Goal: Task Accomplishment & Management: Manage account settings

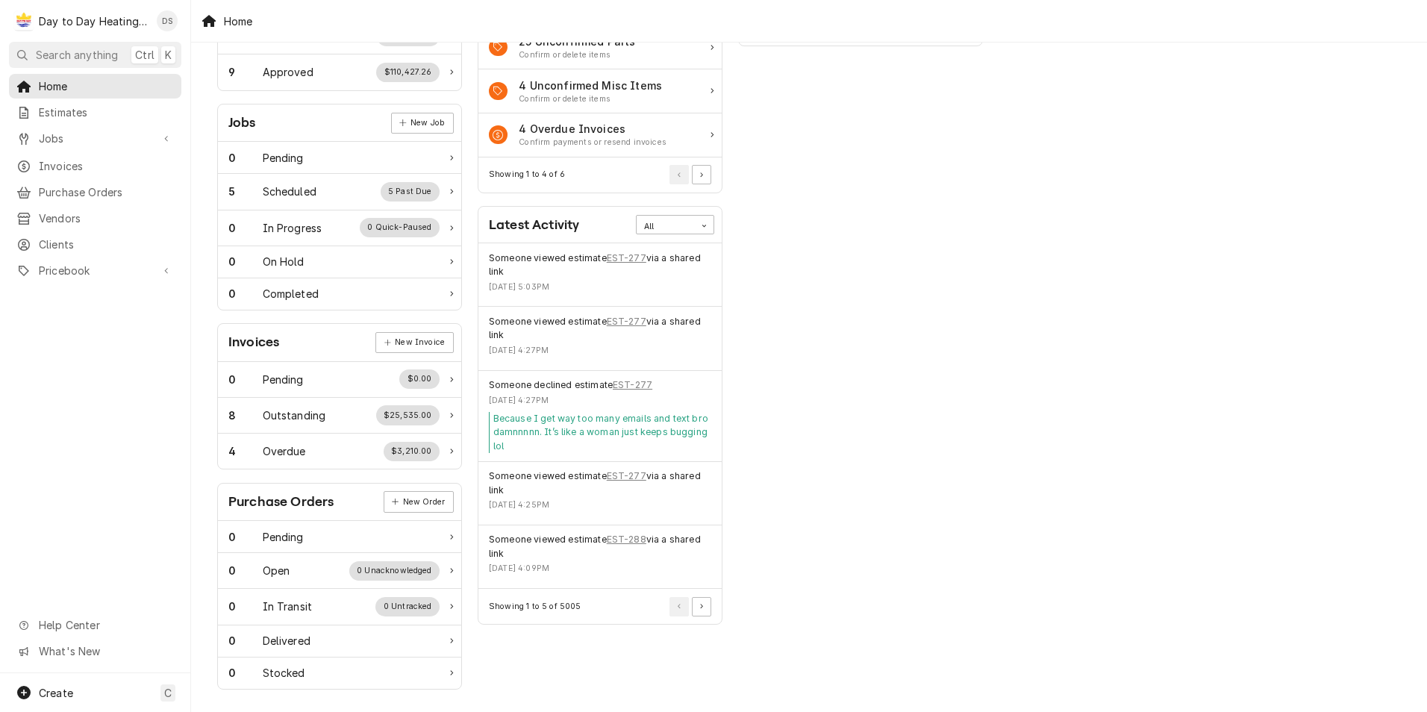
scroll to position [172, 0]
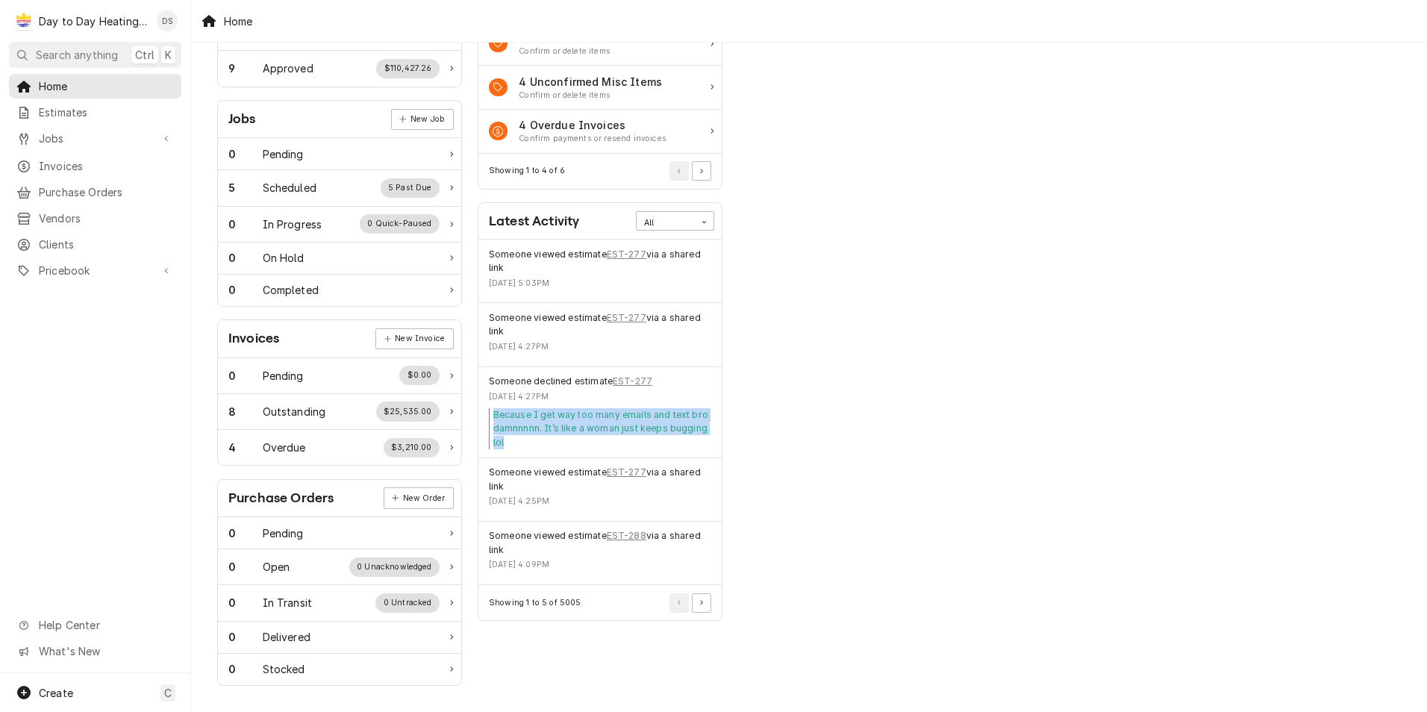
drag, startPoint x: 518, startPoint y: 438, endPoint x: 489, endPoint y: 418, distance: 35.4
click at [489, 418] on div "Because I get way too many emails and text bro damnnnnn. It’s like a woman just…" at bounding box center [600, 428] width 222 height 41
drag, startPoint x: 489, startPoint y: 418, endPoint x: 466, endPoint y: 420, distance: 22.5
click at [466, 420] on div "Work Status Estimates New Estimate 0 Pending $0.00 35 Sent $617,105.86 9 Approv…" at bounding box center [340, 289] width 260 height 810
drag, startPoint x: 502, startPoint y: 449, endPoint x: 493, endPoint y: 420, distance: 29.7
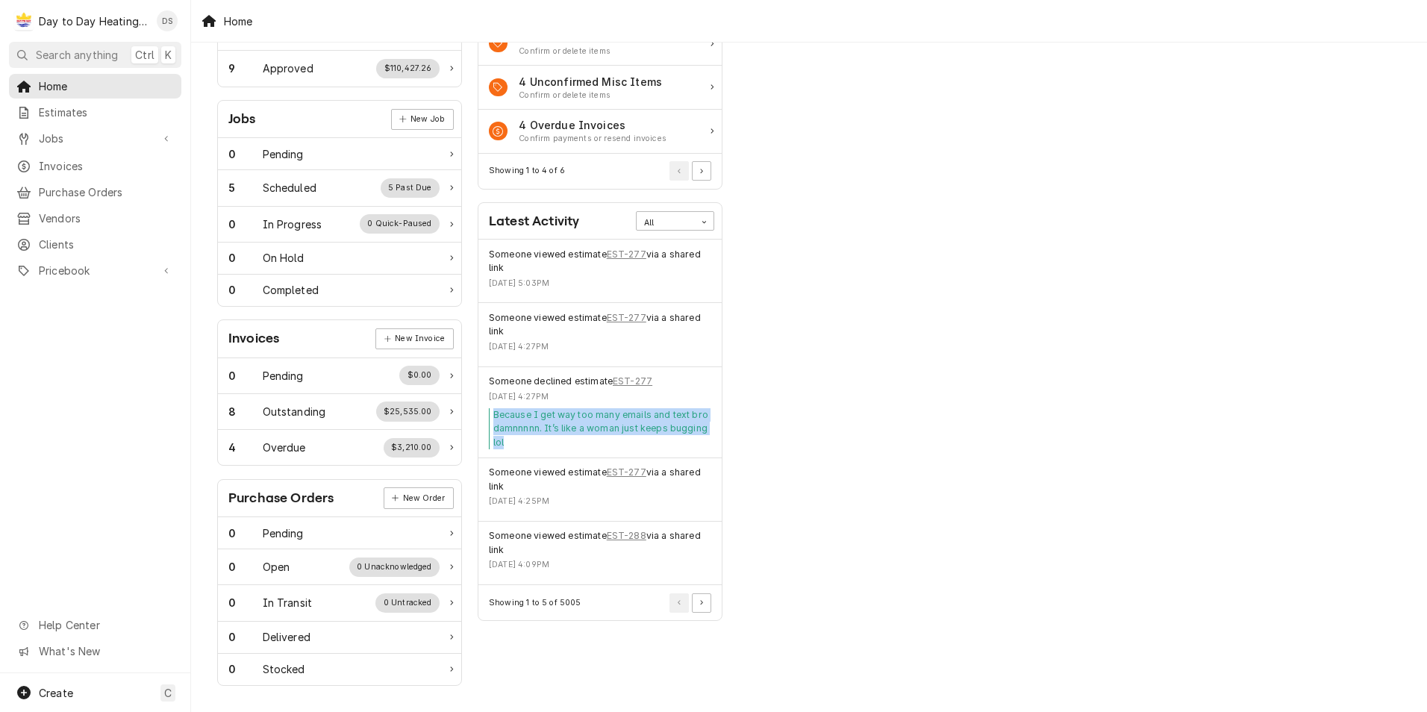
click at [493, 420] on div "Because I get way too many emails and text bro damnnnnn. It’s like a woman just…" at bounding box center [600, 428] width 222 height 41
drag, startPoint x: 493, startPoint y: 420, endPoint x: 483, endPoint y: 418, distance: 10.7
click at [483, 418] on div "Someone declined estimate EST-277 Tue, Oct 7, 2025 - 4:27PM Because I get way t…" at bounding box center [599, 412] width 243 height 91
drag, startPoint x: 505, startPoint y: 443, endPoint x: 493, endPoint y: 412, distance: 32.8
click at [493, 412] on div "Because I get way too many emails and text bro damnnnnn. It’s like a woman just…" at bounding box center [600, 428] width 222 height 41
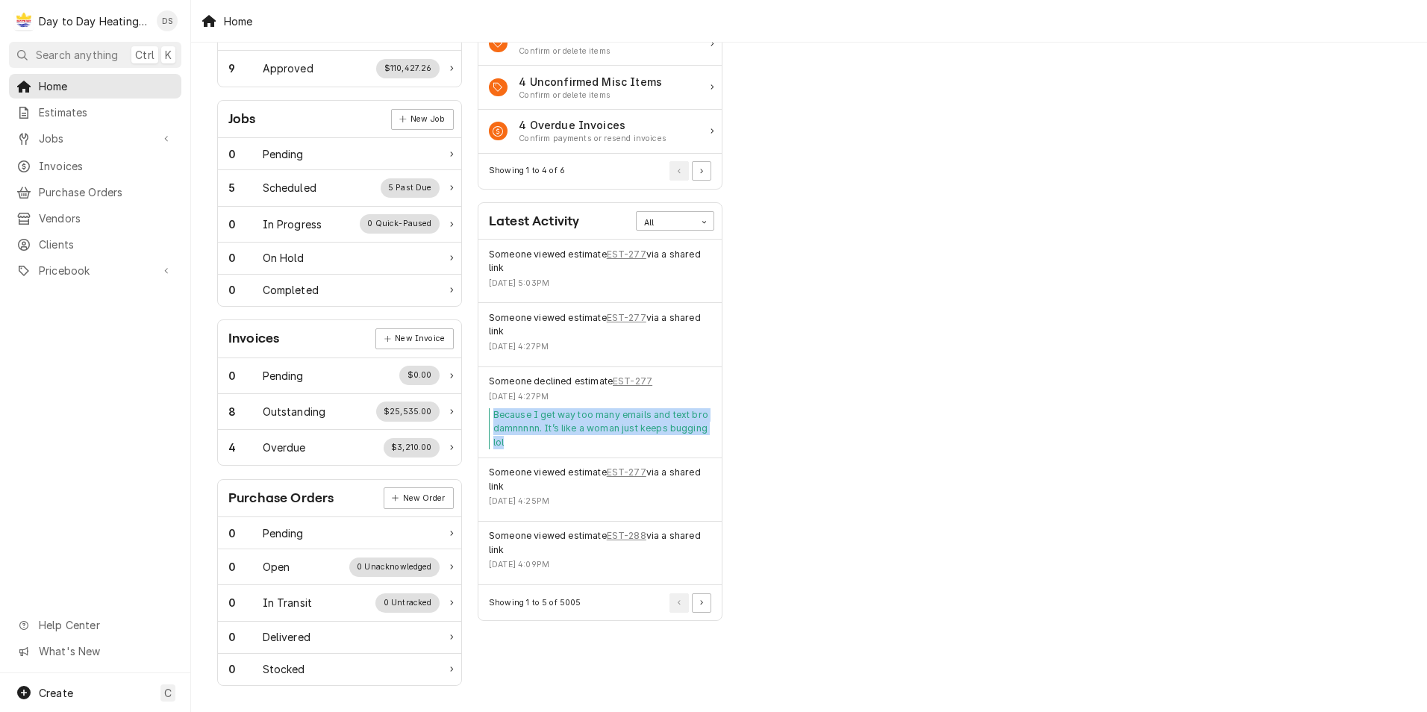
click at [508, 445] on div "Because I get way too many emails and text bro damnnnnn. It’s like a woman just…" at bounding box center [600, 428] width 222 height 41
drag, startPoint x: 509, startPoint y: 445, endPoint x: 493, endPoint y: 417, distance: 31.8
click at [493, 417] on div "Because I get way too many emails and text bro damnnnnn. It’s like a woman just…" at bounding box center [600, 428] width 222 height 41
drag, startPoint x: 493, startPoint y: 417, endPoint x: 474, endPoint y: 422, distance: 19.9
click at [474, 422] on div "Actions Urgent Actions All 14 Unconfirmed Services Confirm or delete items 25 U…" at bounding box center [600, 289] width 260 height 810
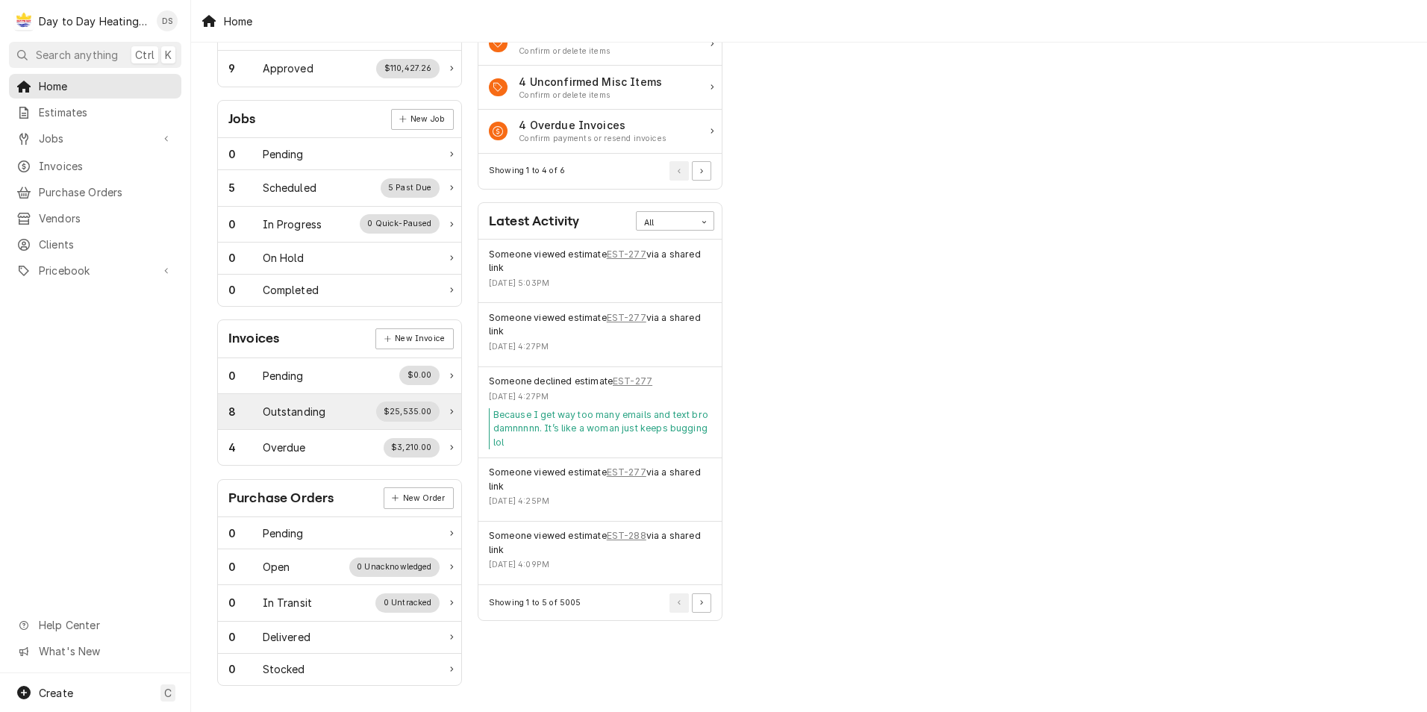
click at [352, 412] on div "8 Outstanding $25,535.00" at bounding box center [333, 411] width 211 height 19
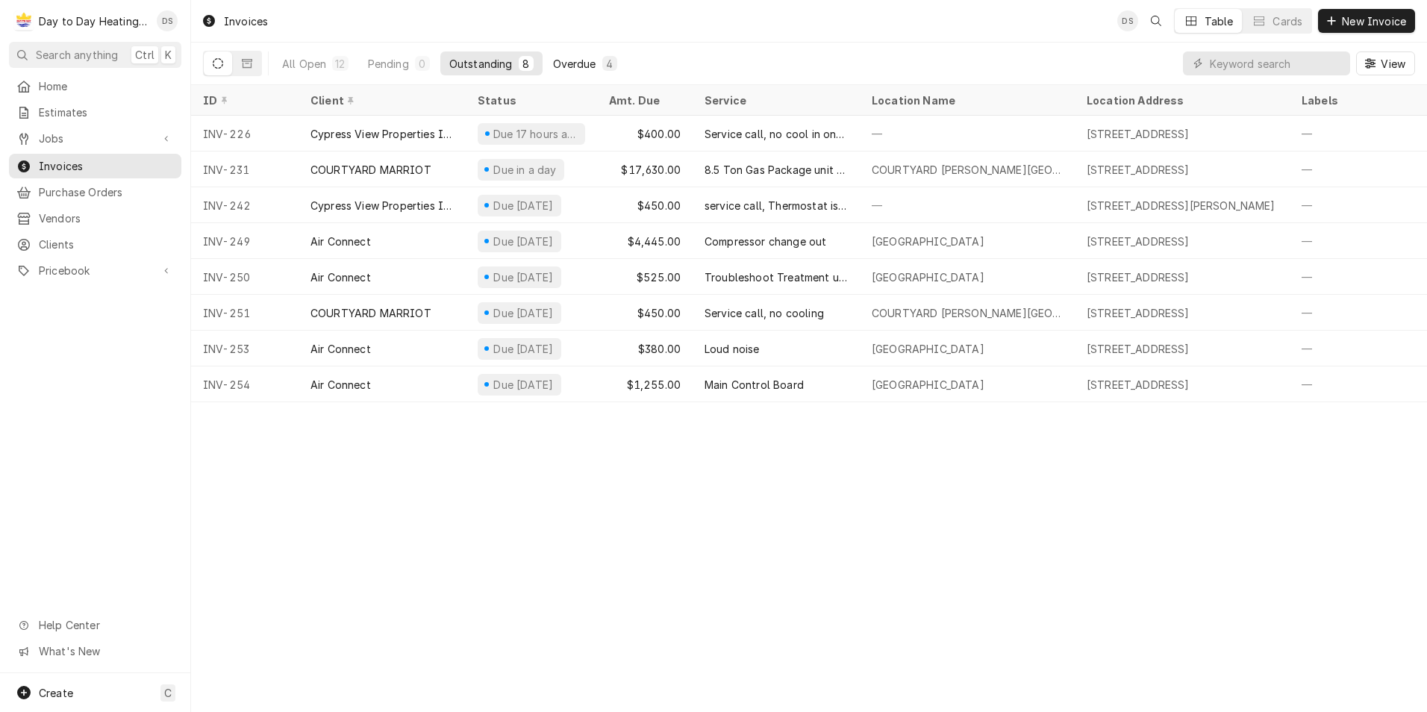
click at [585, 67] on div "Overdue" at bounding box center [574, 64] width 43 height 16
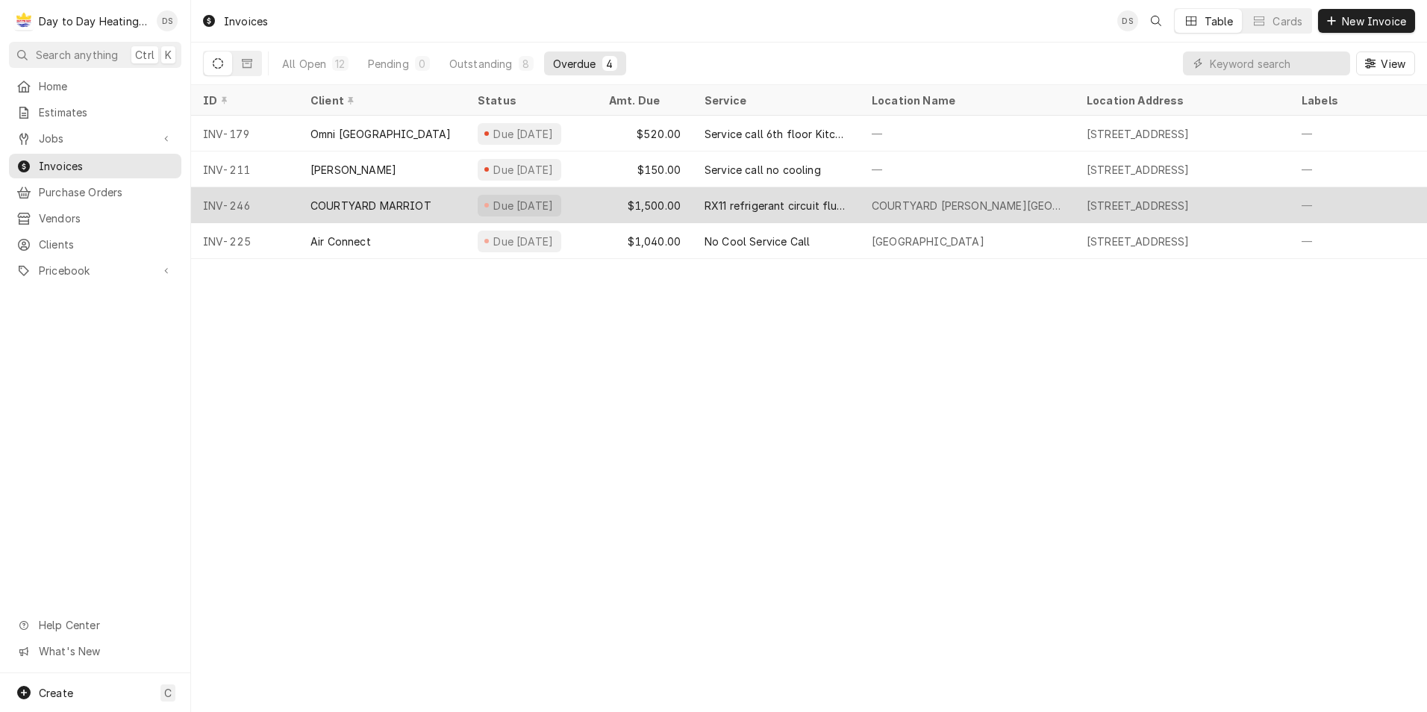
click at [674, 199] on div "$1,500.00" at bounding box center [645, 205] width 96 height 36
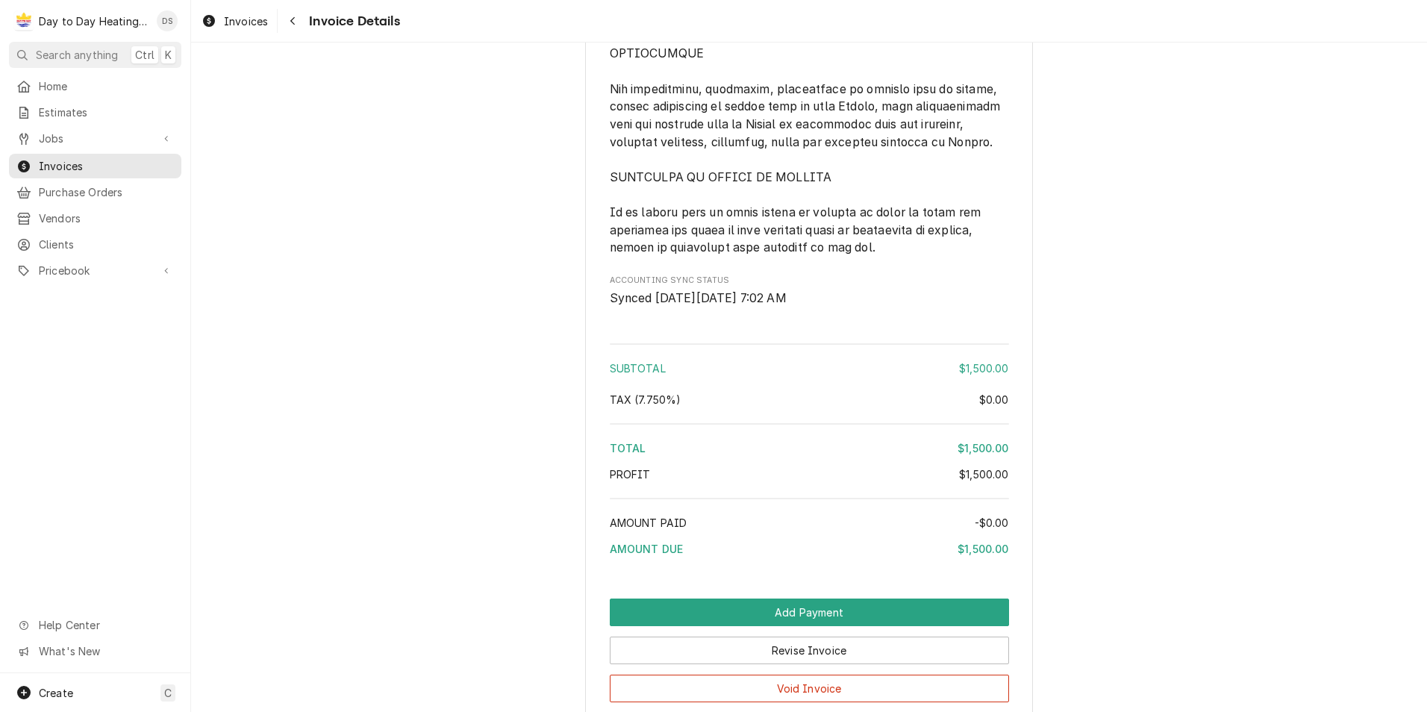
scroll to position [3597, 0]
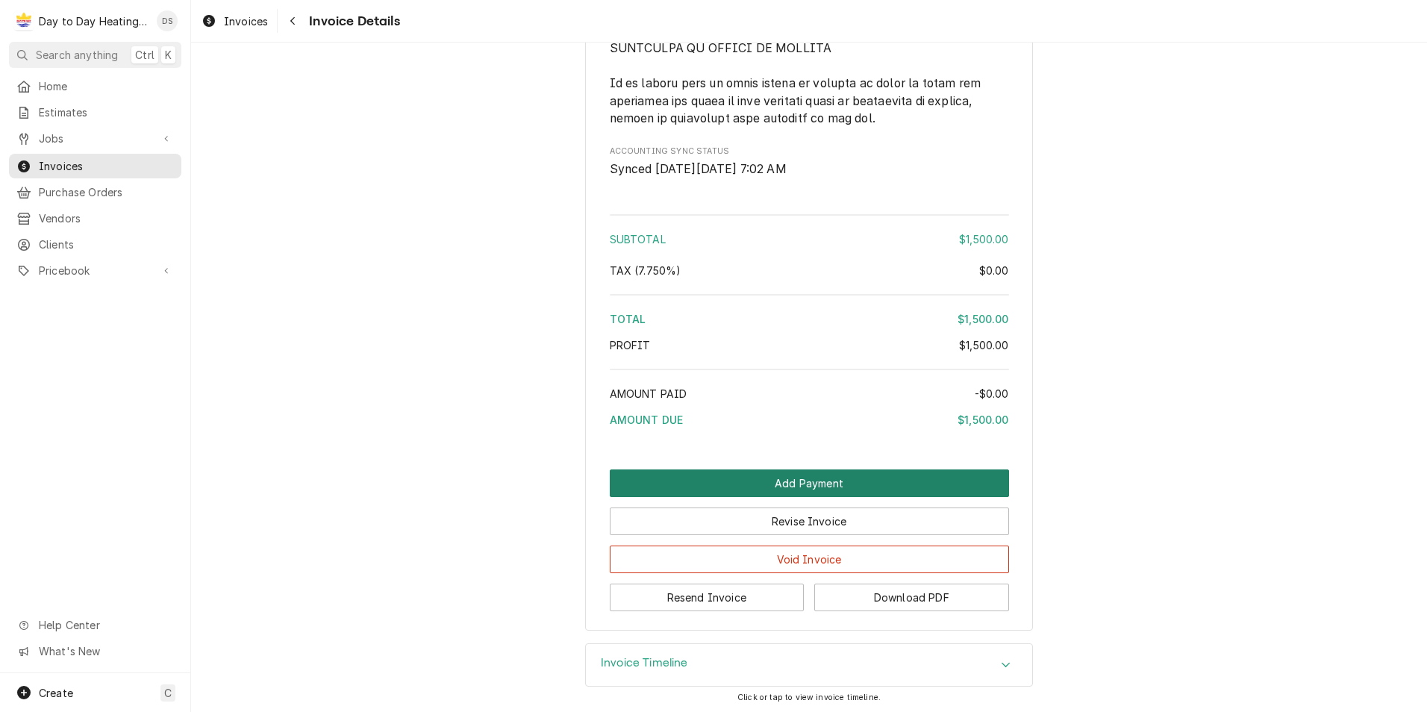
click at [817, 475] on button "Add Payment" at bounding box center [809, 483] width 399 height 28
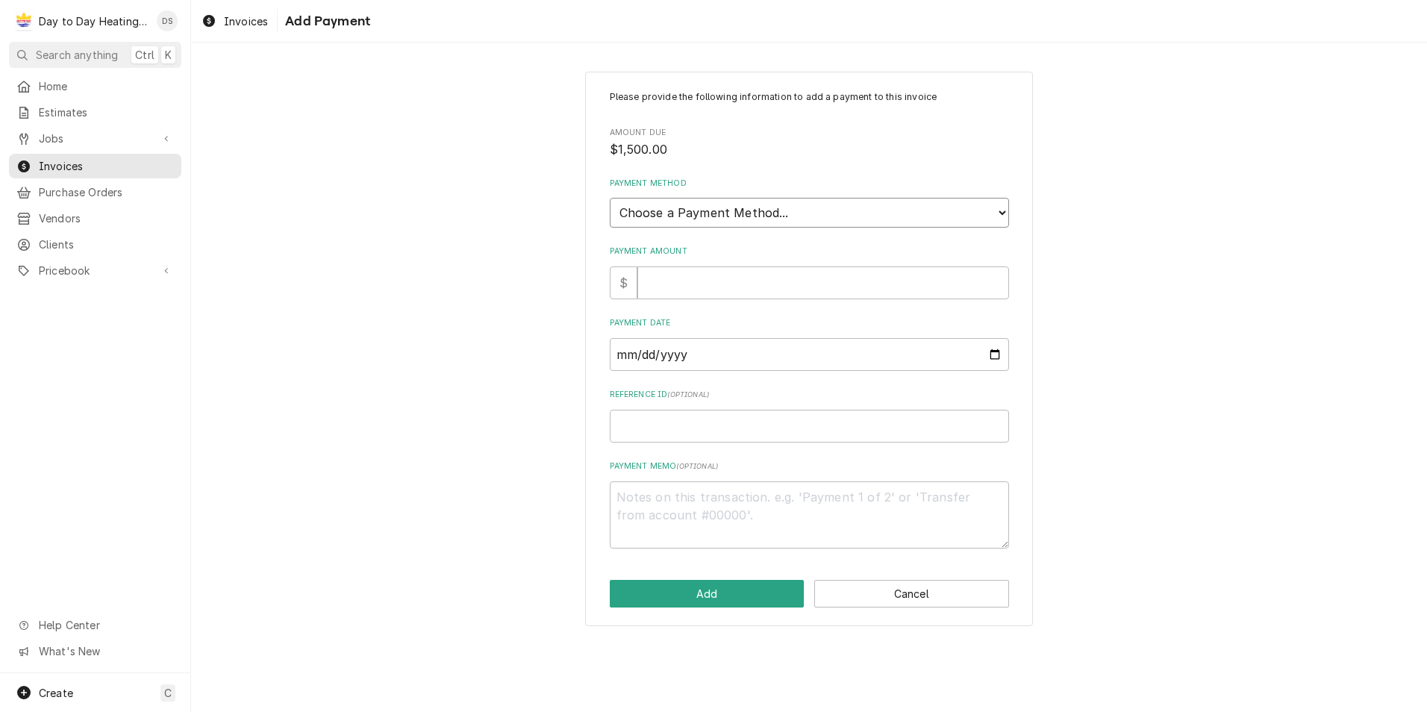
click at [730, 216] on select "Choose a Payment Method... Cash Check Credit/Debit Card ACH/eCheck Other" at bounding box center [809, 213] width 399 height 30
select select "2"
click at [610, 198] on select "Choose a Payment Method... Cash Check Credit/Debit Card ACH/eCheck Other" at bounding box center [809, 213] width 399 height 30
click at [680, 285] on input "Payment Amount" at bounding box center [823, 282] width 372 height 33
type textarea "x"
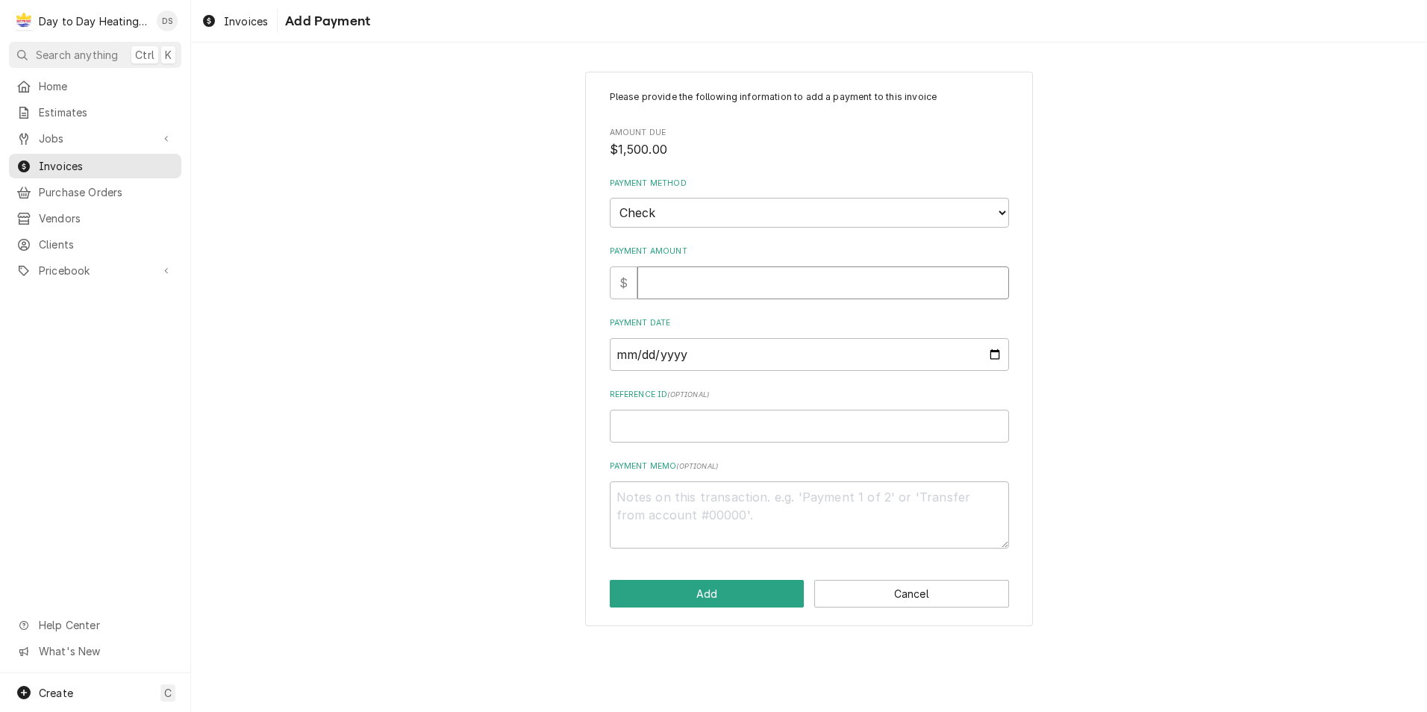
type input "1"
type textarea "x"
type input "15"
type textarea "x"
type input "150"
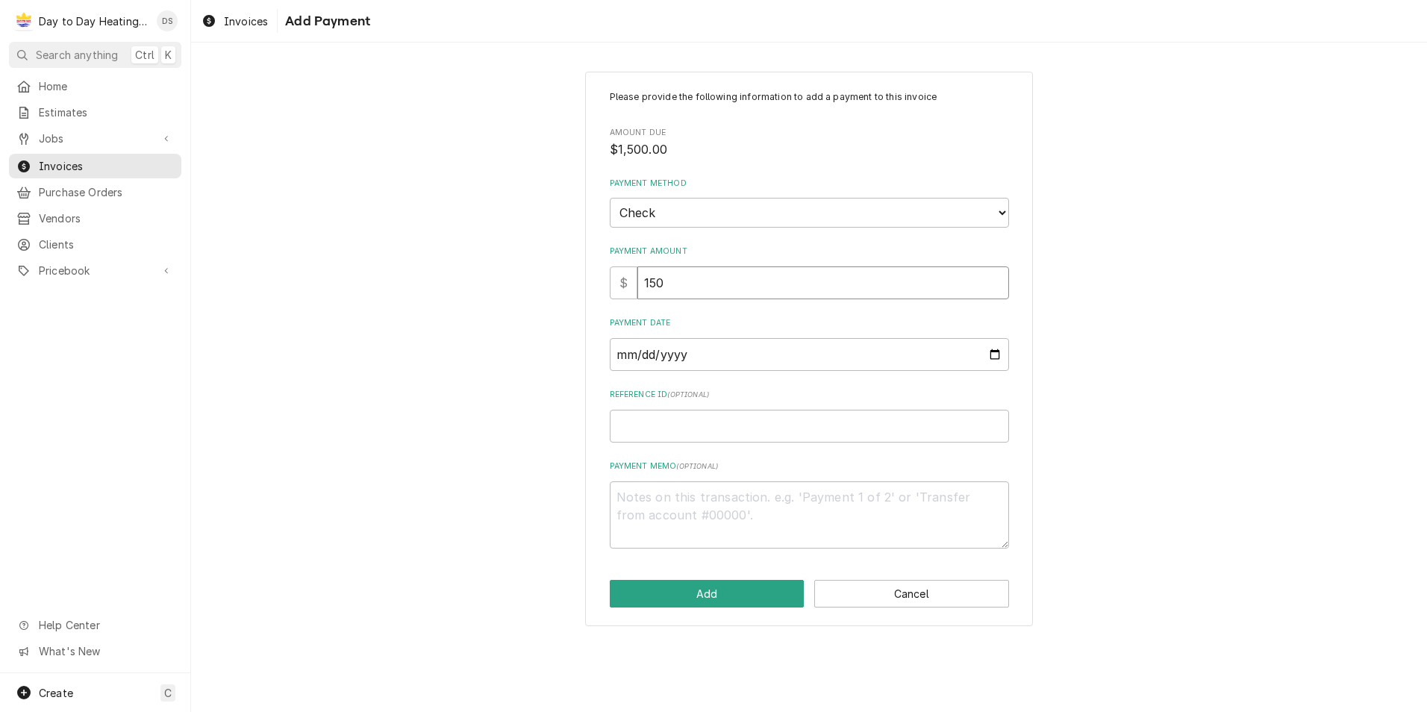
type textarea "x"
type input "1500"
click at [994, 354] on input "Payment Date" at bounding box center [809, 354] width 399 height 33
type input "[DATE]"
click at [734, 596] on button "Add" at bounding box center [707, 594] width 195 height 28
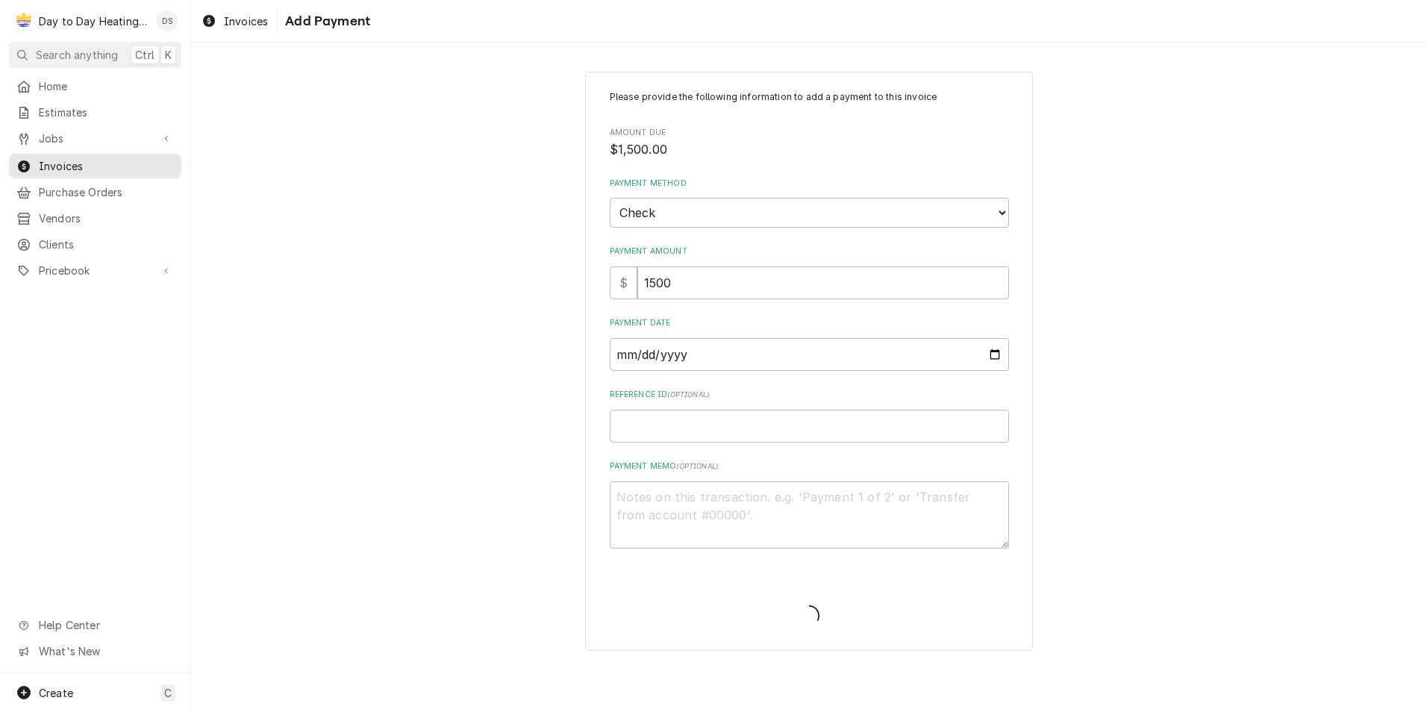
type textarea "x"
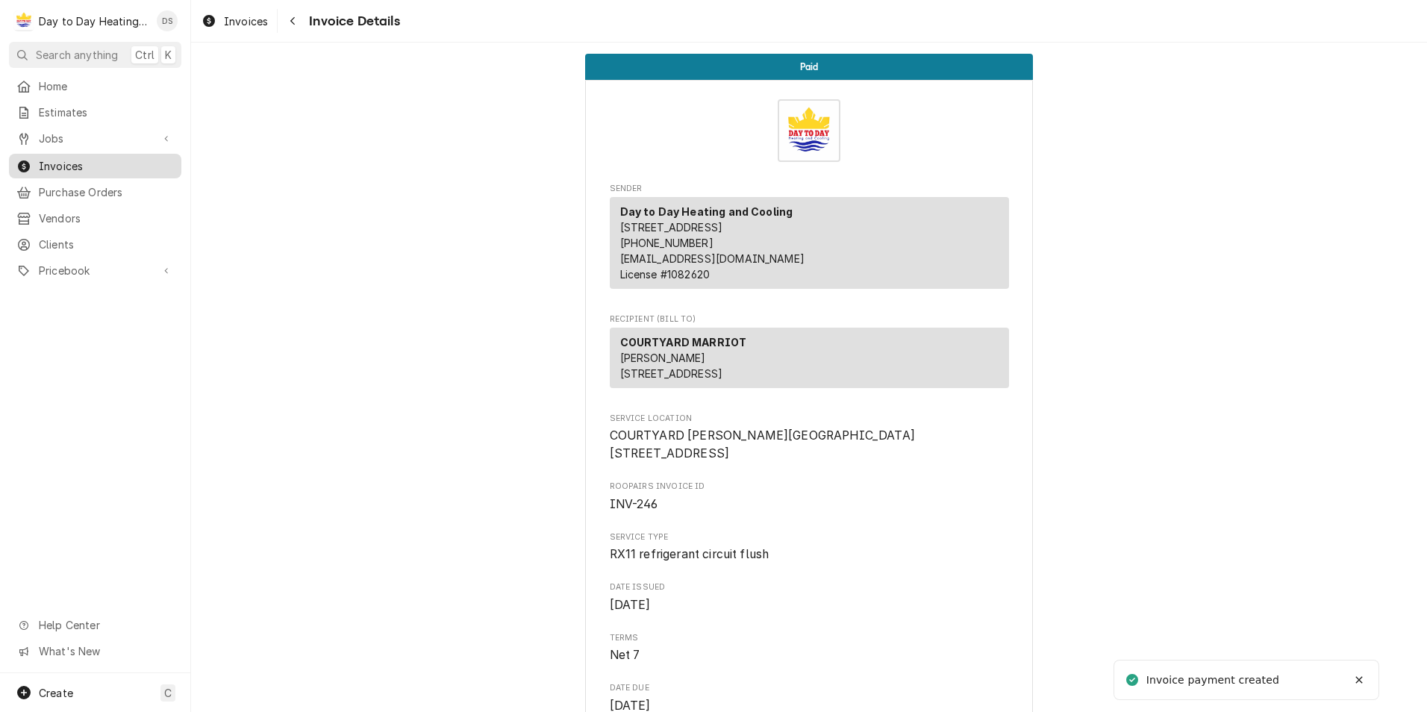
click at [66, 162] on span "Invoices" at bounding box center [106, 166] width 135 height 16
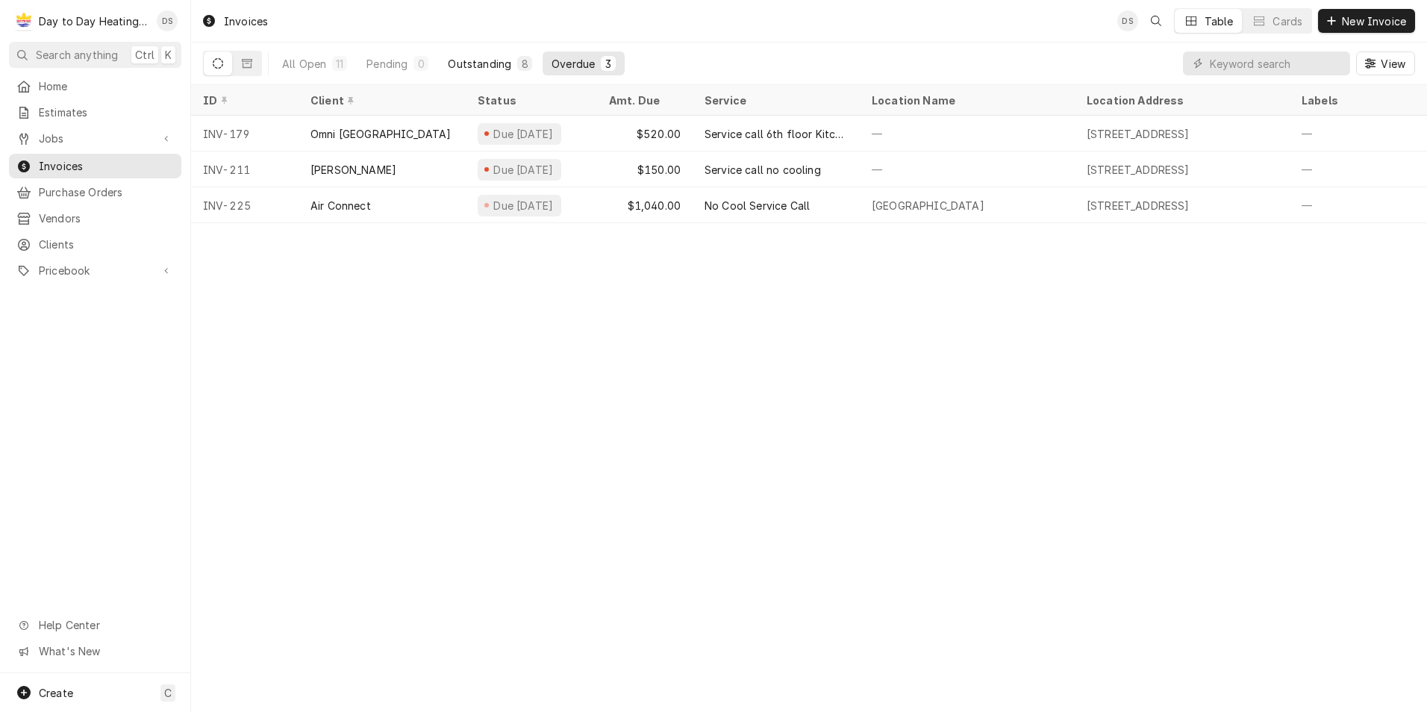
click at [490, 60] on div "Outstanding" at bounding box center [479, 64] width 63 height 16
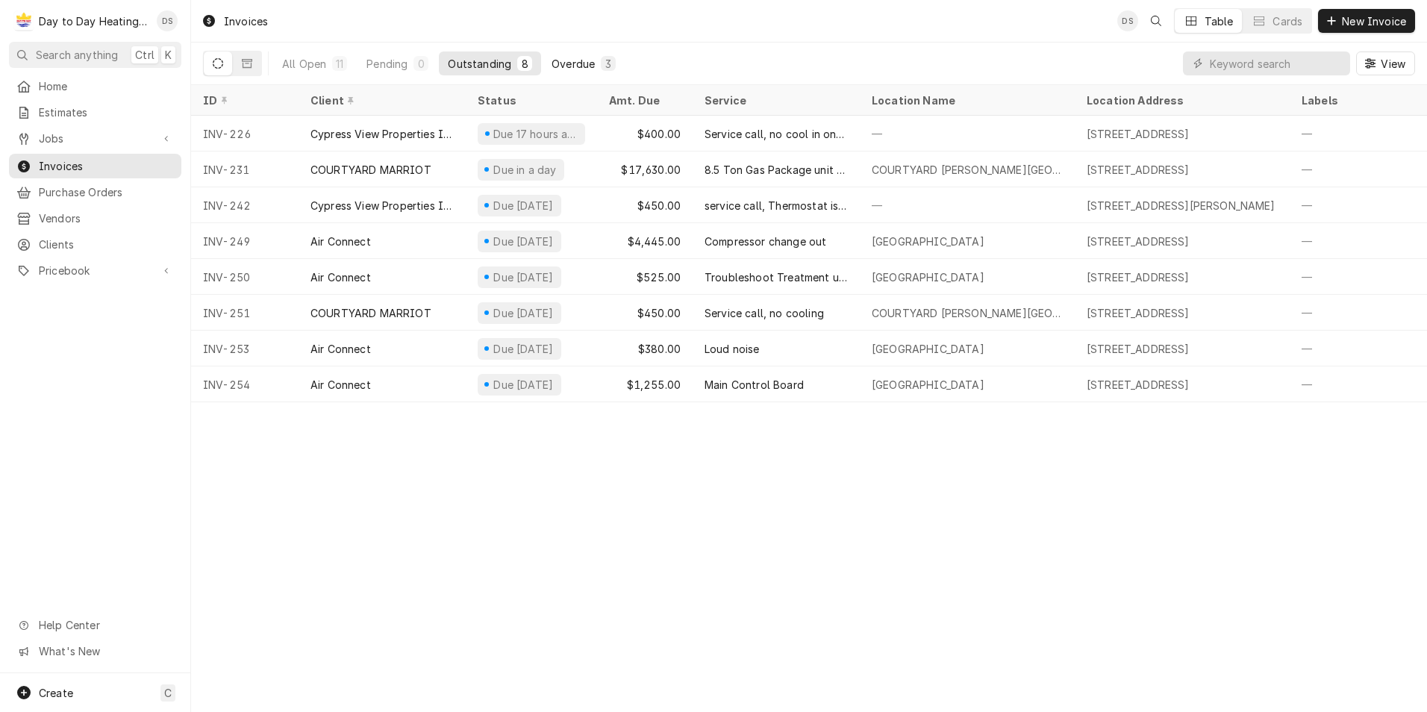
click at [577, 63] on div "Overdue" at bounding box center [573, 64] width 43 height 16
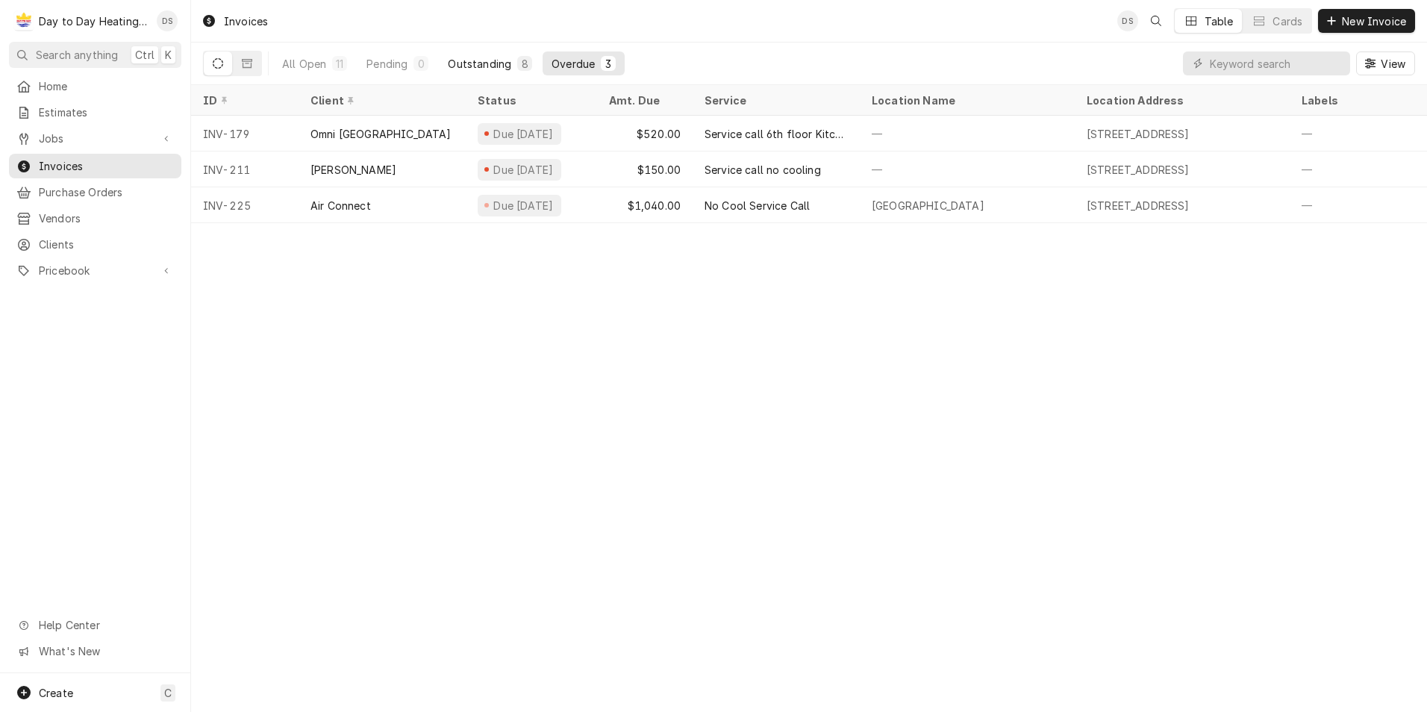
click at [492, 70] on div "Outstanding" at bounding box center [479, 64] width 63 height 16
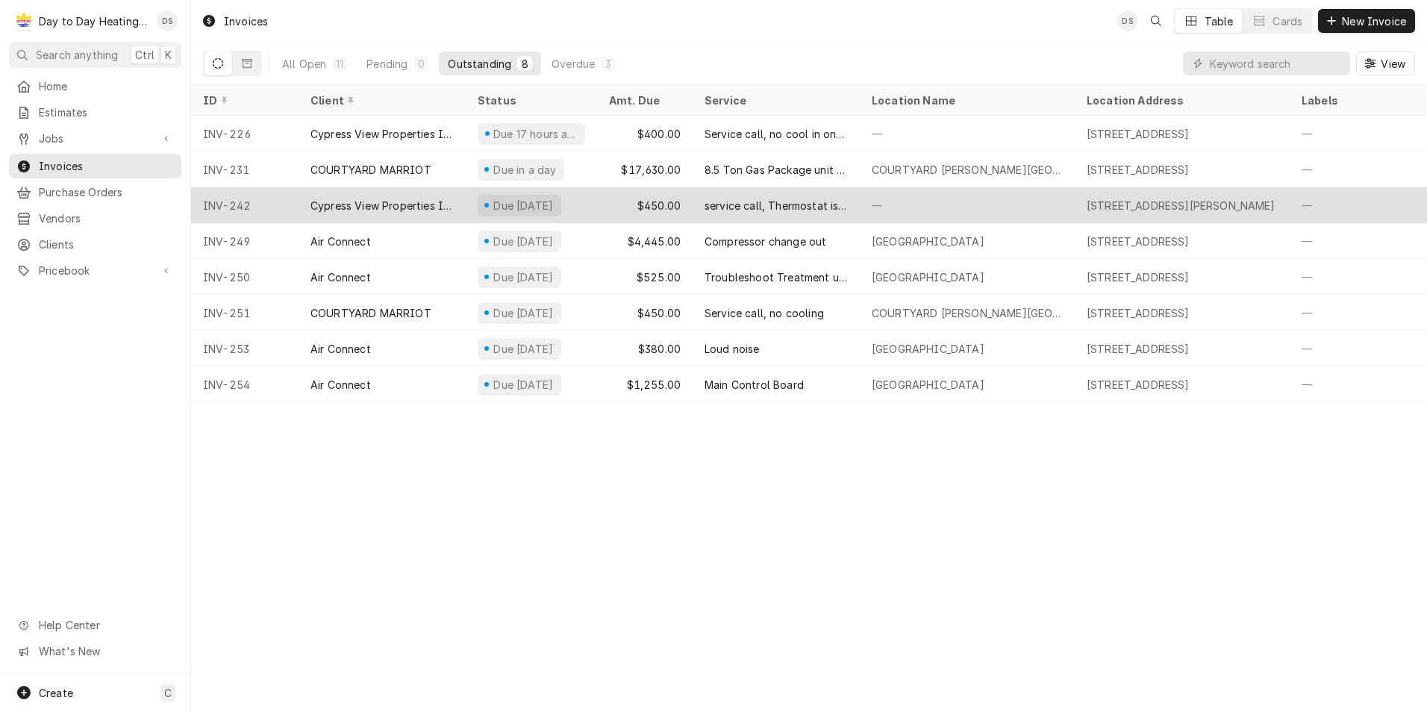
click at [655, 197] on div "$450.00" at bounding box center [645, 205] width 96 height 36
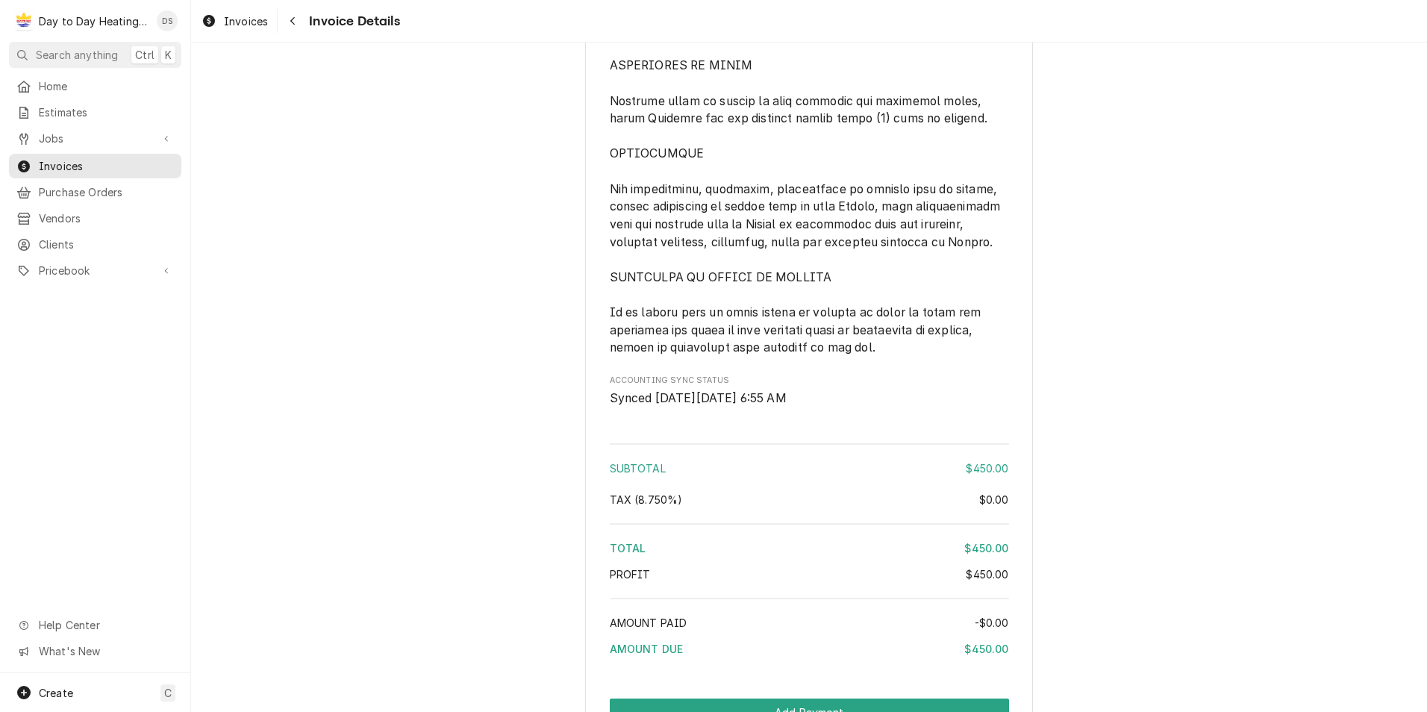
scroll to position [3508, 0]
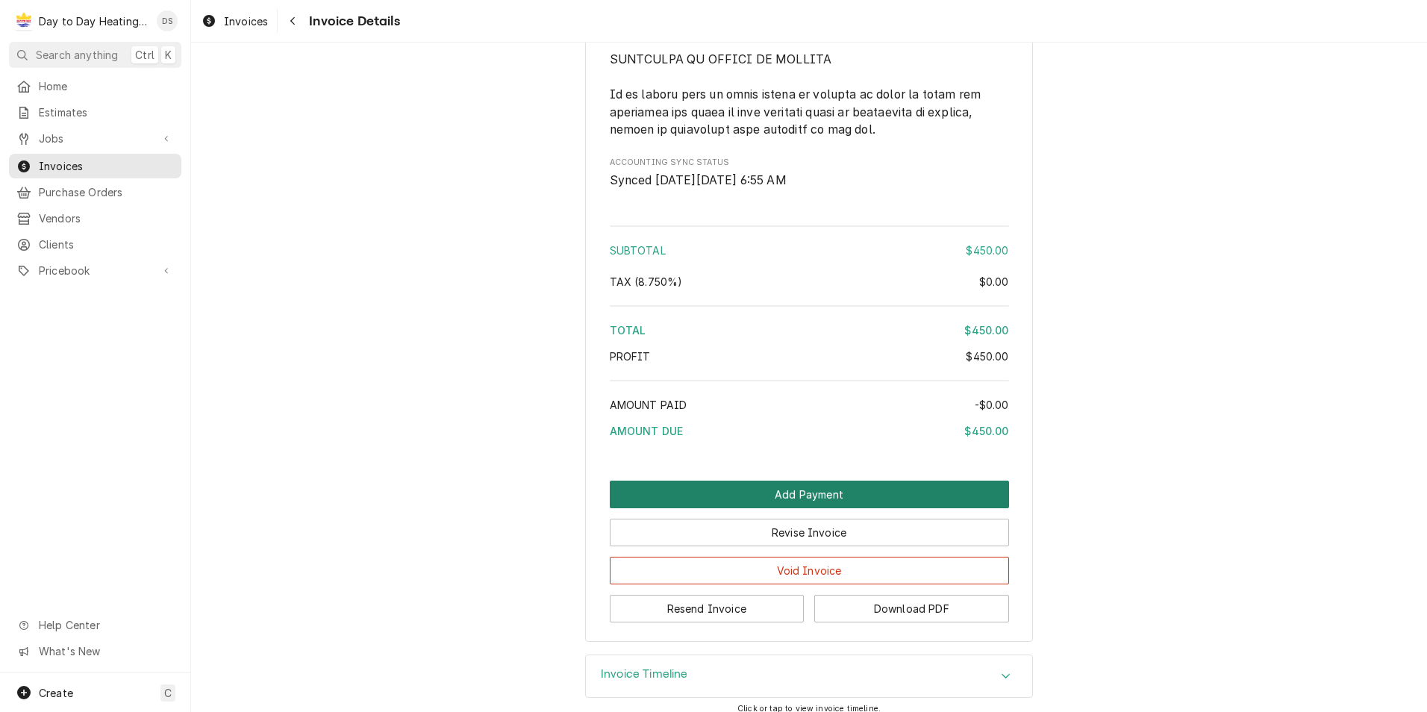
click at [821, 487] on button "Add Payment" at bounding box center [809, 495] width 399 height 28
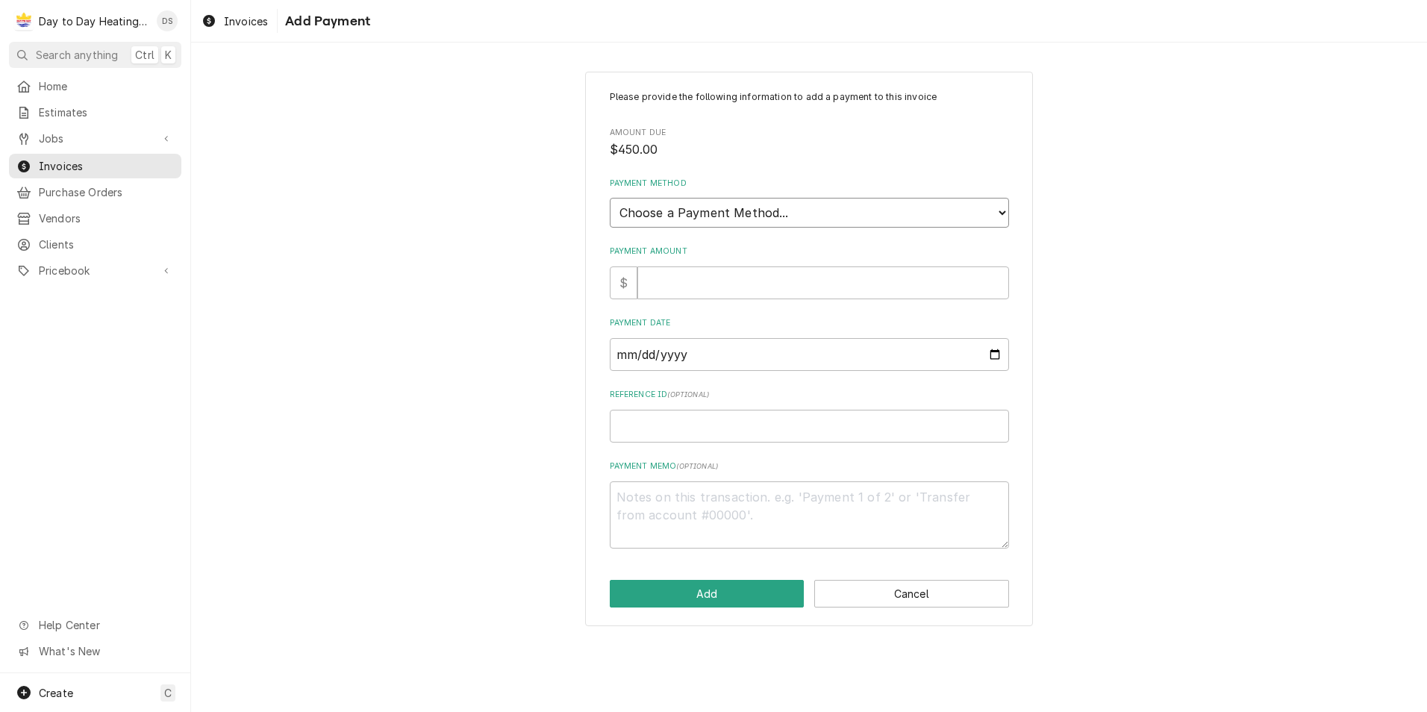
click at [733, 216] on select "Choose a Payment Method... Cash Check Credit/Debit Card ACH/eCheck Other" at bounding box center [809, 213] width 399 height 30
select select "2"
click at [610, 198] on select "Choose a Payment Method... Cash Check Credit/Debit Card ACH/eCheck Other" at bounding box center [809, 213] width 399 height 30
click at [699, 279] on input "Payment Amount" at bounding box center [823, 282] width 372 height 33
type textarea "x"
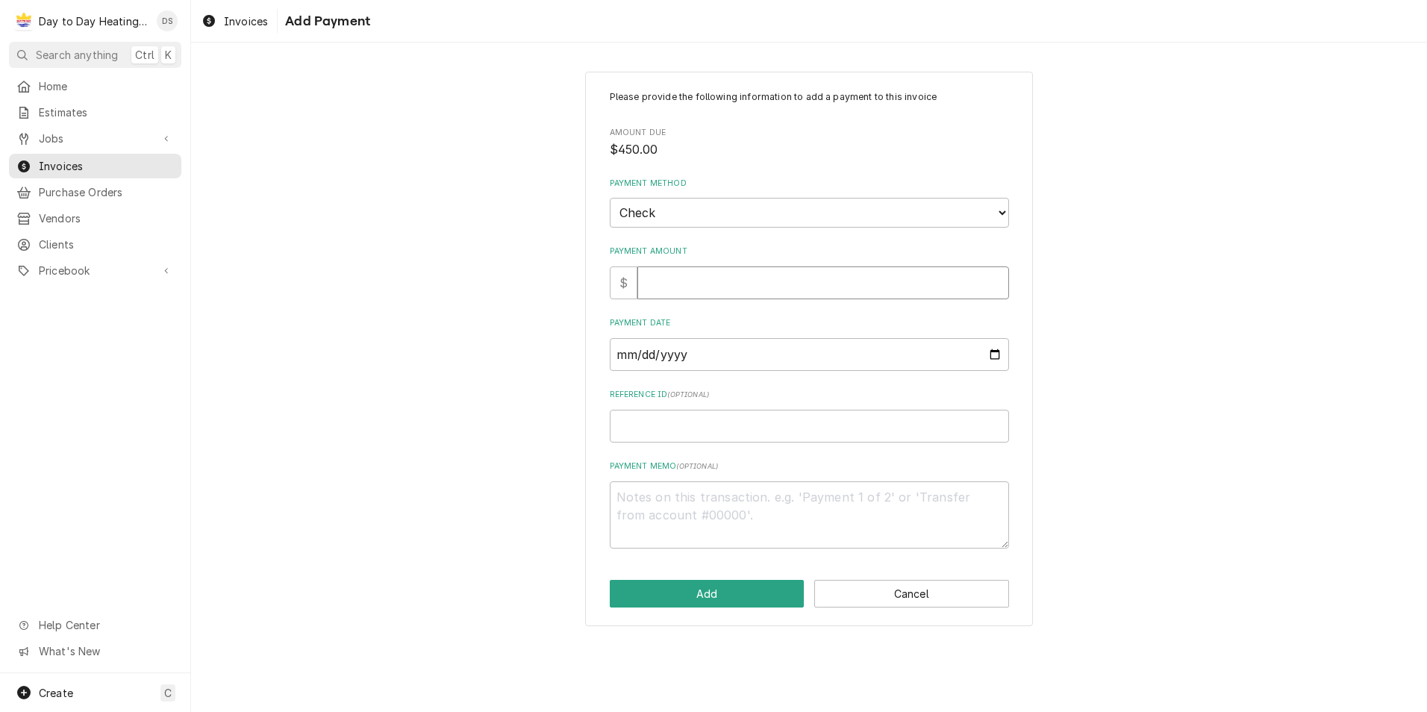
type input "4"
type textarea "x"
type input "45"
type textarea "x"
type input "450"
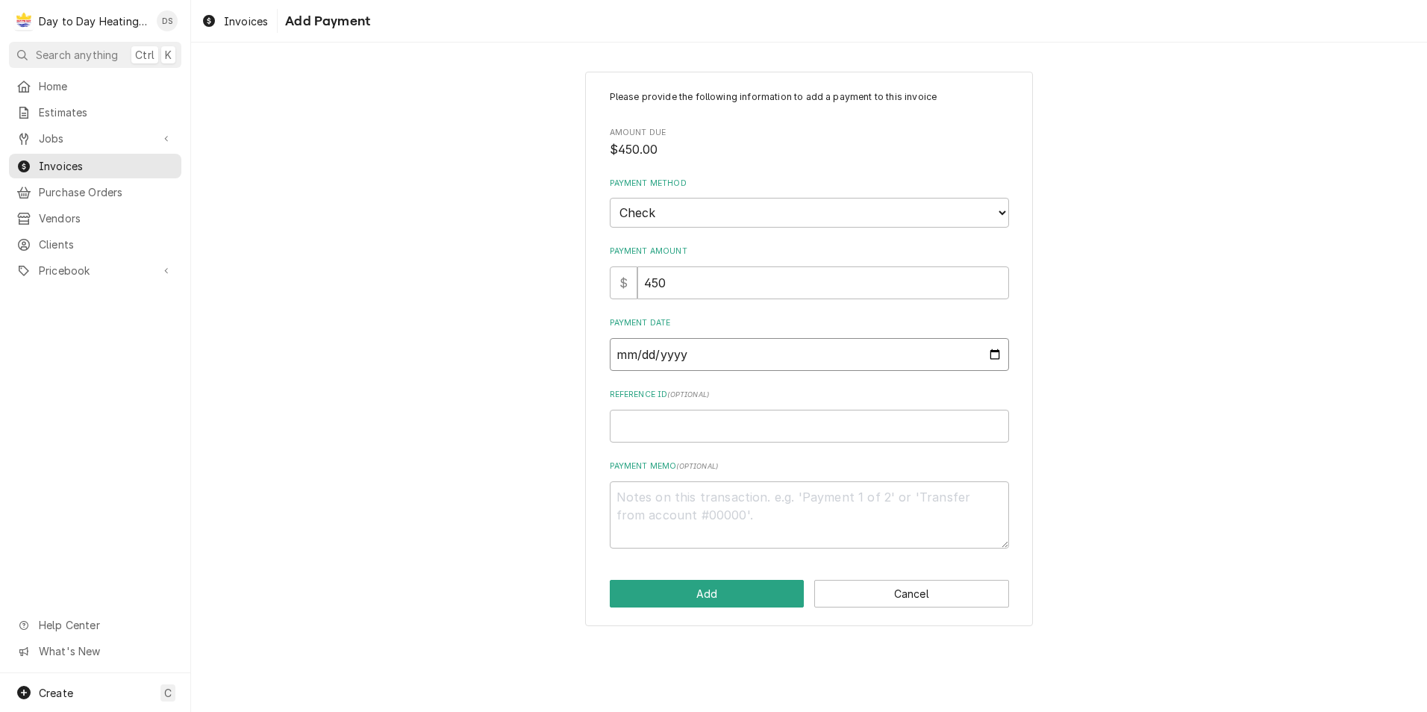
click at [993, 353] on input "Payment Date" at bounding box center [809, 354] width 399 height 33
type input "2025-10-07"
click at [728, 584] on button "Add" at bounding box center [707, 594] width 195 height 28
type textarea "x"
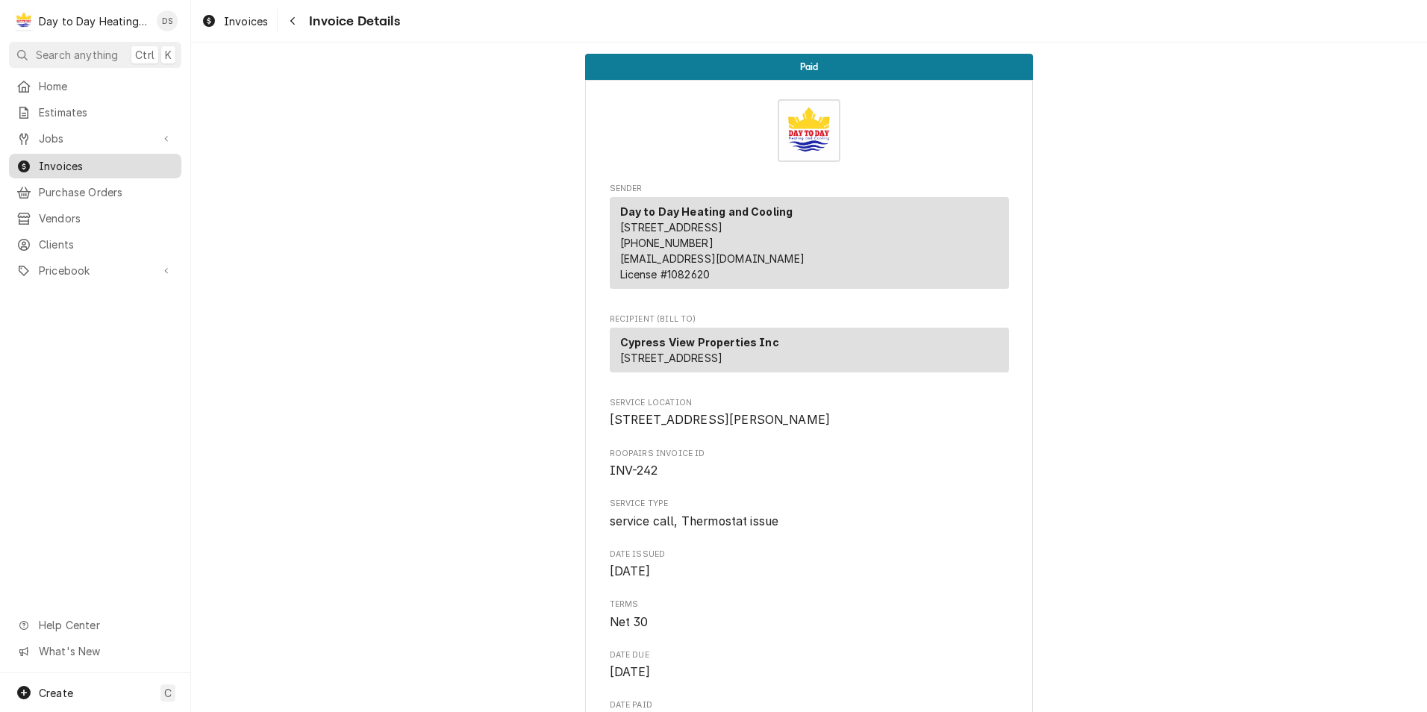
click at [68, 160] on span "Invoices" at bounding box center [106, 166] width 135 height 16
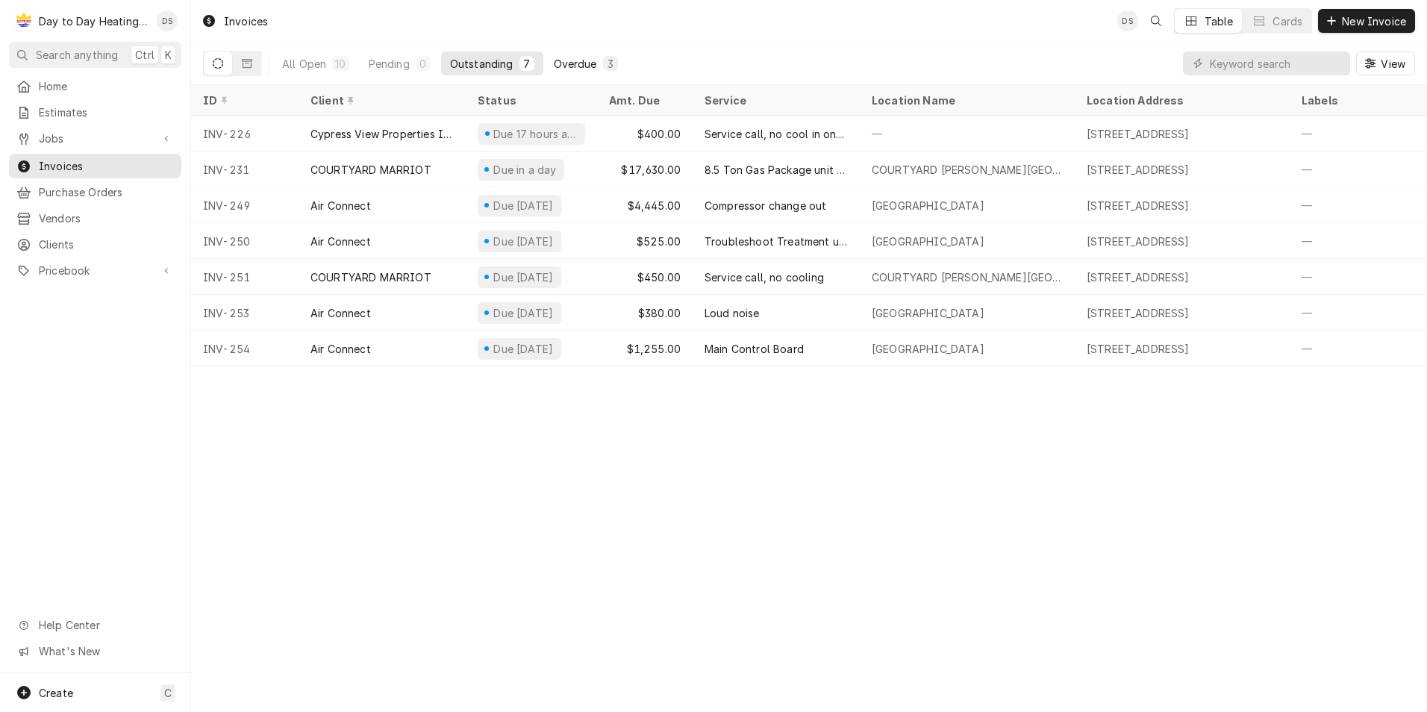
click at [571, 59] on div "Overdue" at bounding box center [575, 64] width 43 height 16
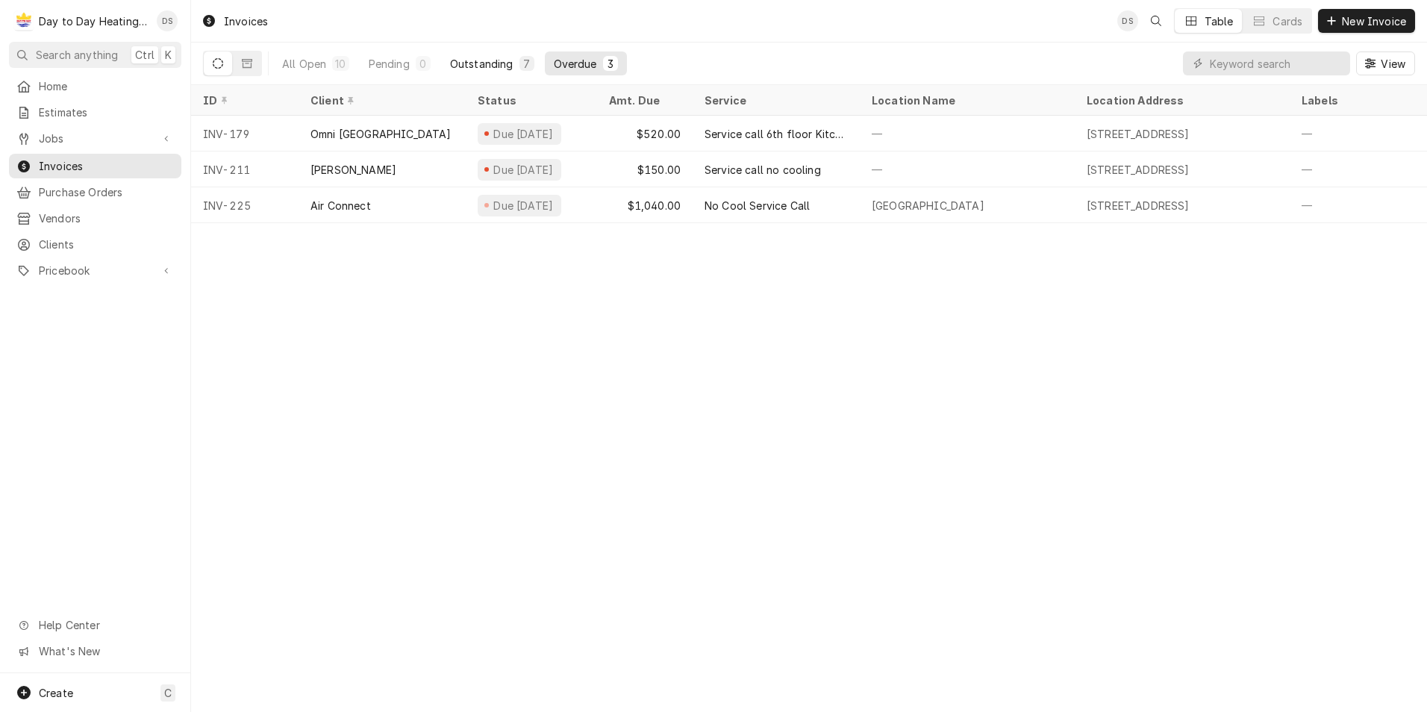
click at [488, 63] on div "Outstanding" at bounding box center [481, 64] width 63 height 16
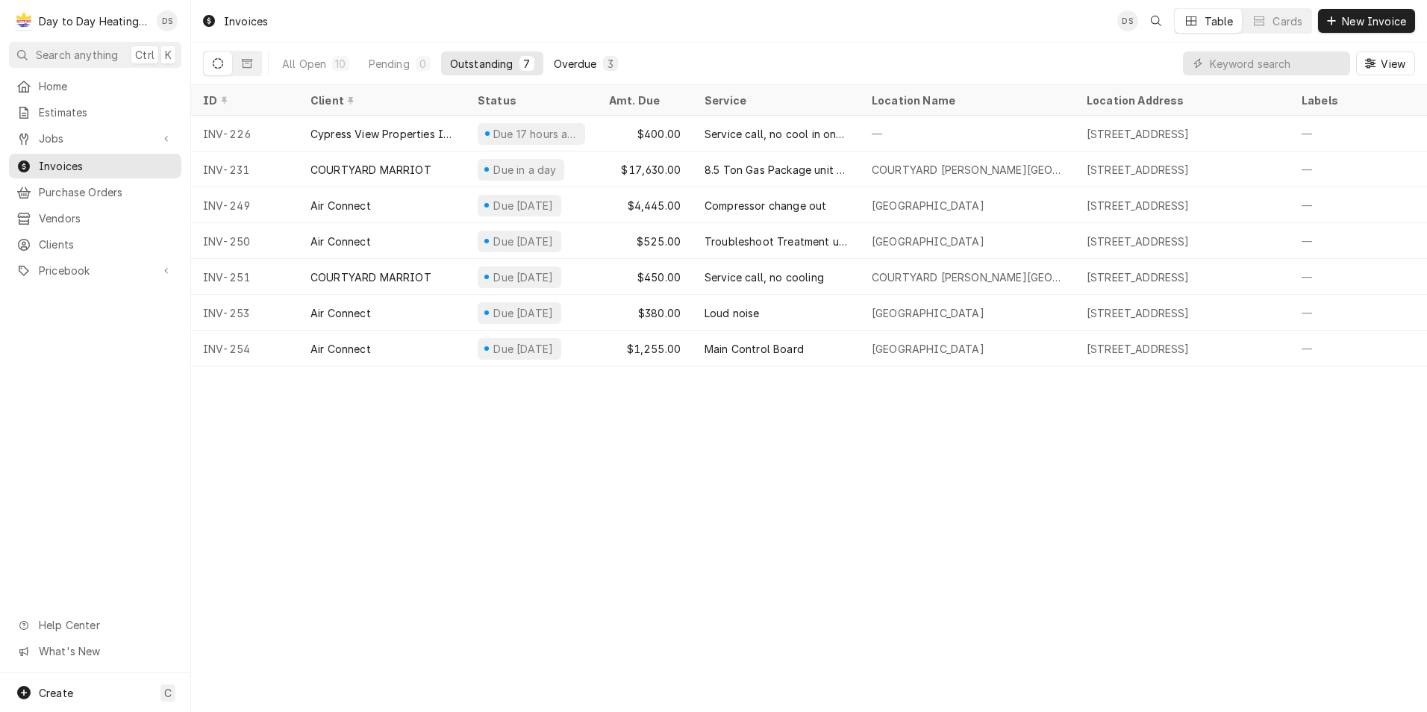
click at [569, 64] on div "Overdue" at bounding box center [575, 64] width 43 height 16
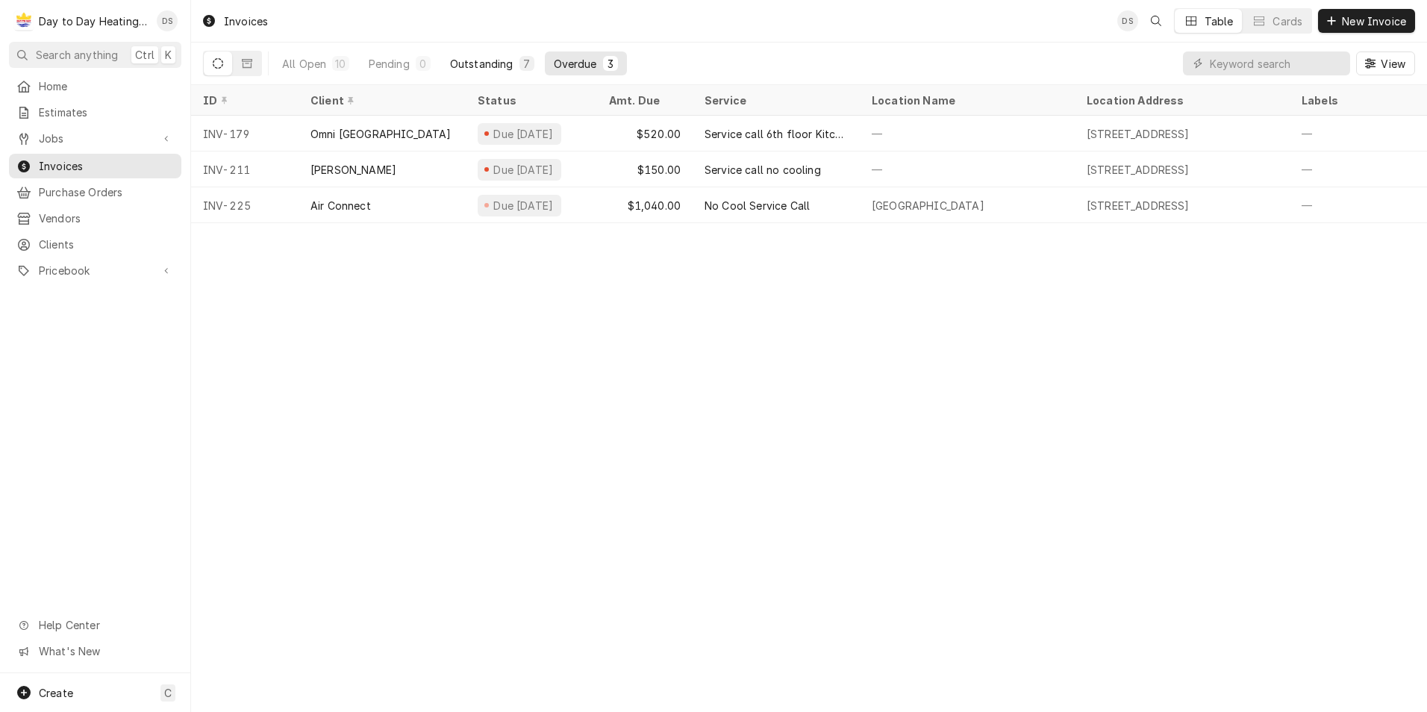
click at [498, 63] on div "Outstanding" at bounding box center [481, 64] width 63 height 16
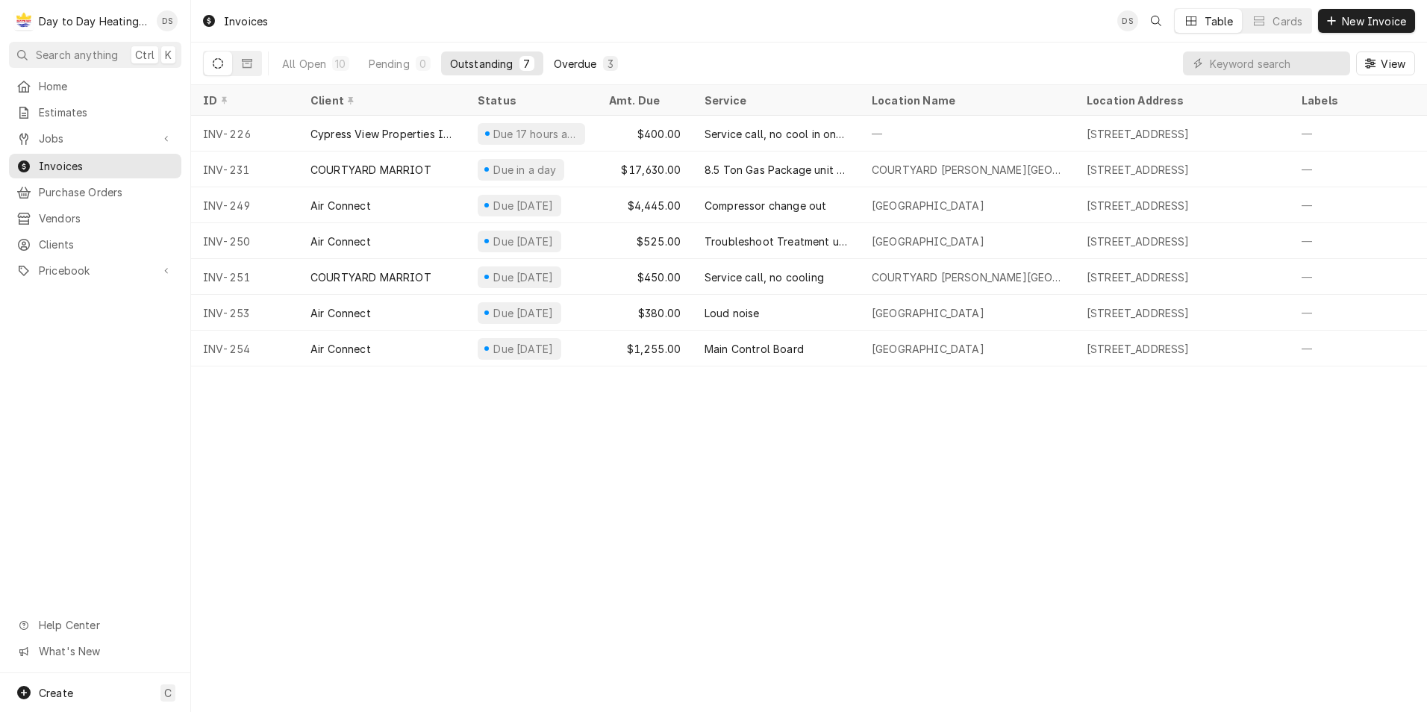
click at [574, 64] on div "Overdue" at bounding box center [575, 64] width 43 height 16
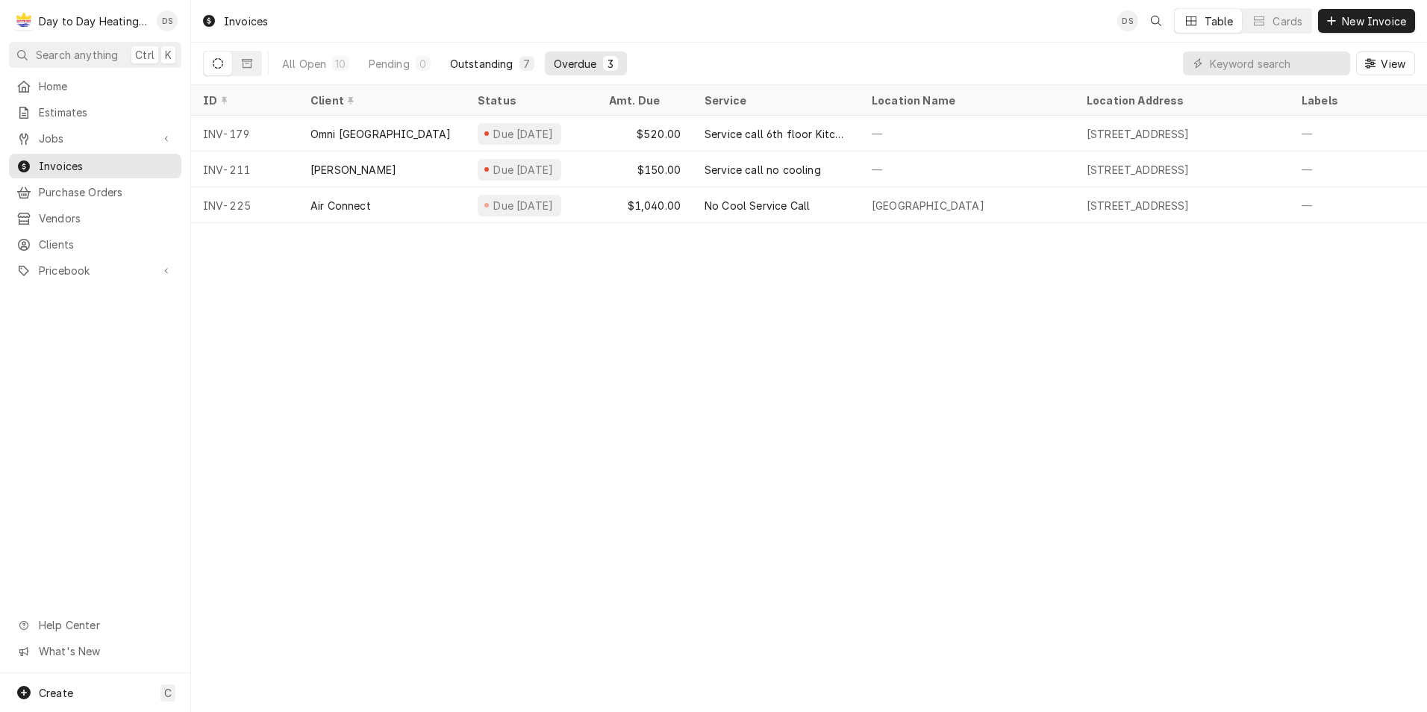
click at [502, 63] on div "Outstanding" at bounding box center [481, 64] width 63 height 16
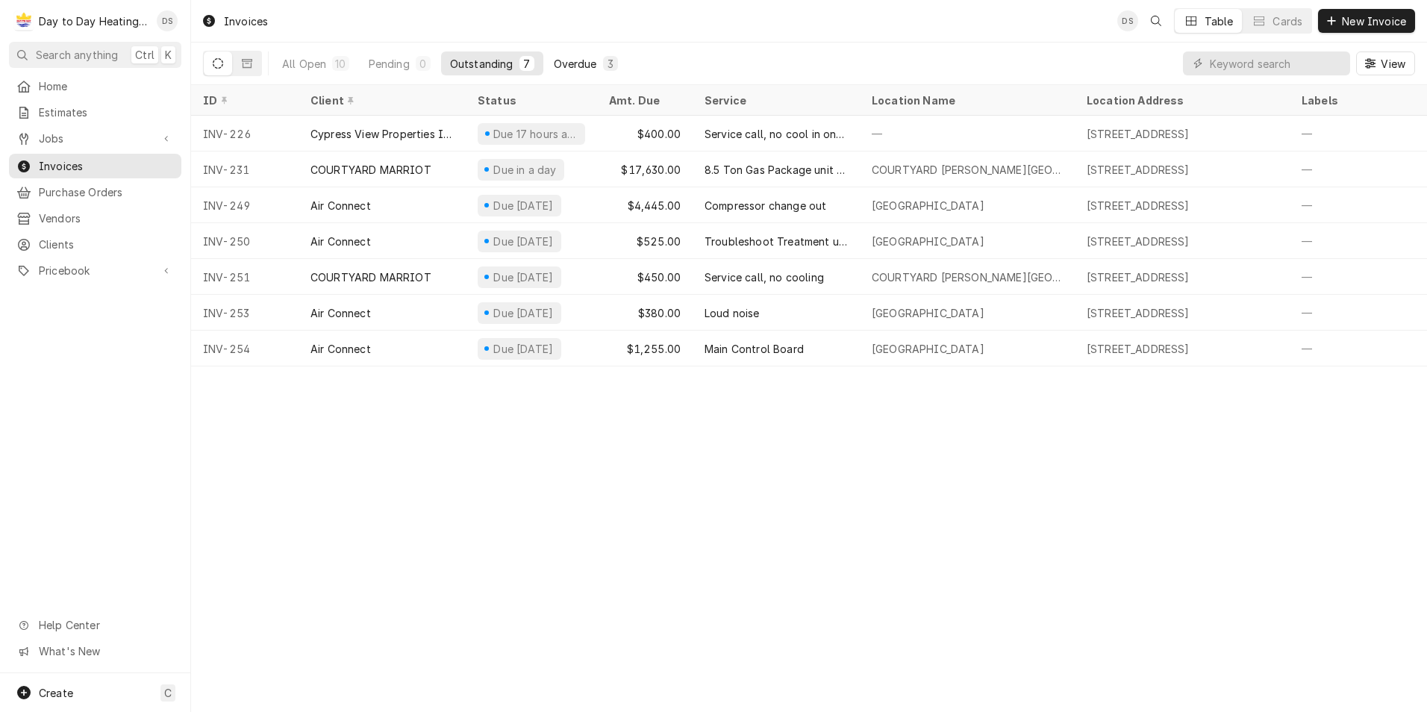
click at [556, 64] on div "Overdue" at bounding box center [575, 64] width 43 height 16
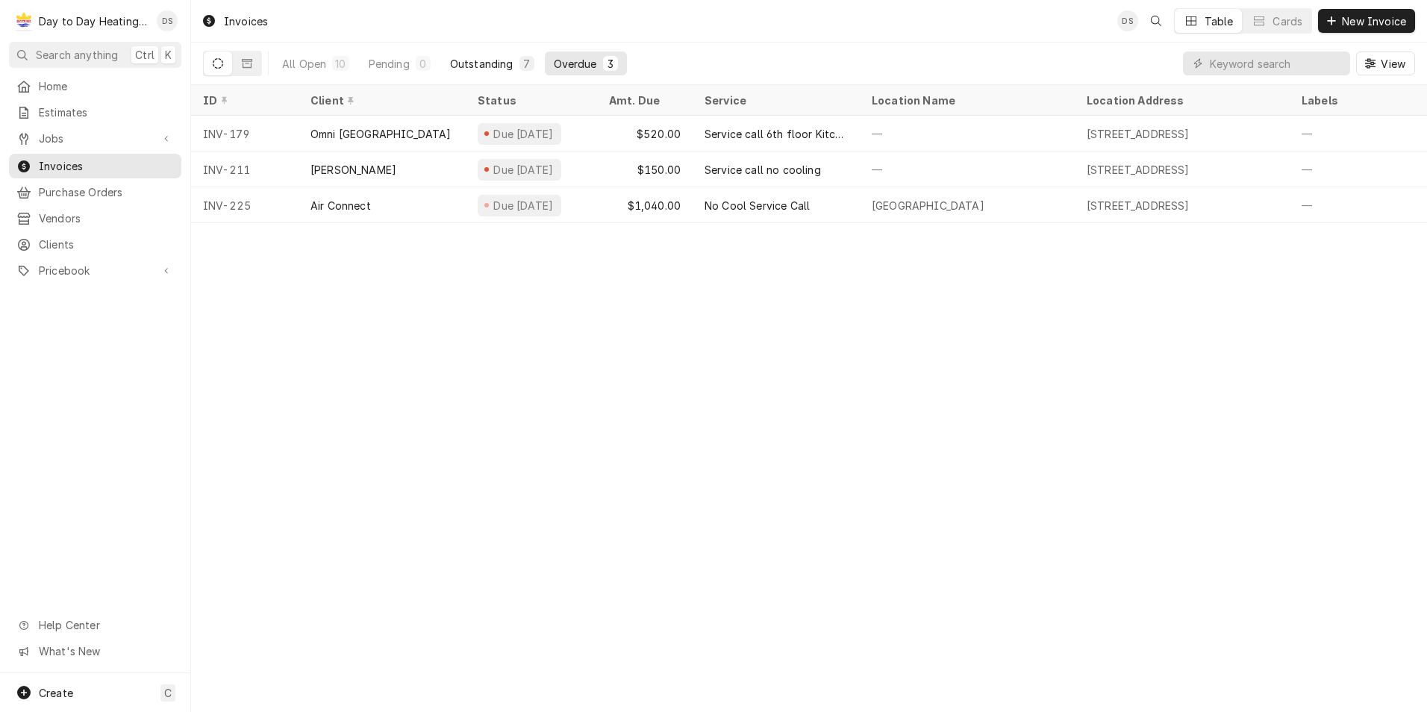
click at [511, 63] on div "Outstanding" at bounding box center [481, 64] width 63 height 16
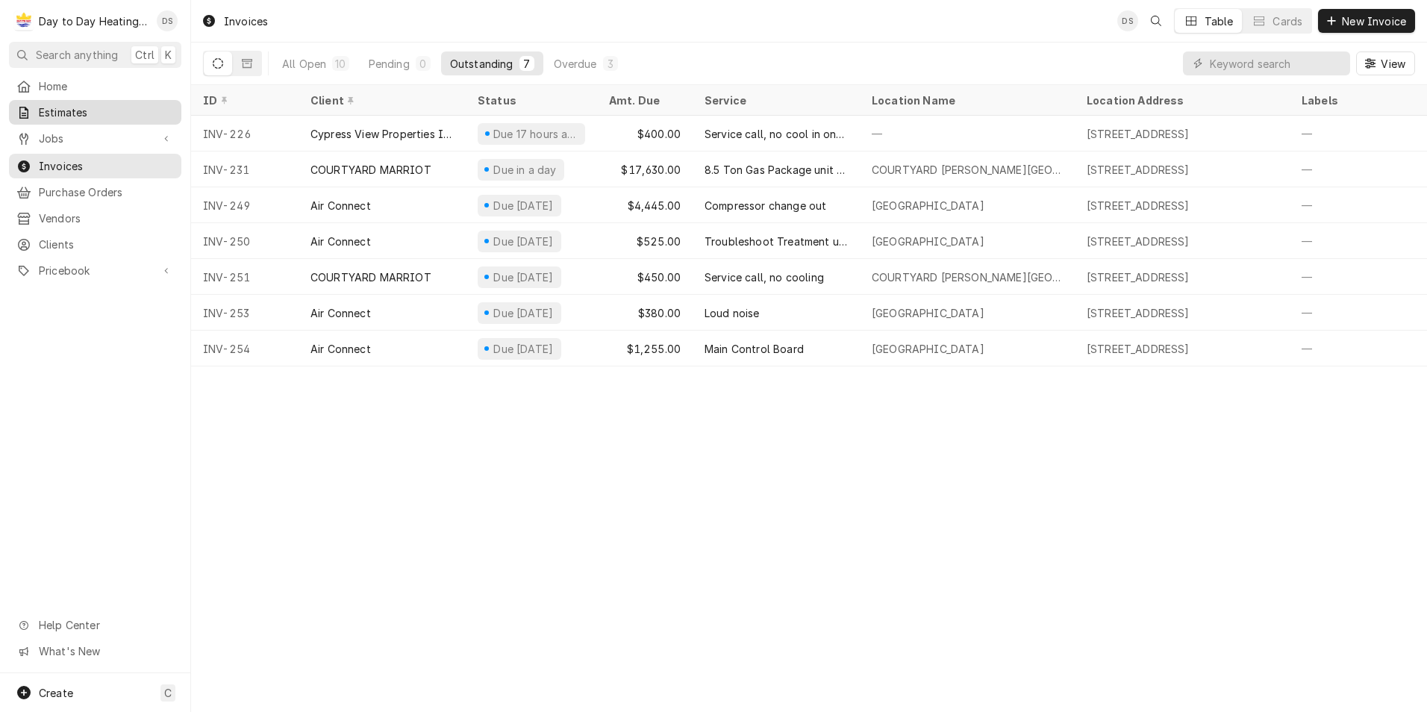
click at [82, 107] on span "Estimates" at bounding box center [106, 112] width 135 height 16
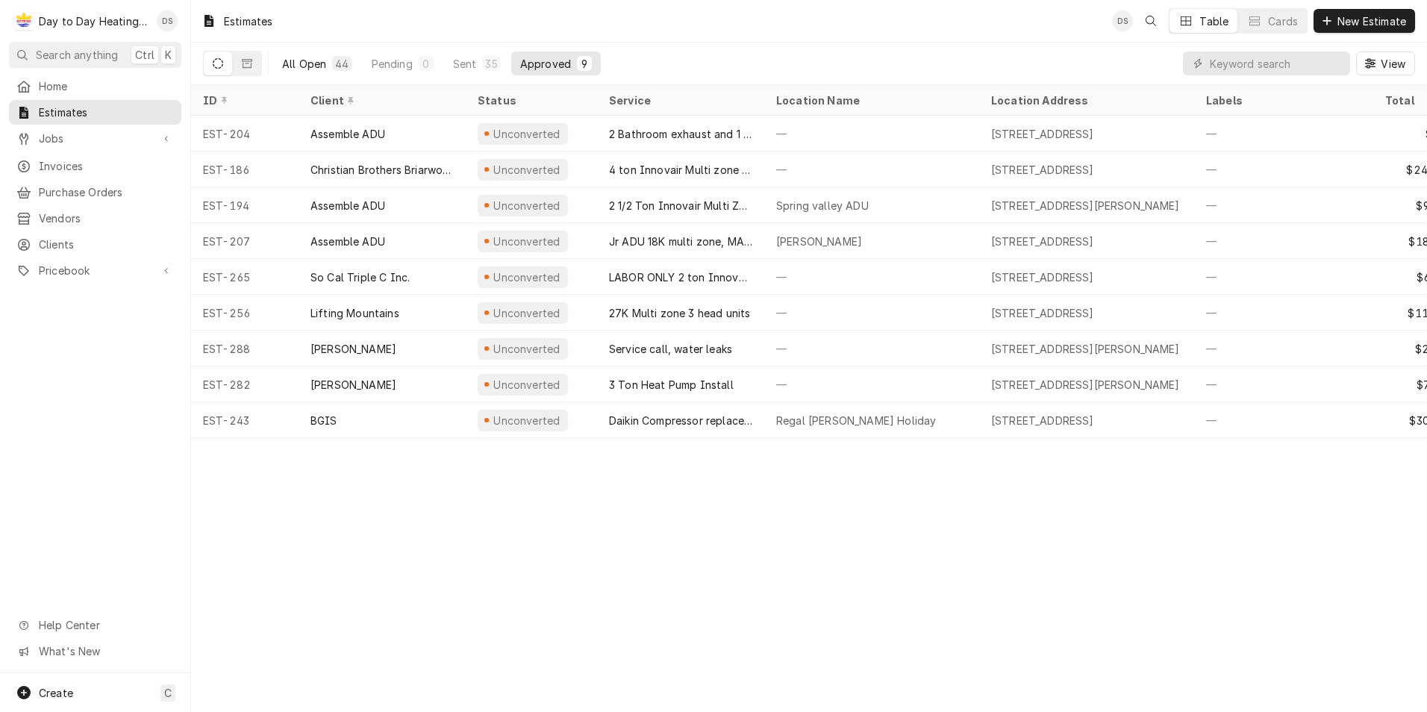
click at [302, 67] on div "All Open" at bounding box center [304, 64] width 44 height 16
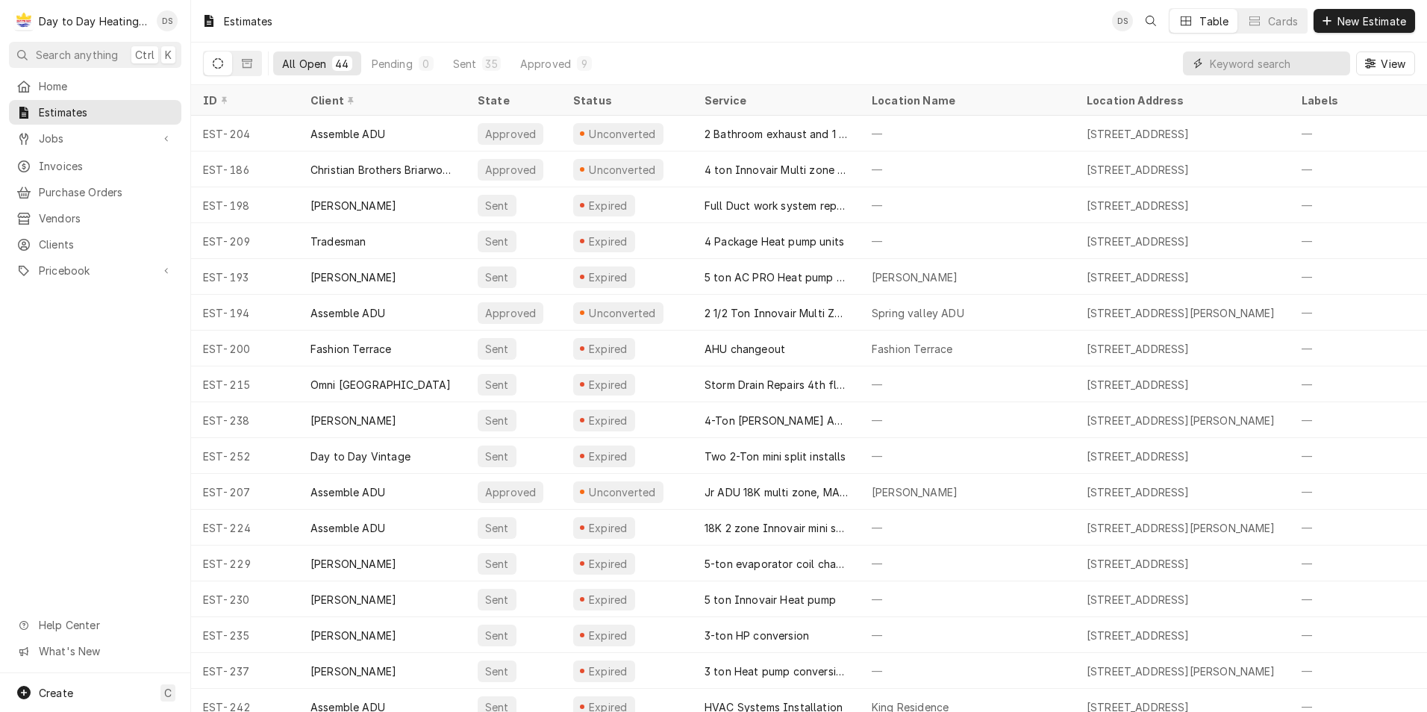
click at [1246, 63] on input "Dynamic Content Wrapper" at bounding box center [1276, 63] width 133 height 24
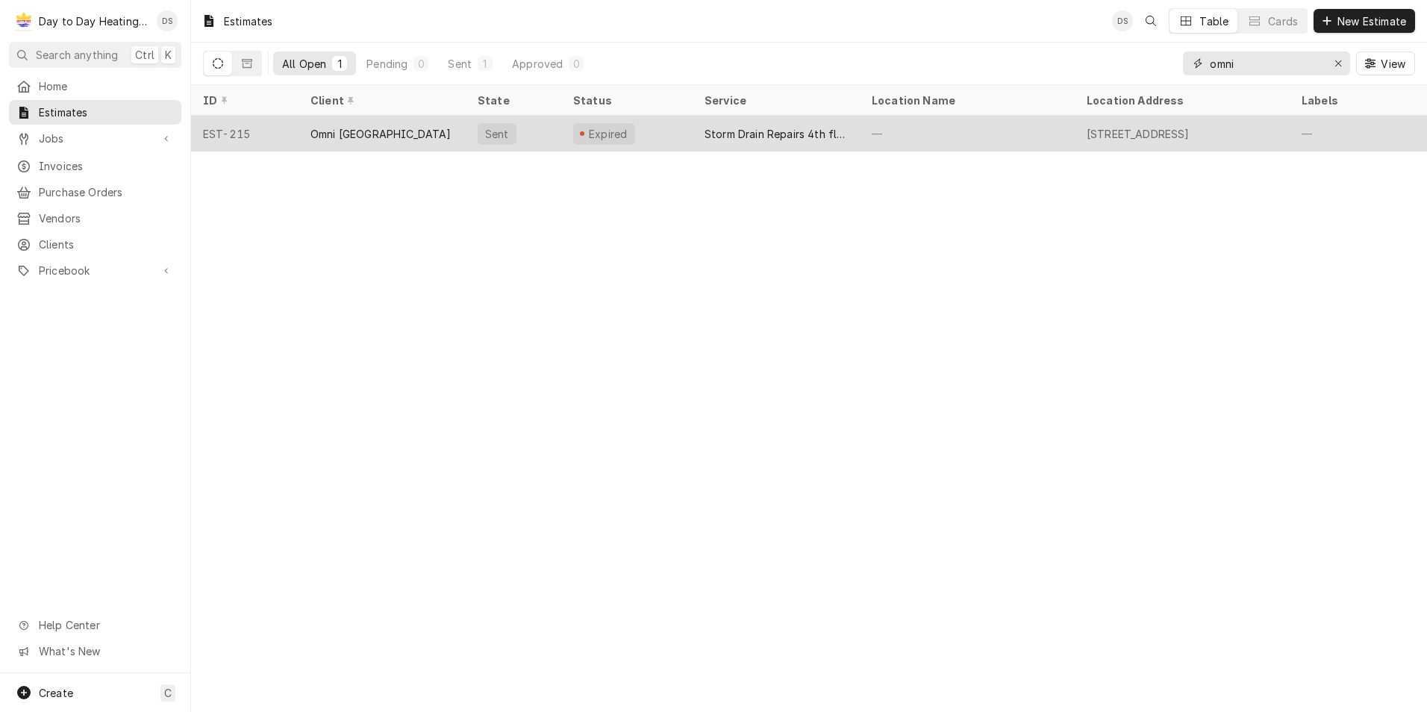
type input "omni"
click at [744, 123] on div "Storm Drain Repairs 4th floor" at bounding box center [776, 134] width 167 height 36
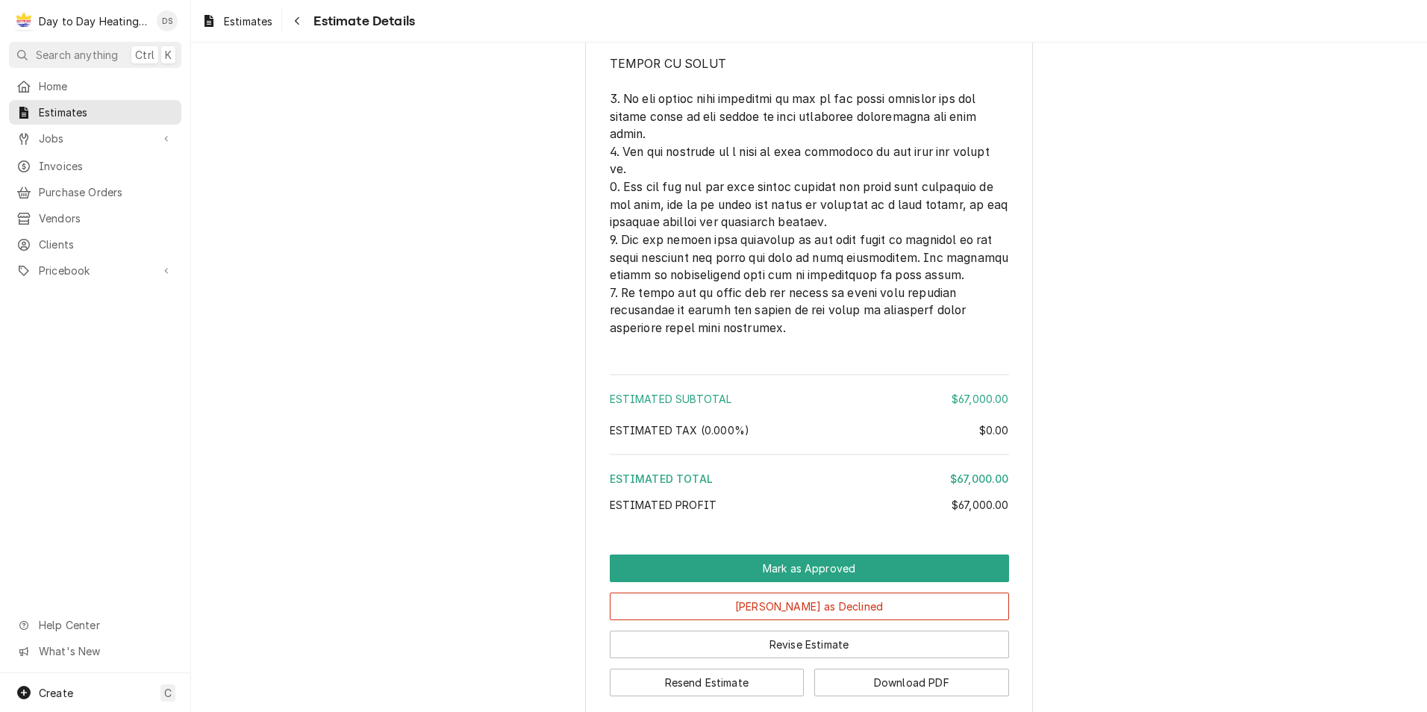
scroll to position [3679, 0]
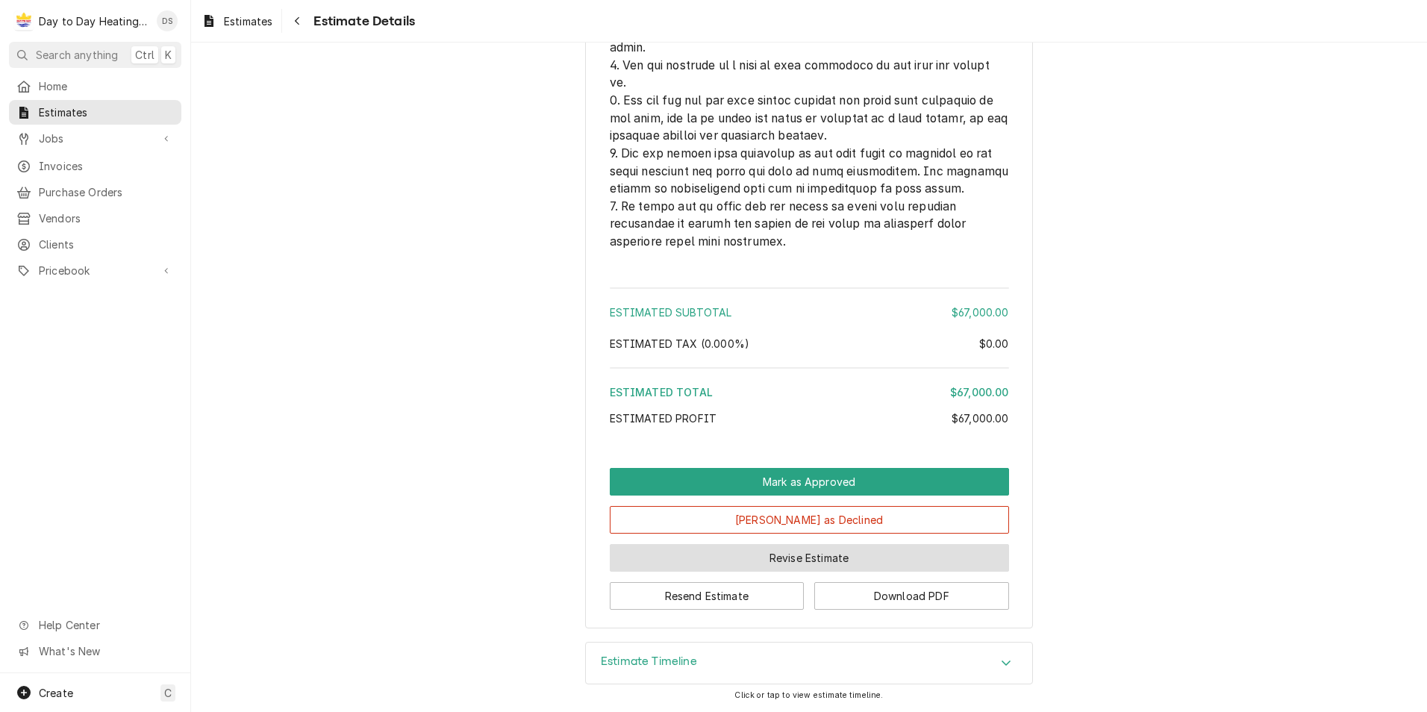
click at [821, 562] on button "Revise Estimate" at bounding box center [809, 558] width 399 height 28
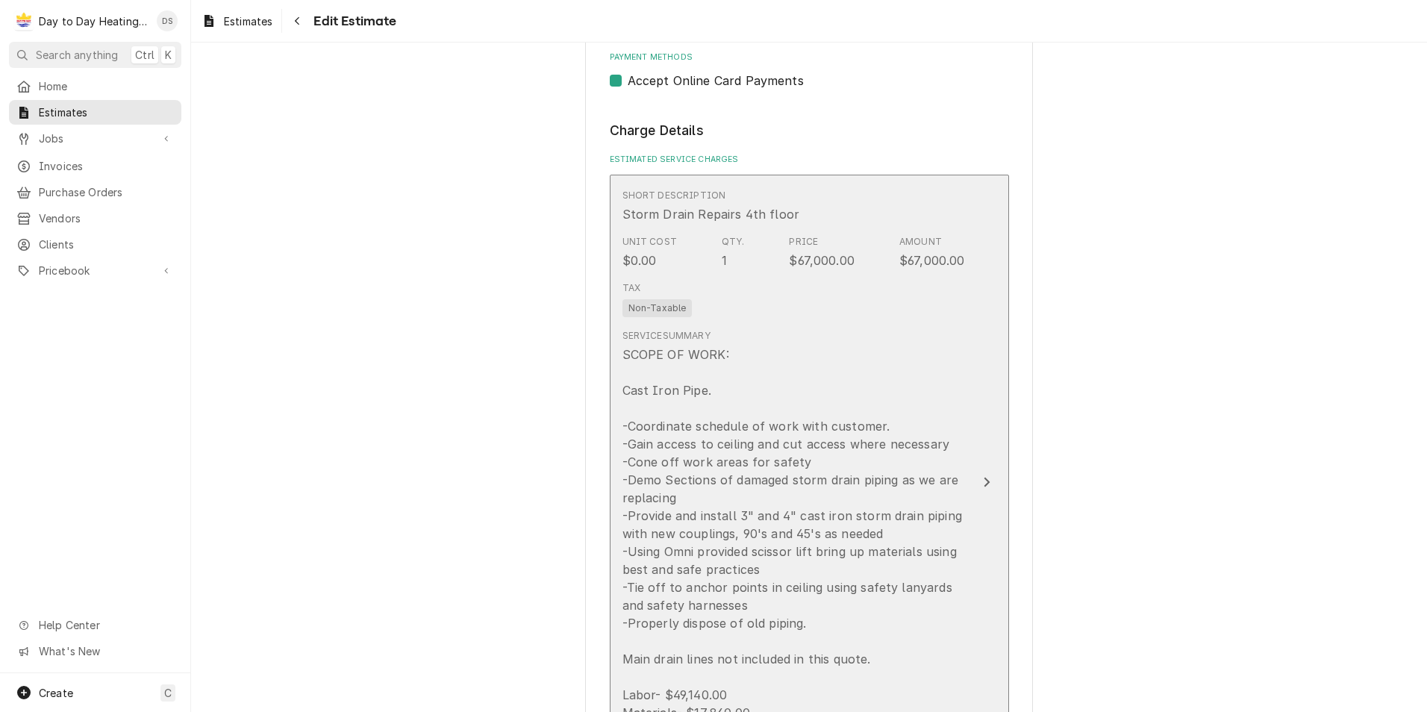
scroll to position [970, 0]
click at [902, 437] on div "SCOPE OF WORK: Cast Iron Pipe. -Coordinate schedule of work with customer. -Gai…" at bounding box center [793, 555] width 343 height 430
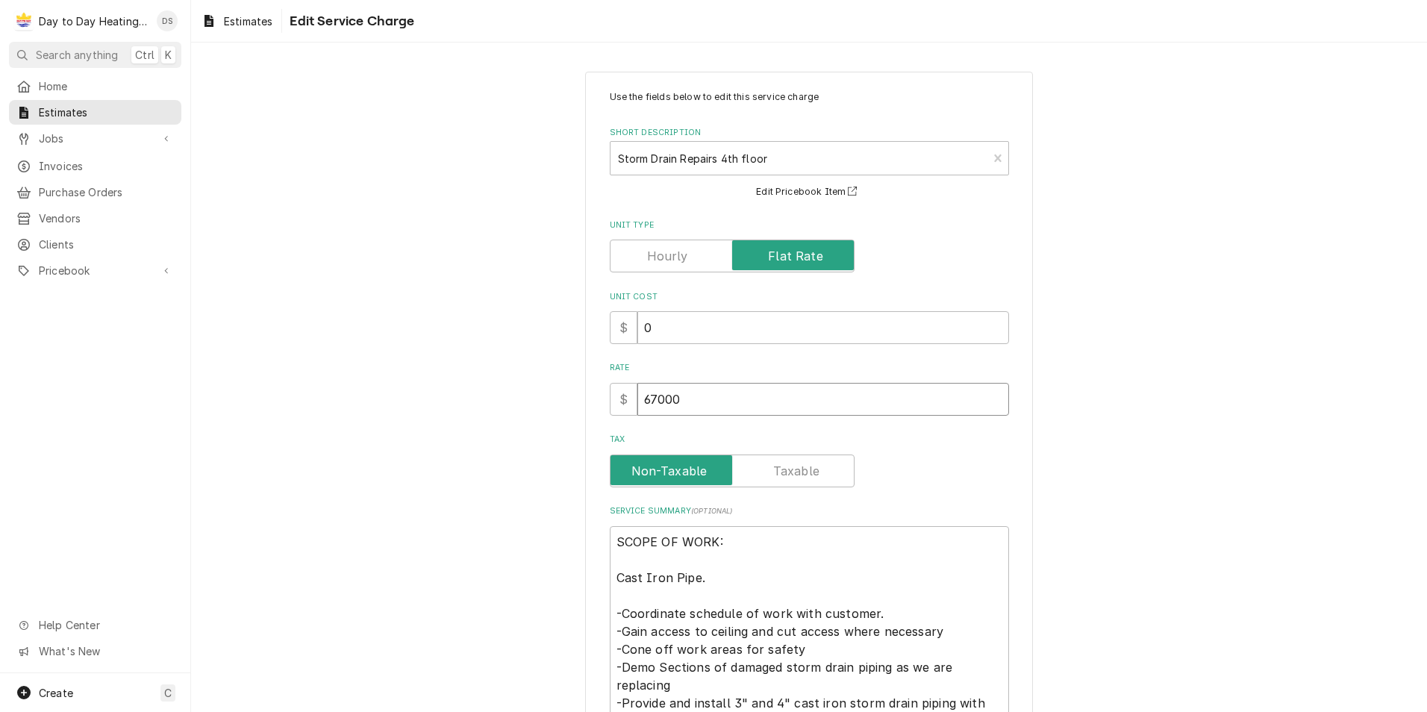
click at [644, 399] on input "67000" at bounding box center [823, 399] width 372 height 33
type textarea "x"
type input "7000"
type textarea "x"
type input "57000"
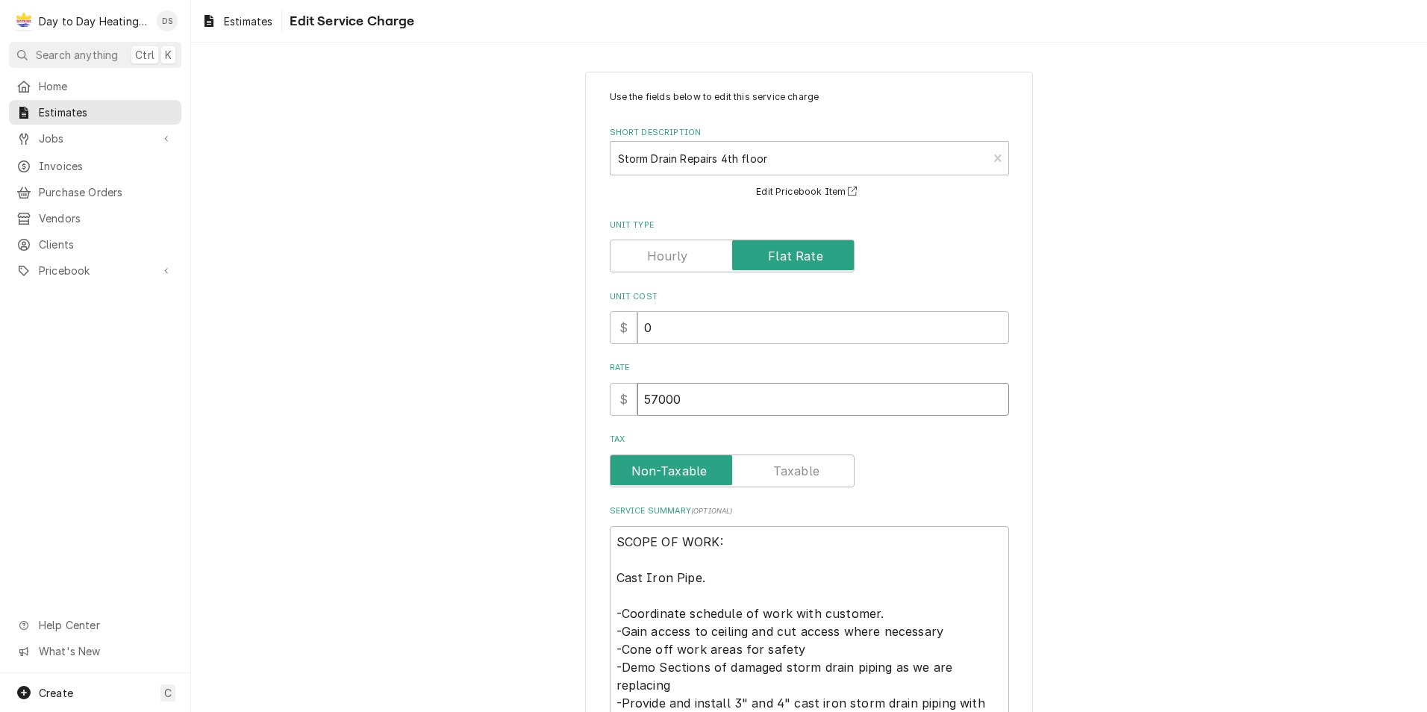
type textarea "x"
type input "57000"
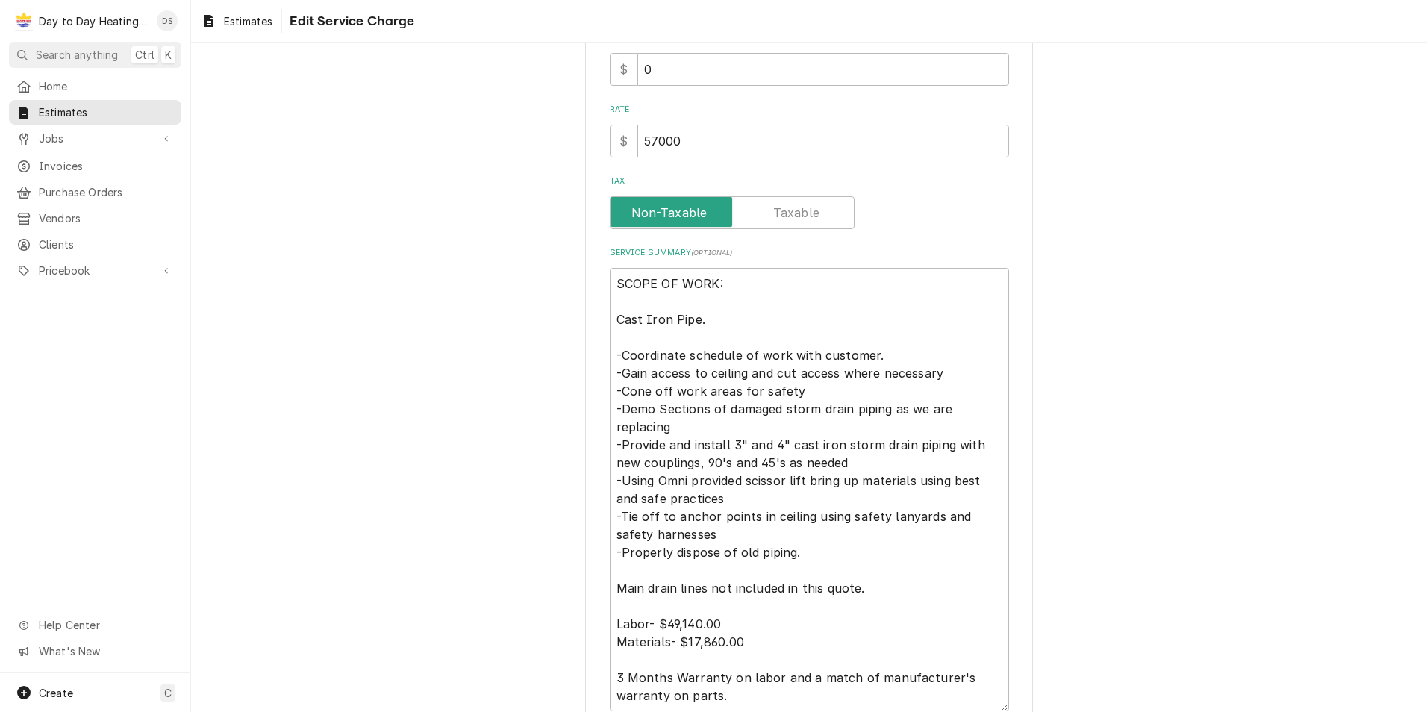
scroll to position [387, 0]
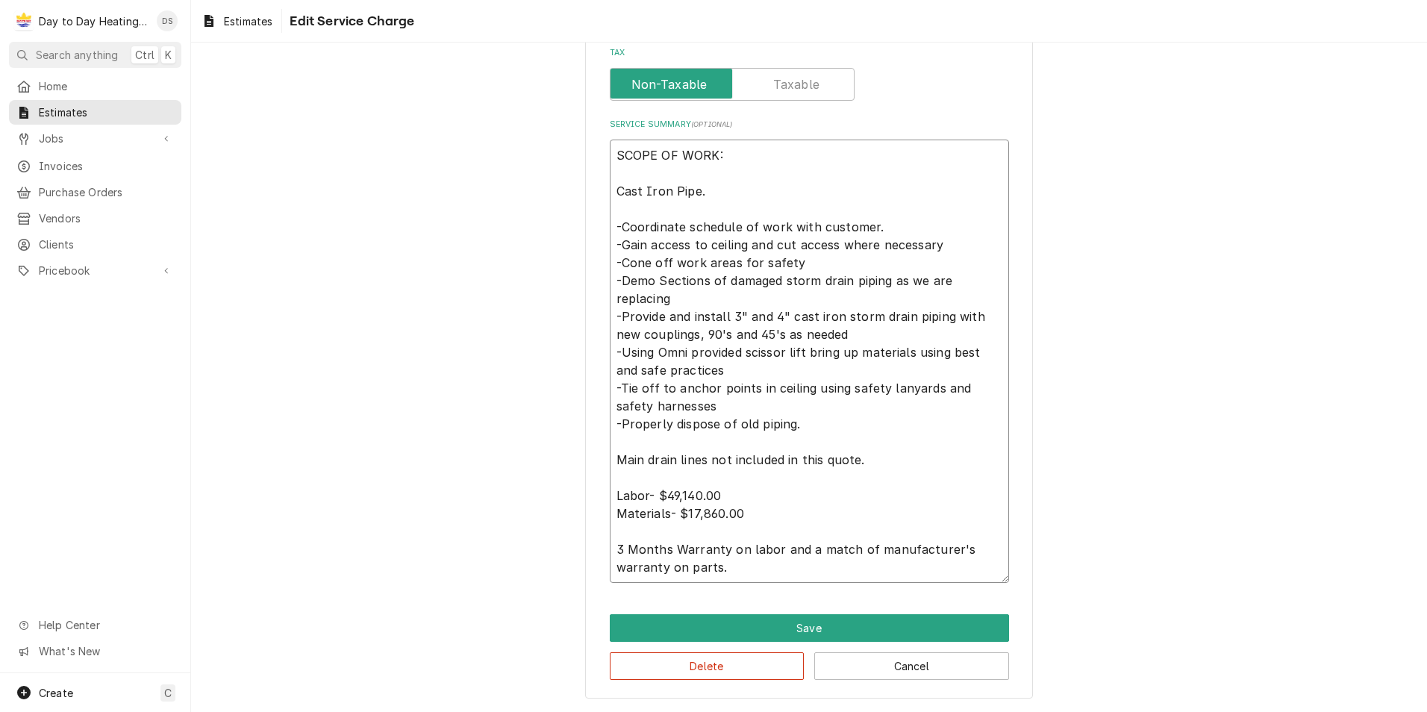
click at [667, 496] on textarea "SCOPE OF WORK: Cast Iron Pipe. -Coordinate schedule of work with customer. -Gai…" at bounding box center [809, 361] width 399 height 443
type textarea "x"
type textarea "SCOPE OF WORK: Cast Iron Pipe. -Coordinate schedule of work with customer. -Gai…"
type textarea "x"
type textarea "SCOPE OF WORK: Cast Iron Pipe. -Coordinate schedule of work with customer. -Gai…"
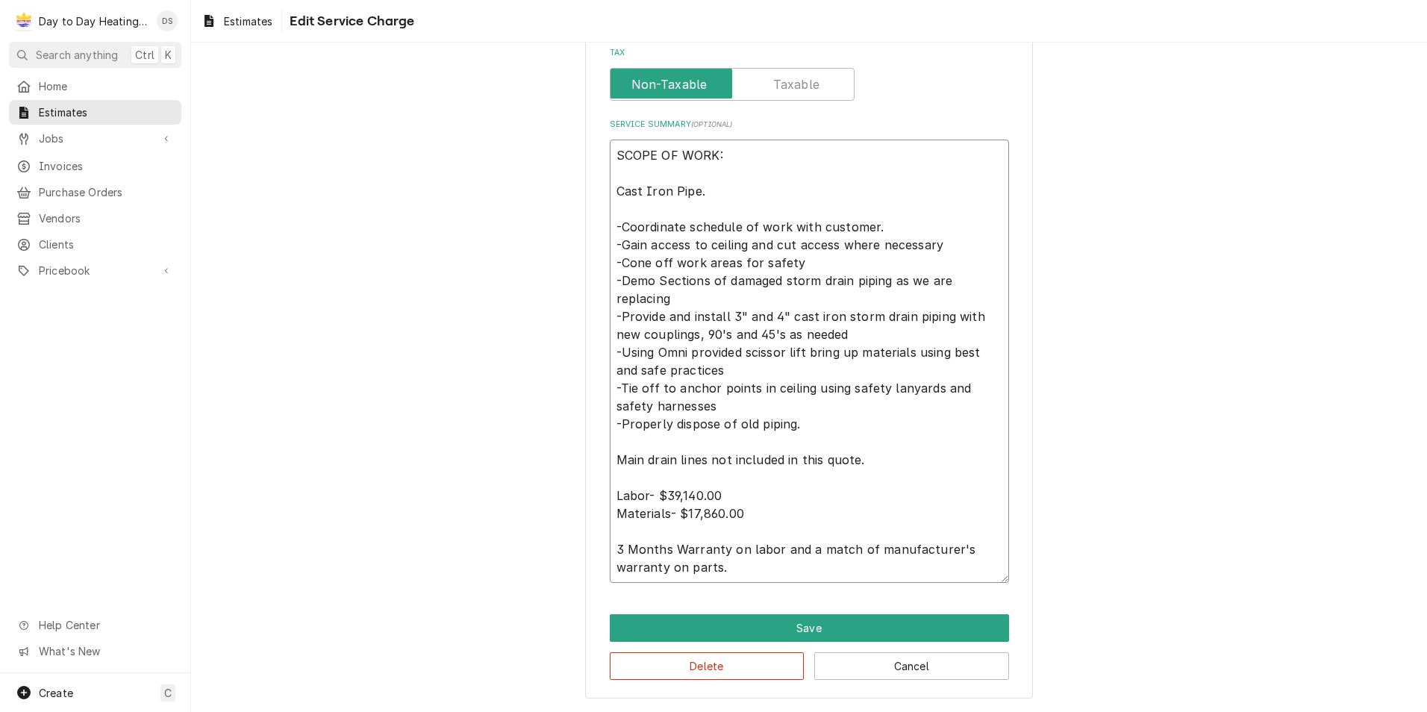
type textarea "x"
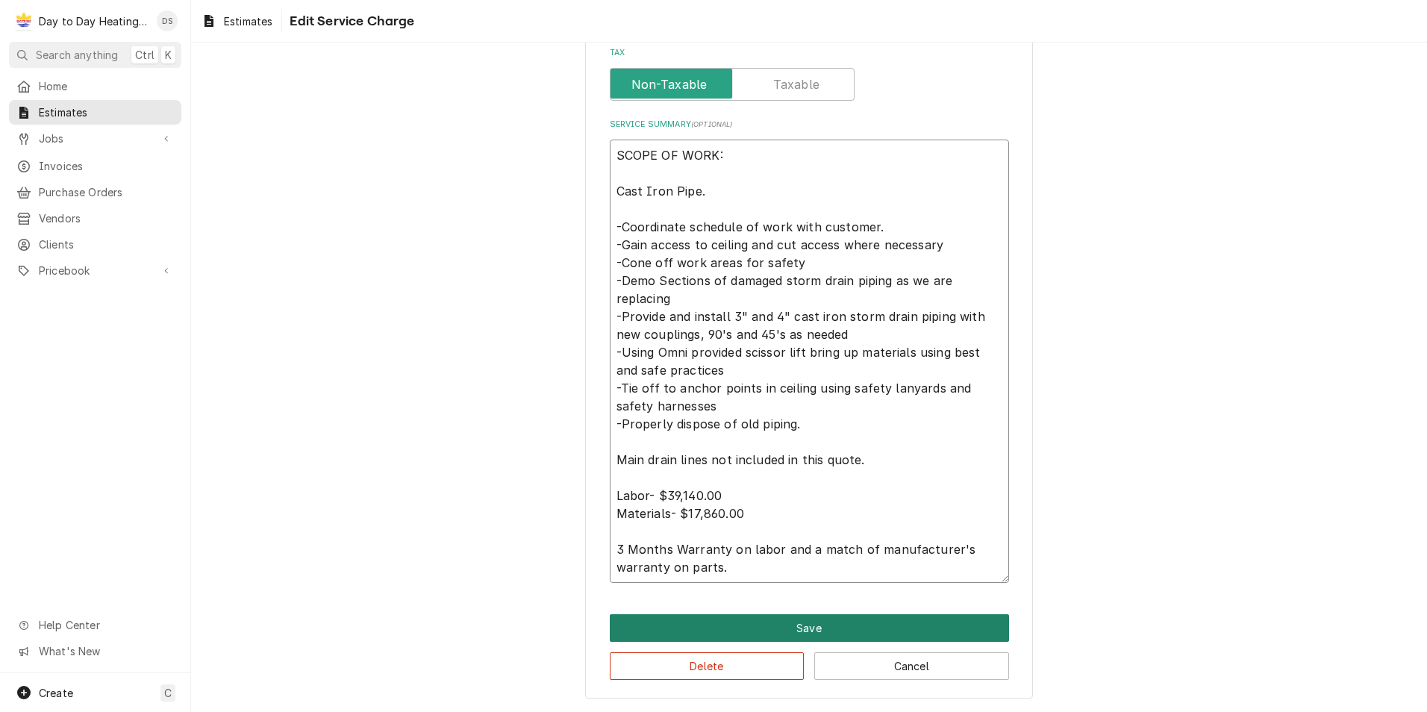
type textarea "SCOPE OF WORK: Cast Iron Pipe. -Coordinate schedule of work with customer. -Gai…"
click at [842, 627] on button "Save" at bounding box center [809, 628] width 399 height 28
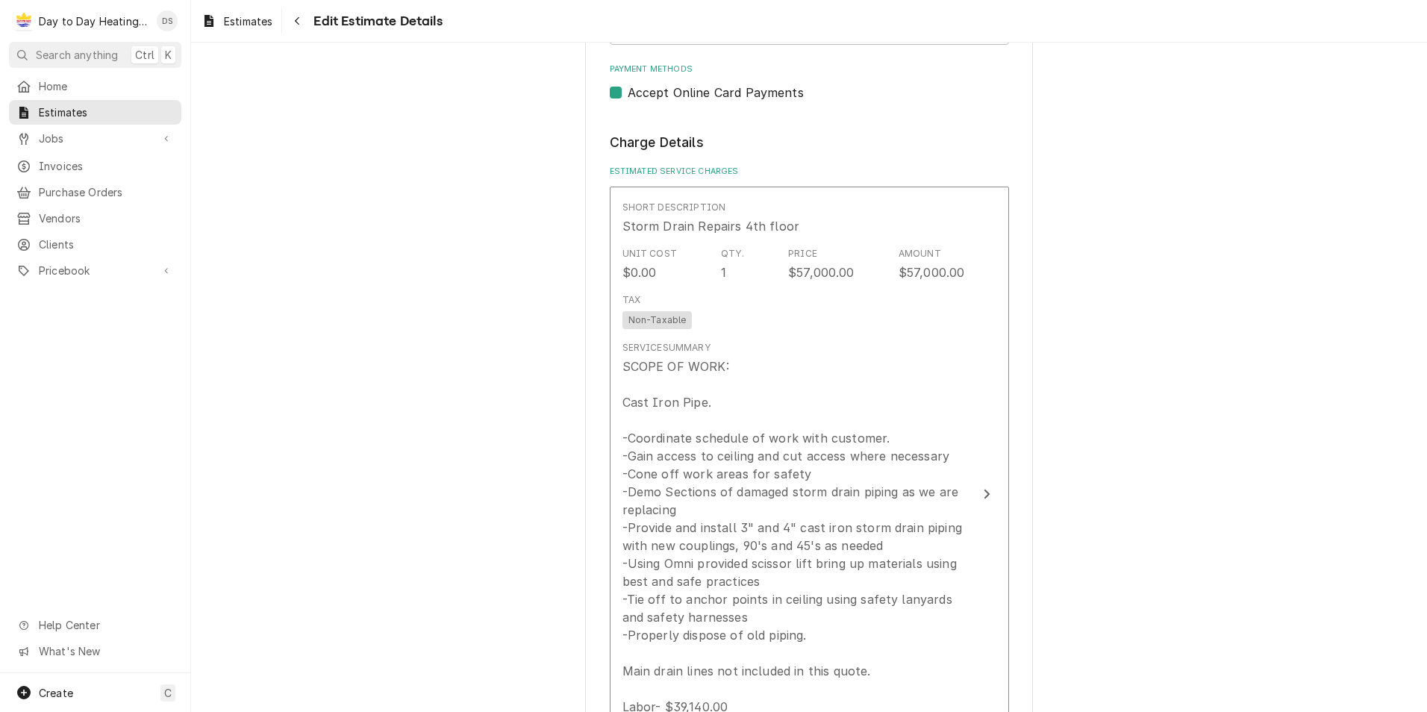
type textarea "x"
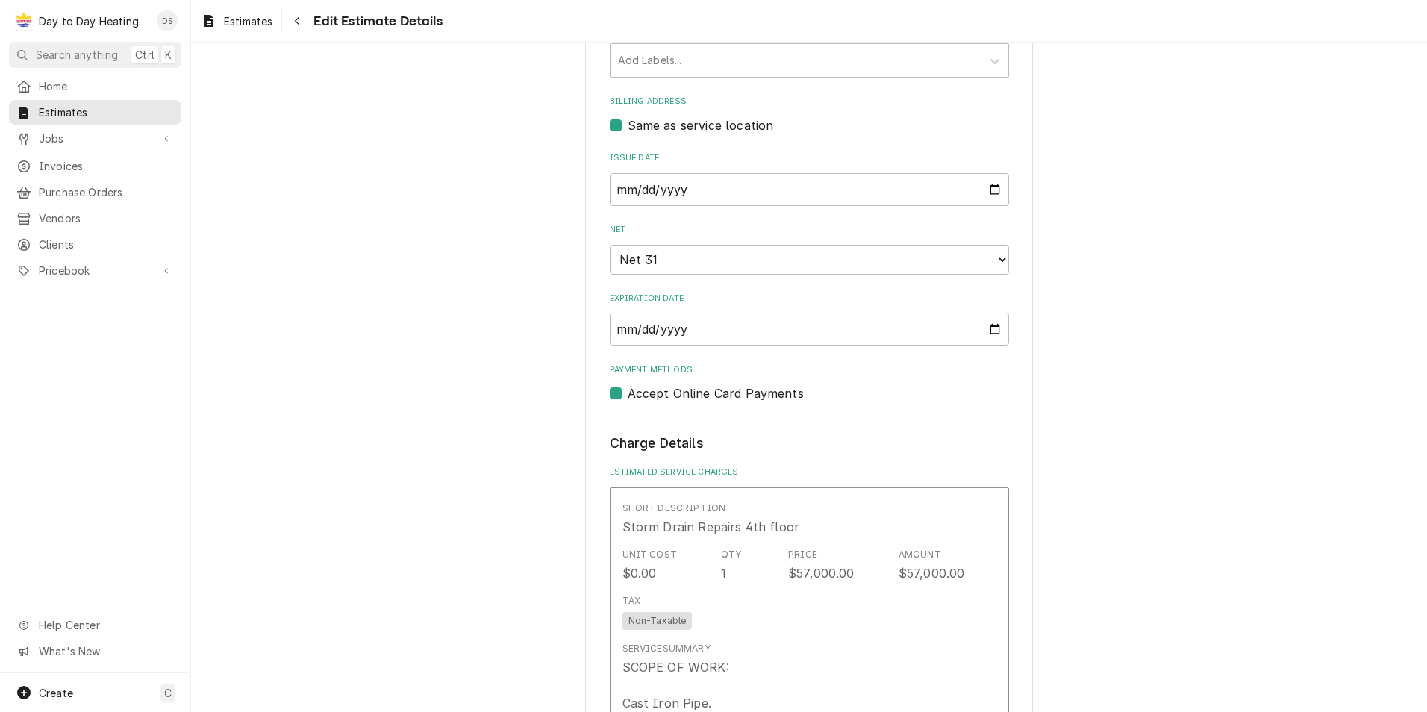
scroll to position [579, 0]
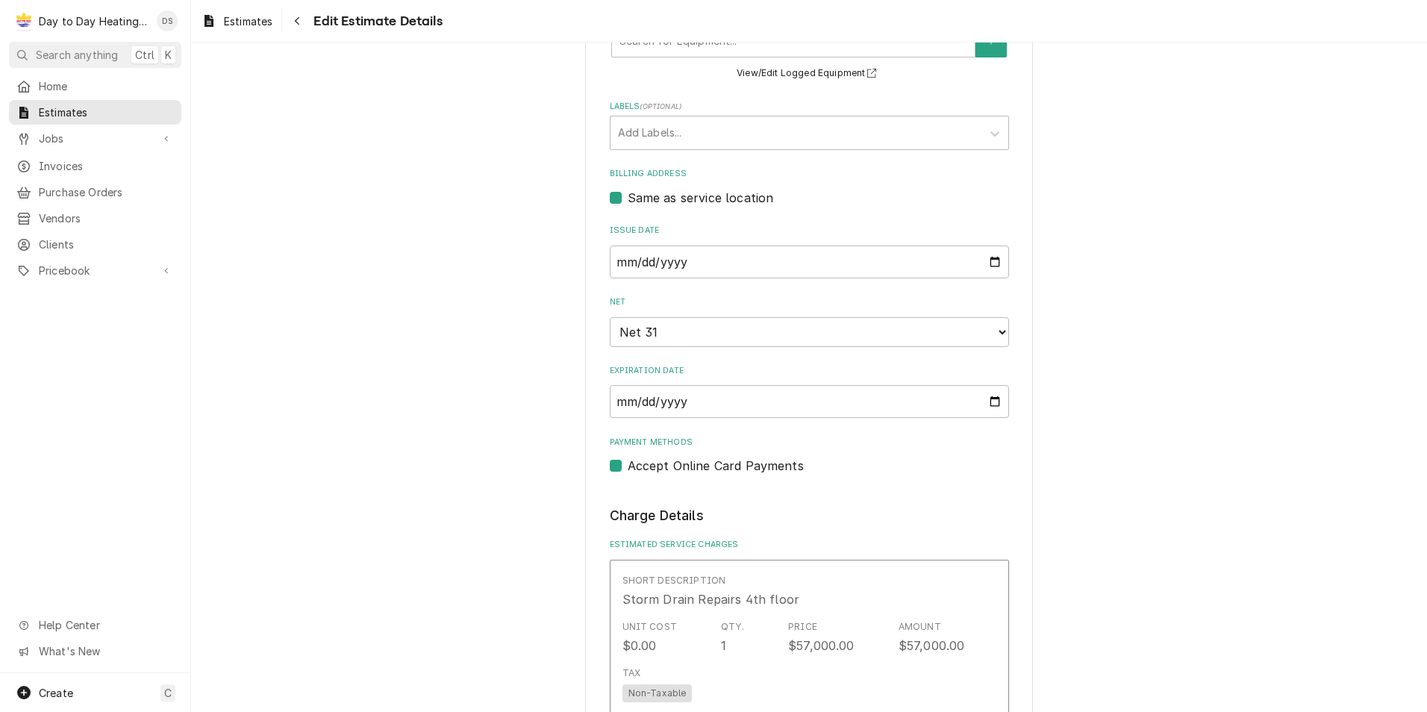
click at [628, 464] on label "Accept Online Card Payments" at bounding box center [716, 466] width 176 height 18
click at [628, 464] on input "Payment Methods" at bounding box center [827, 473] width 399 height 33
checkbox input "false"
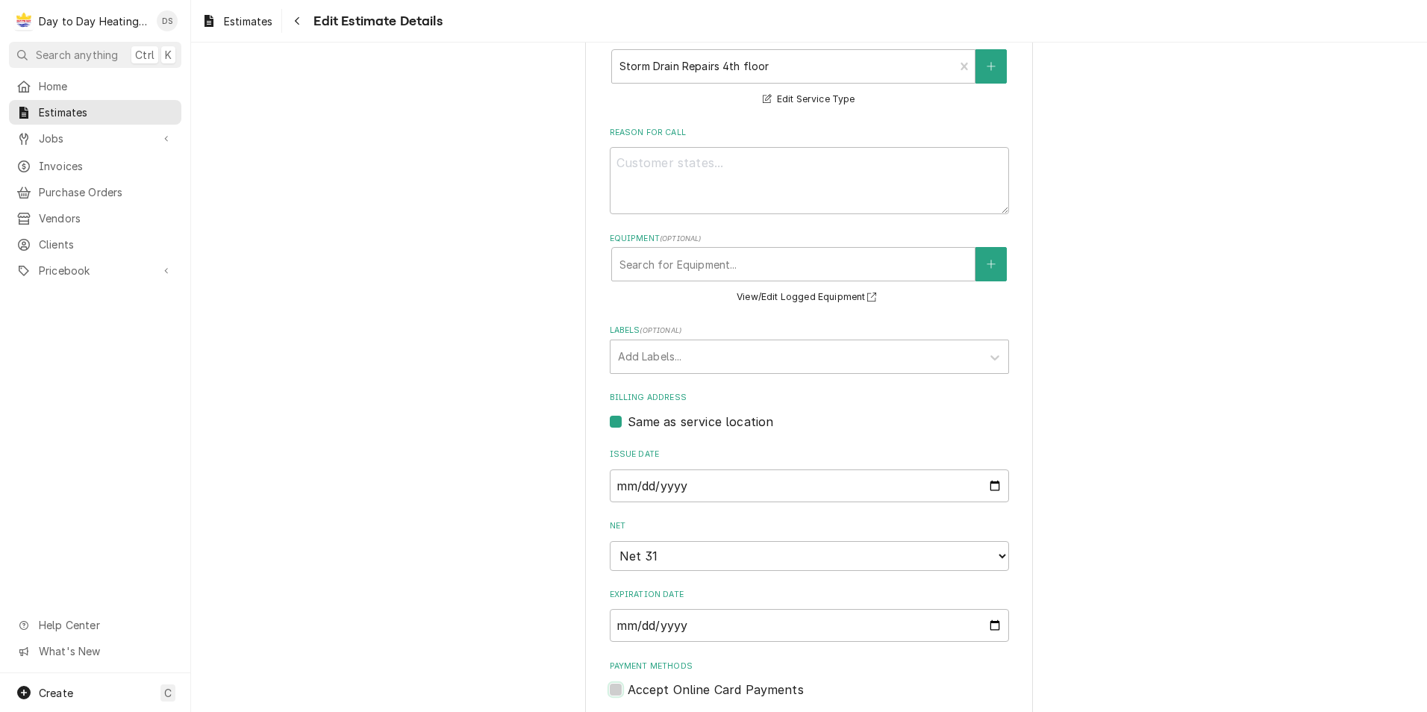
scroll to position [505, 0]
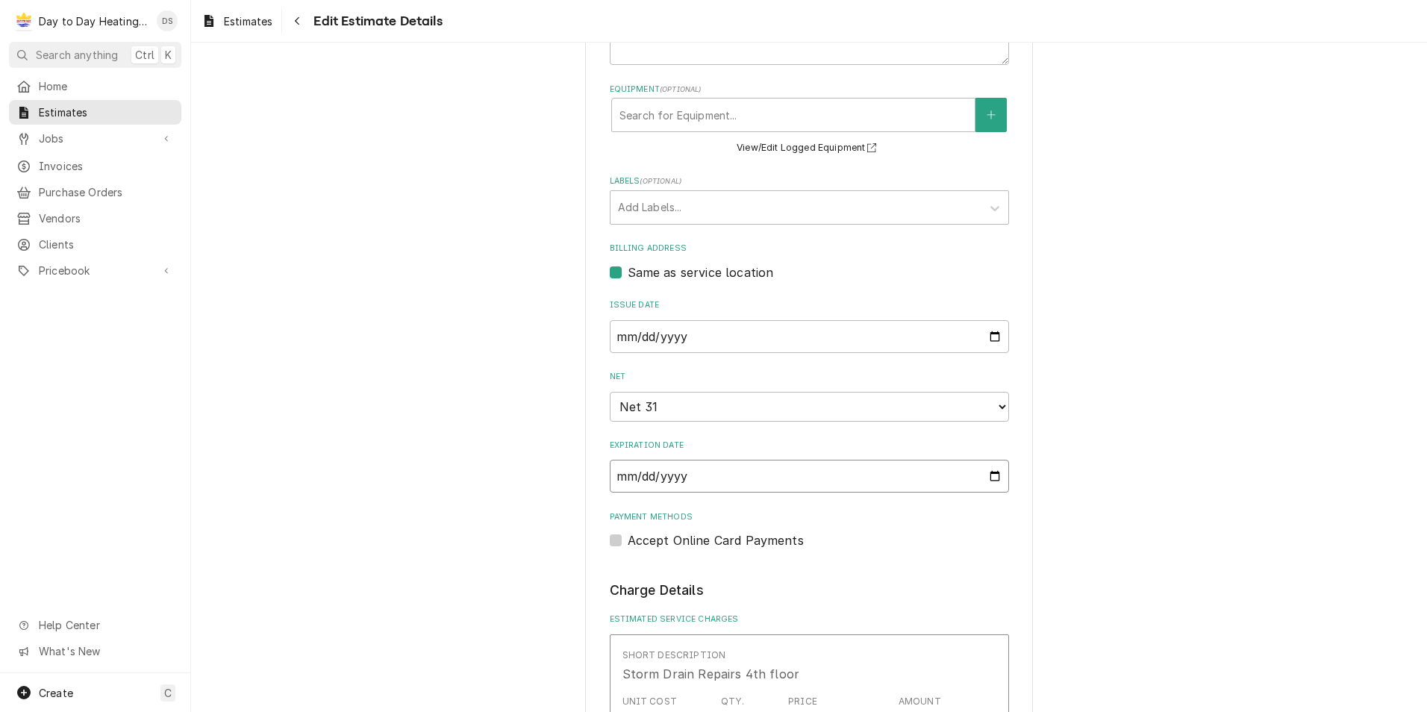
click at [987, 474] on input "2025-06-30" at bounding box center [809, 476] width 399 height 33
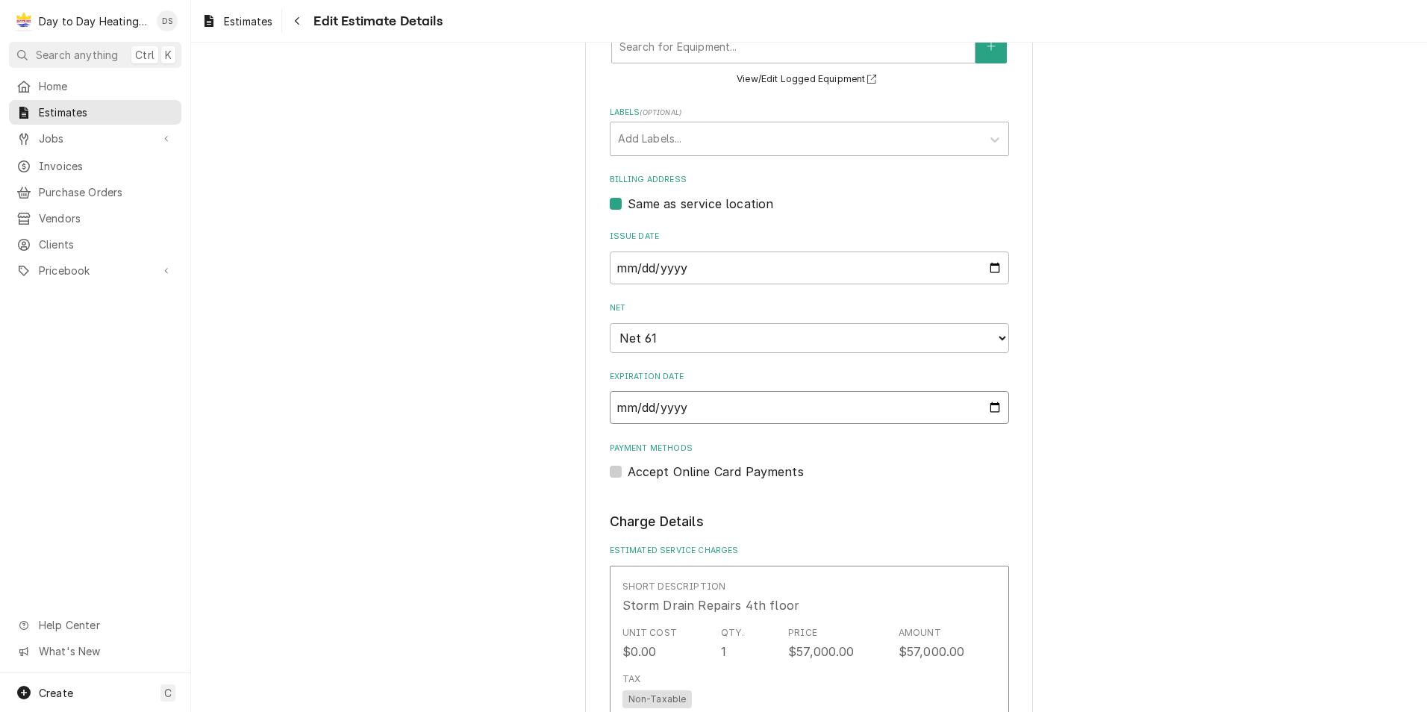
click at [984, 407] on input "2025-07-30" at bounding box center [809, 407] width 399 height 33
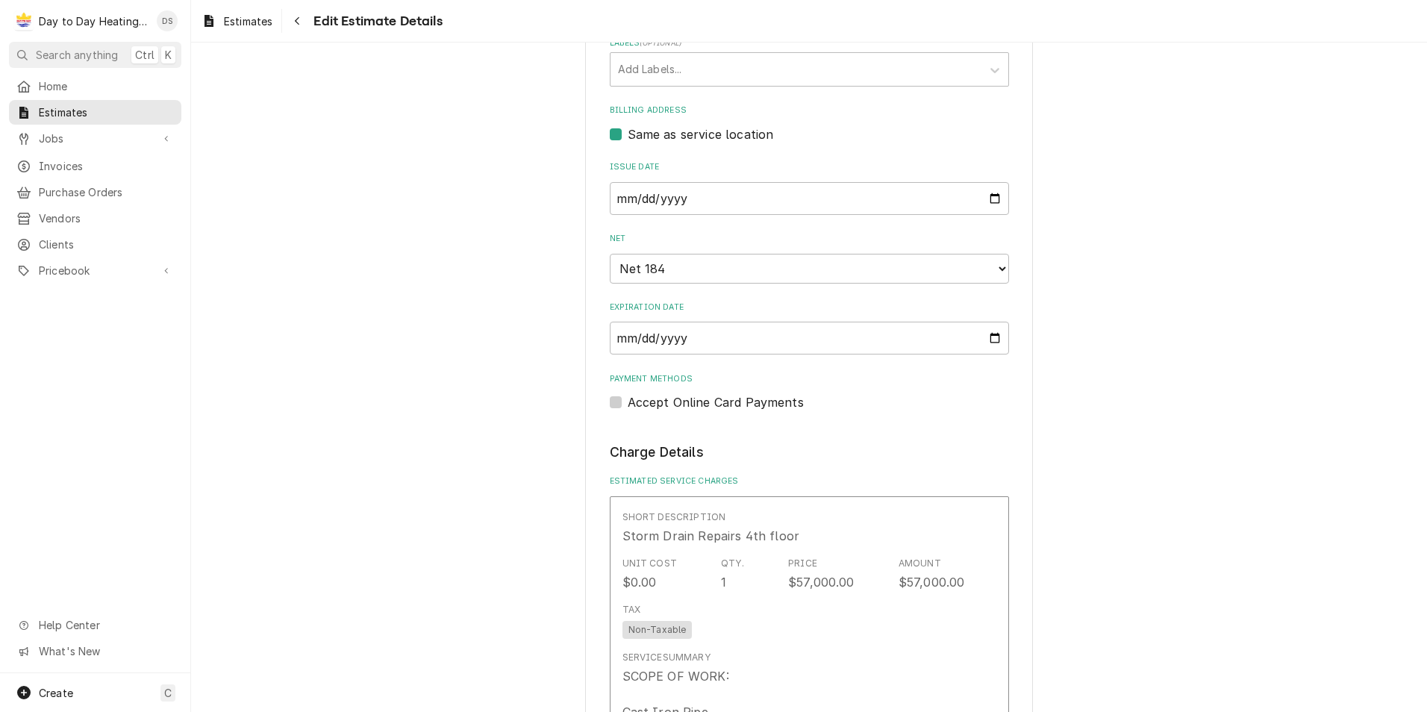
scroll to position [642, 0]
click at [992, 201] on input "2025-05-30" at bounding box center [809, 199] width 399 height 33
type textarea "x"
type input "2025-06-30"
click at [696, 203] on input "2025-06-30" at bounding box center [809, 199] width 399 height 33
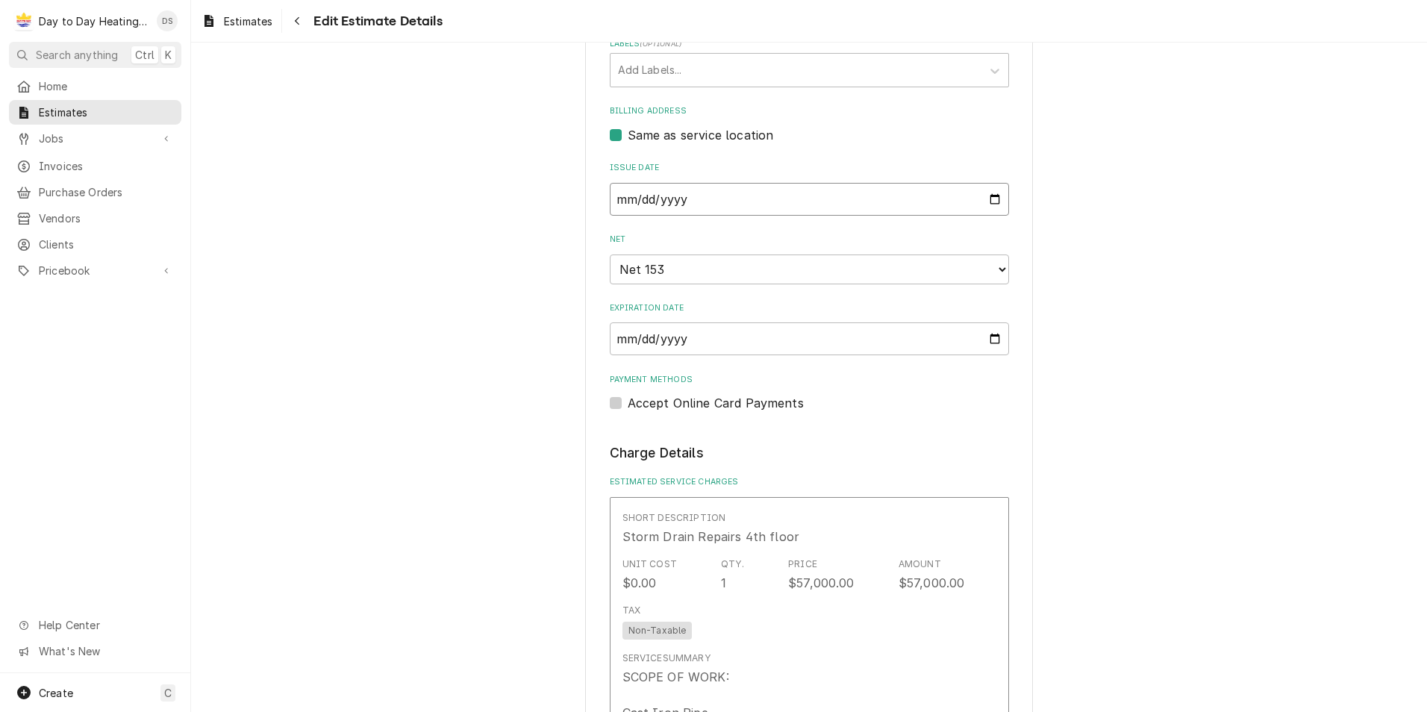
click at [982, 200] on input "2025-06-30" at bounding box center [809, 199] width 399 height 33
type textarea "x"
type input "2025-10-30"
type textarea "x"
click at [984, 196] on input "2025-10-30" at bounding box center [809, 199] width 399 height 33
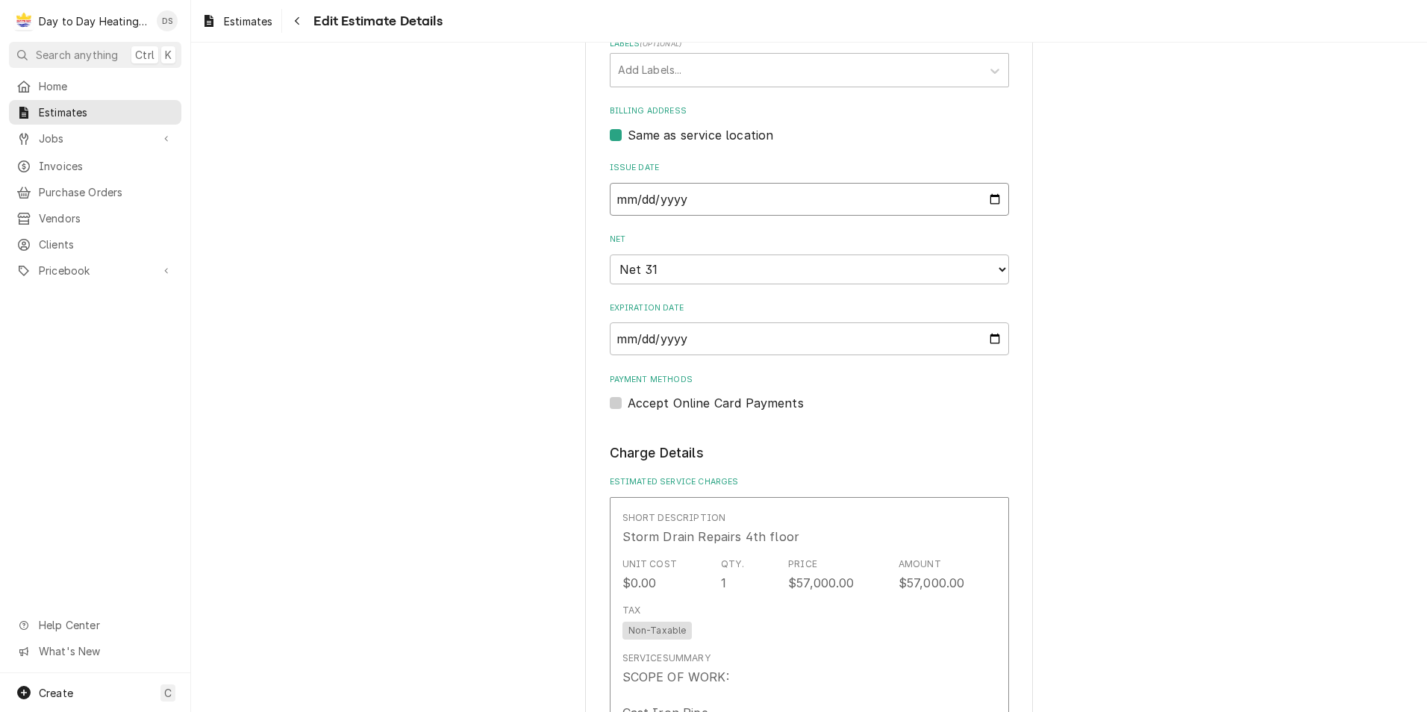
type input "2025-10-07"
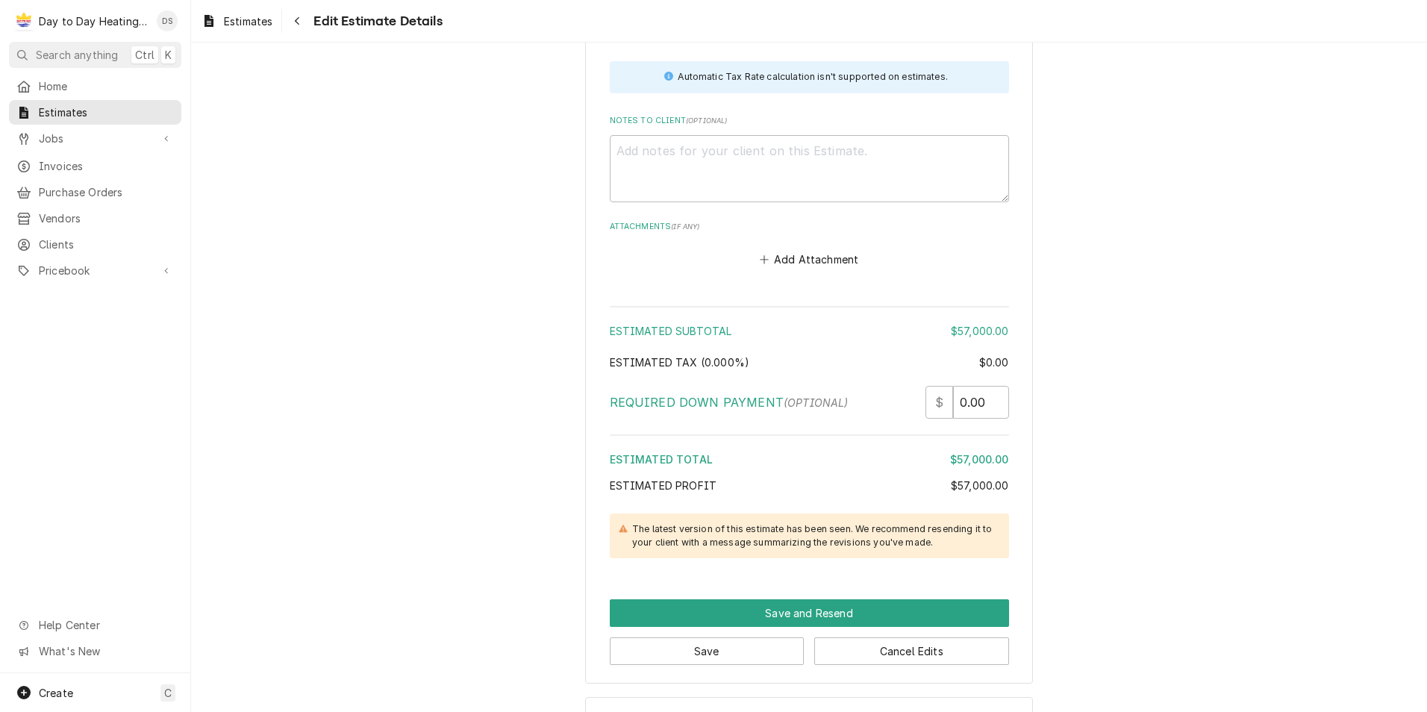
scroll to position [2055, 0]
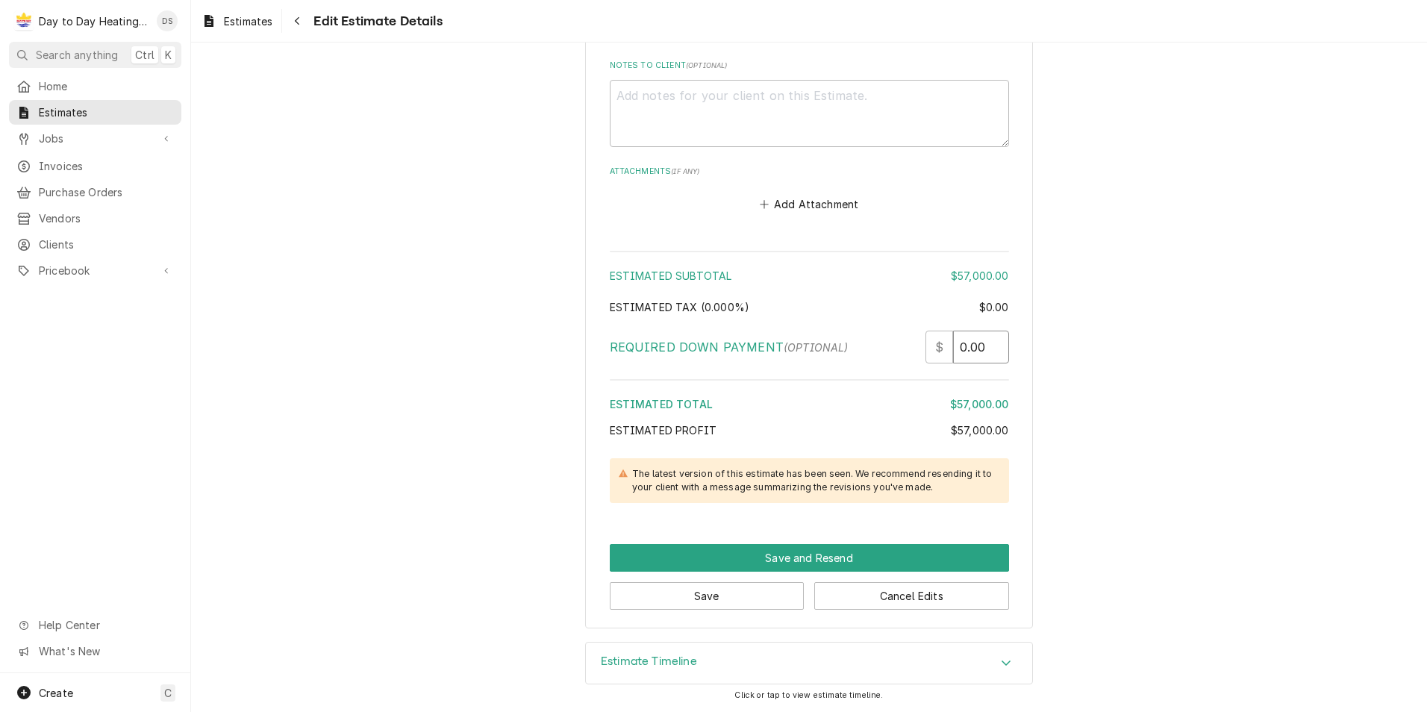
click at [956, 344] on input "0.00" at bounding box center [981, 347] width 56 height 33
type textarea "x"
type input "10.00"
type textarea "x"
type input "0.00"
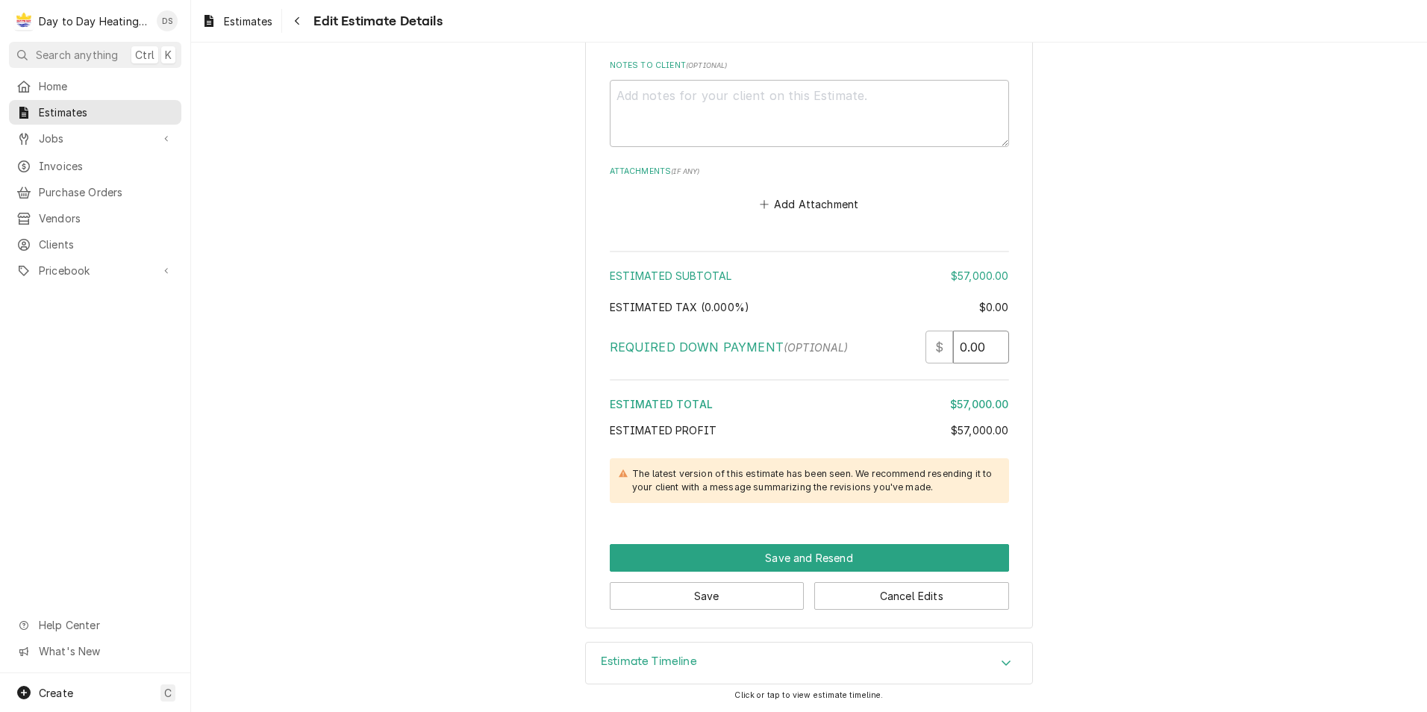
type textarea "x"
type input "10.00"
type textarea "x"
type input "100.00"
type textarea "x"
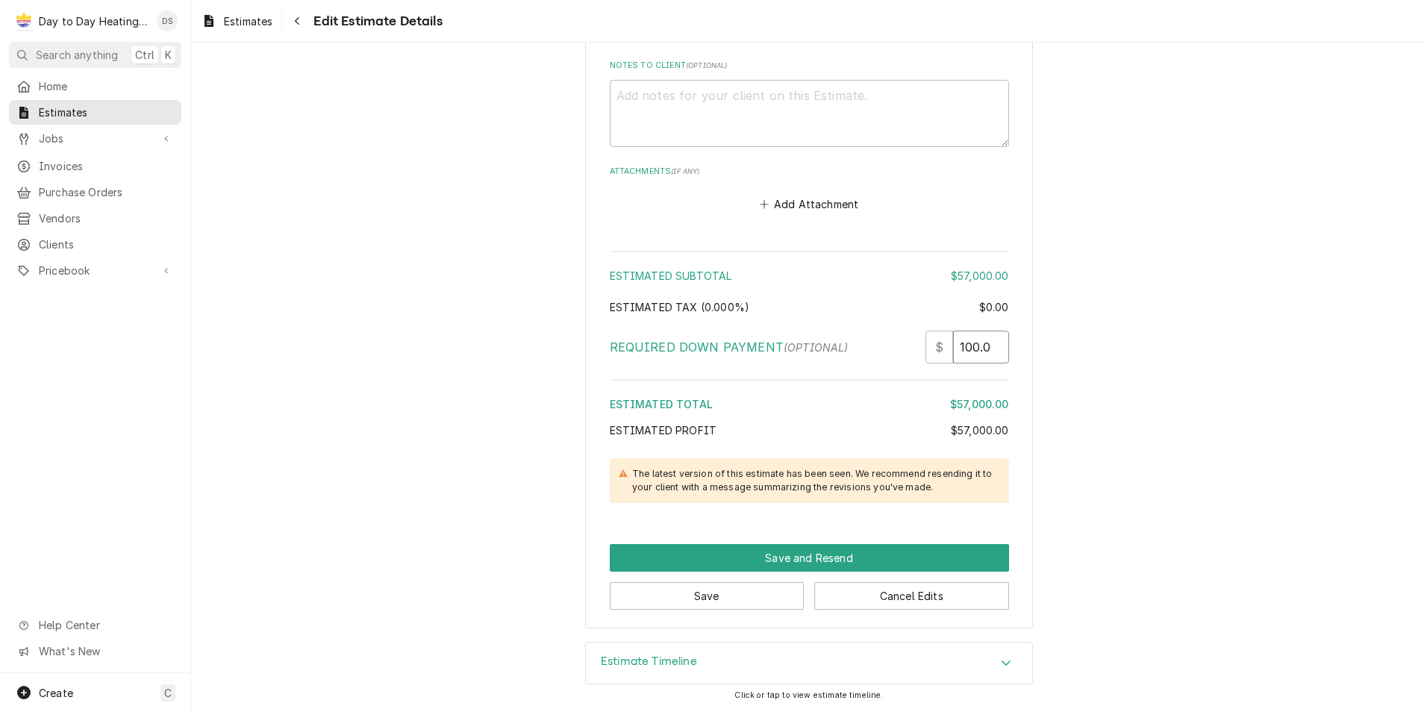
type input "1000.00"
type textarea "x"
type input "10000.00"
type textarea "x"
type input "10000.00"
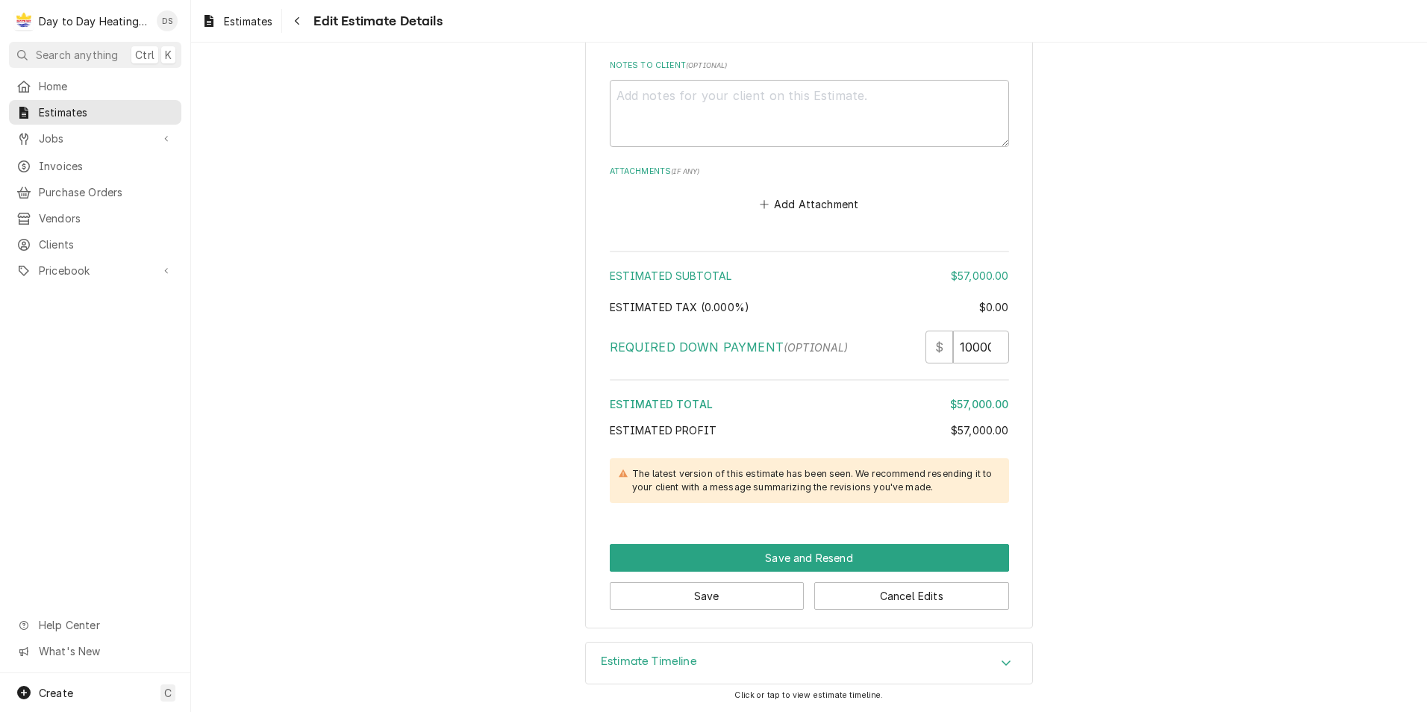
click at [894, 300] on div "Estimated Tax ( 0.000% )" at bounding box center [794, 307] width 369 height 16
click at [965, 346] on input "10000.00" at bounding box center [981, 347] width 56 height 33
click at [904, 387] on div "Estimated Subtotal $57,000.00 Estimated Tax ( 0.000% ) $0.00 Required Down Paym…" at bounding box center [809, 379] width 399 height 266
click at [971, 347] on input "10000.00" at bounding box center [981, 347] width 56 height 33
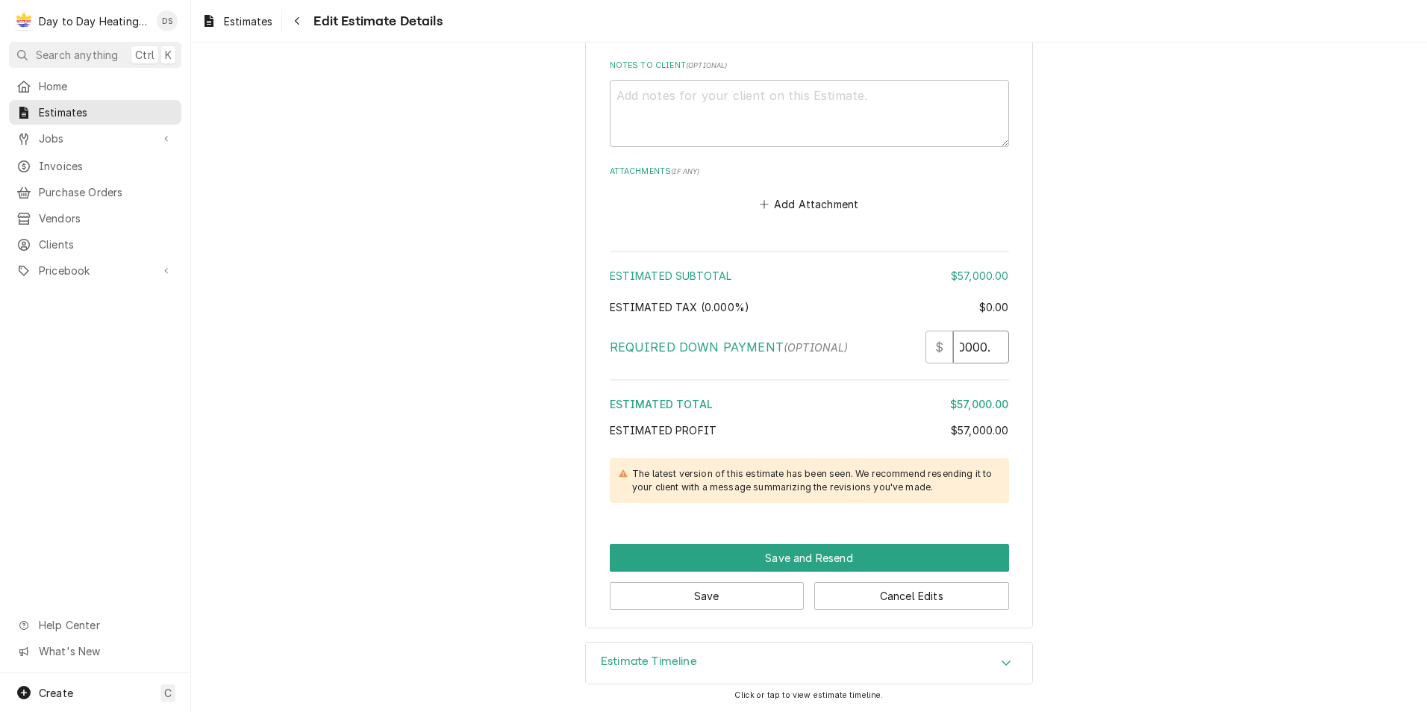
type textarea "x"
type input "1000.00"
type textarea "x"
type input "100.00"
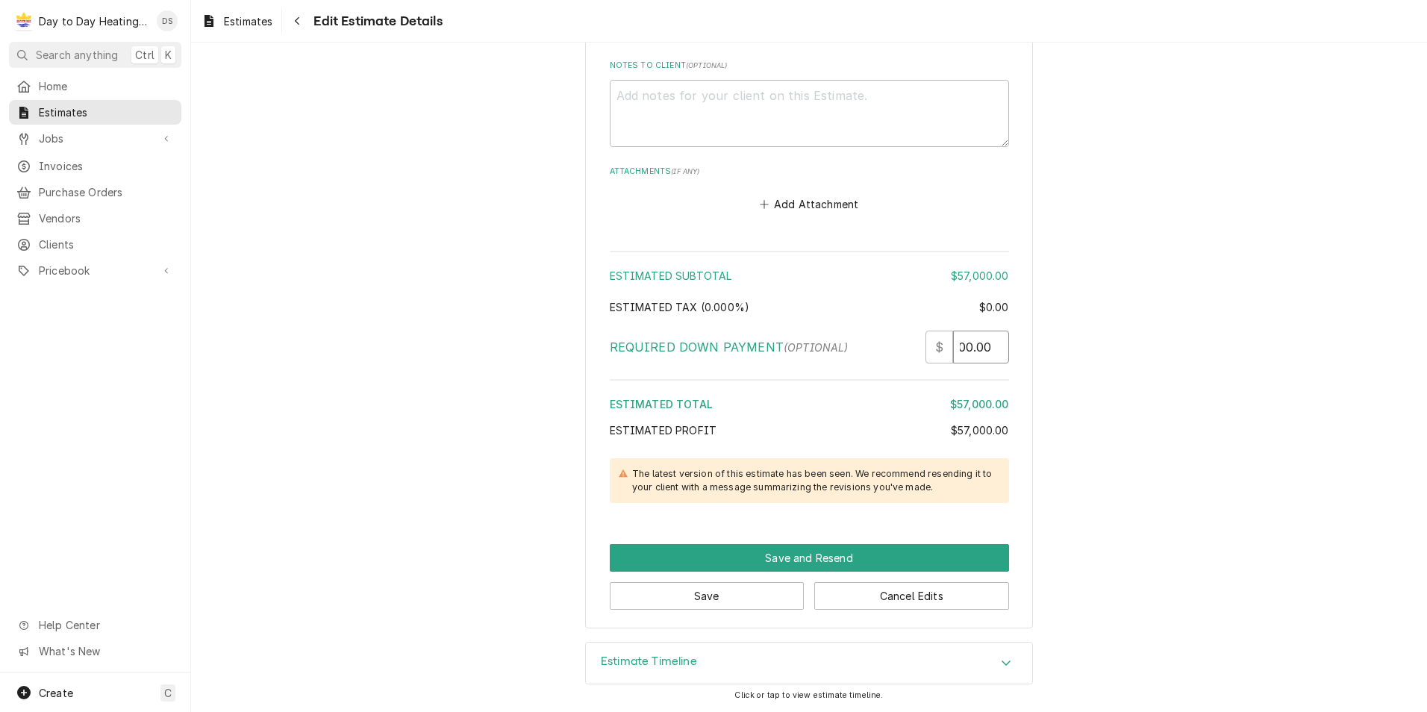
type textarea "x"
type input "10.00"
type textarea "x"
type input "1.00"
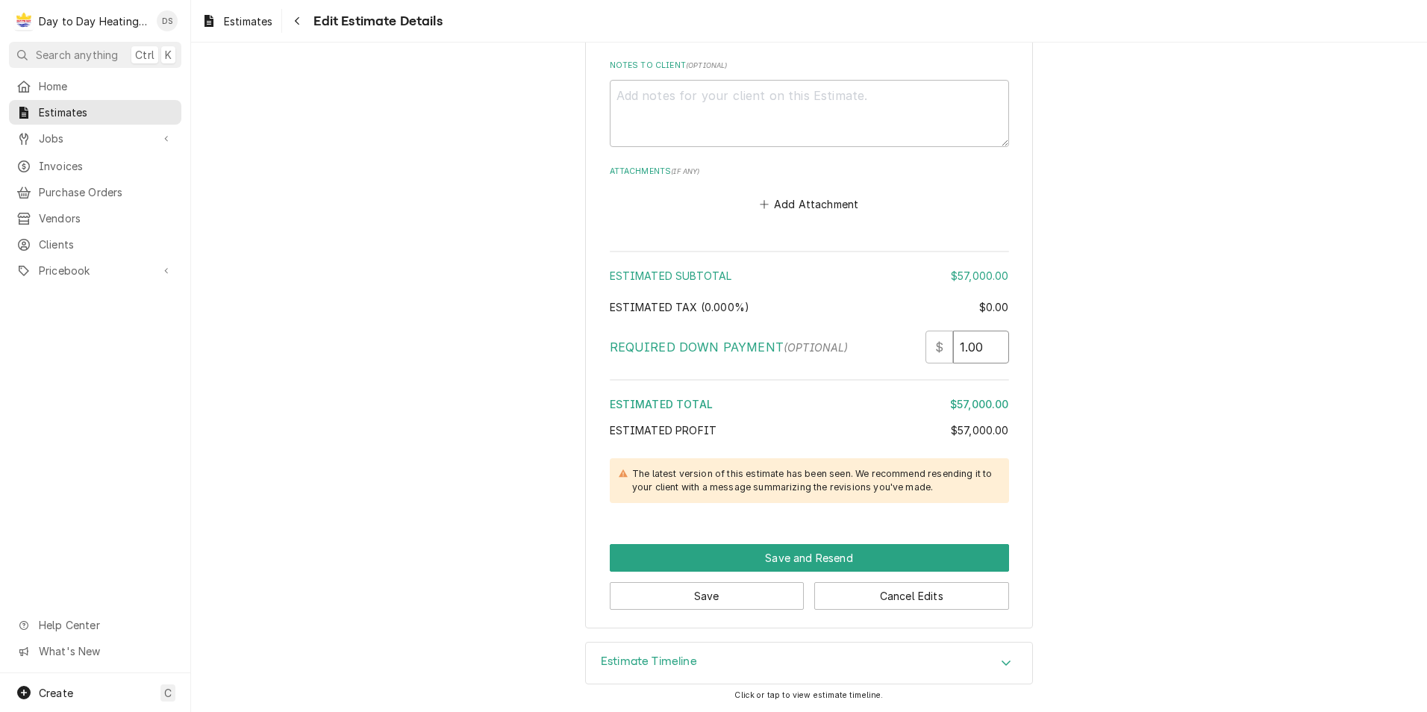
type textarea "x"
type input ".00"
type textarea "x"
type input "1.00"
type textarea "x"
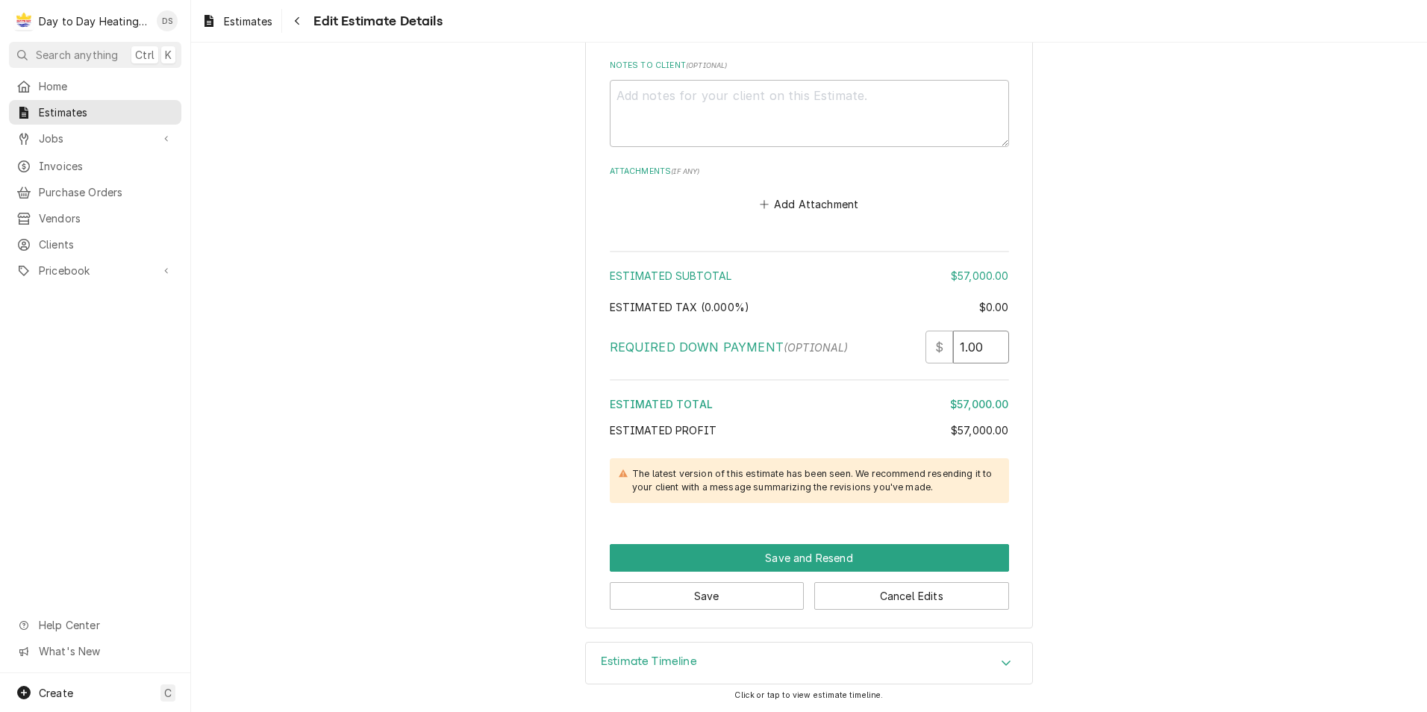
type input "10.00"
type textarea "x"
type input "100.00"
type textarea "x"
type input "1000.00"
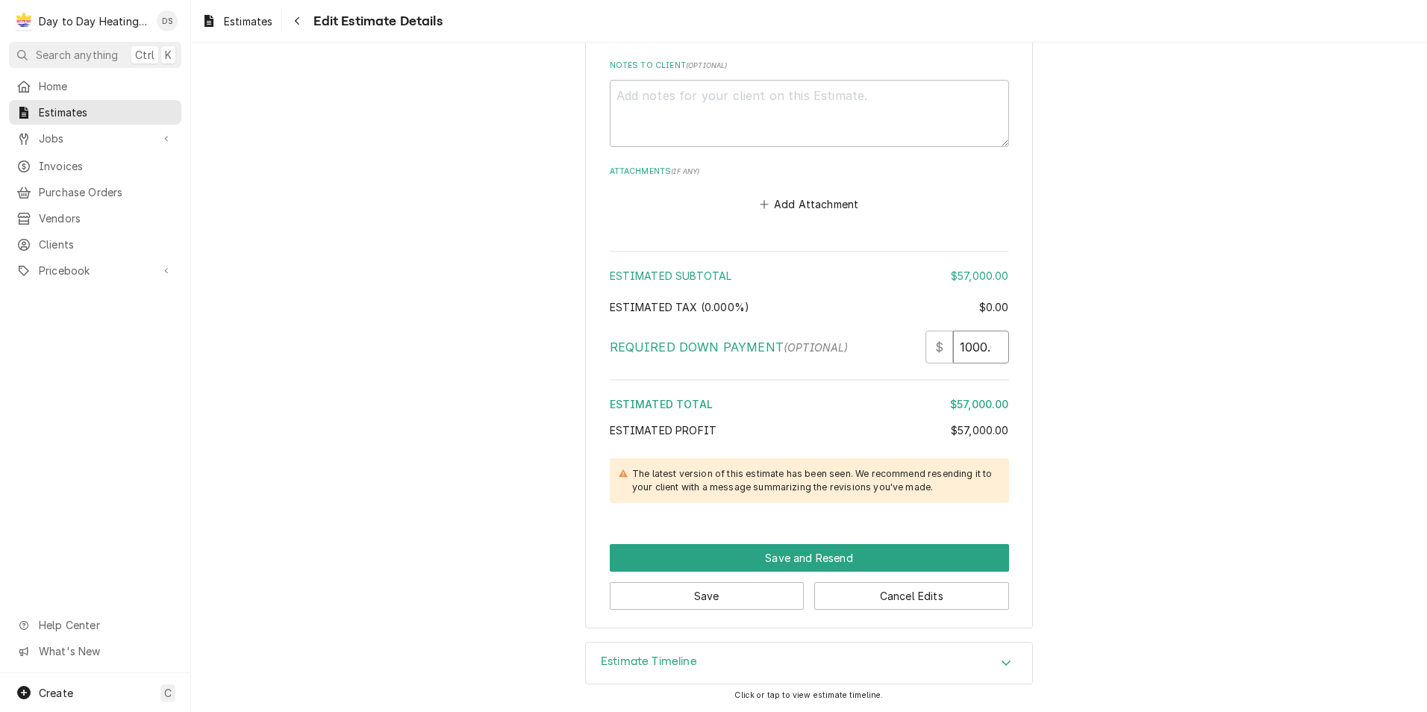
type textarea "x"
type input "10000.00"
click at [899, 299] on div "Estimated Tax ( 0.000% )" at bounding box center [794, 307] width 369 height 16
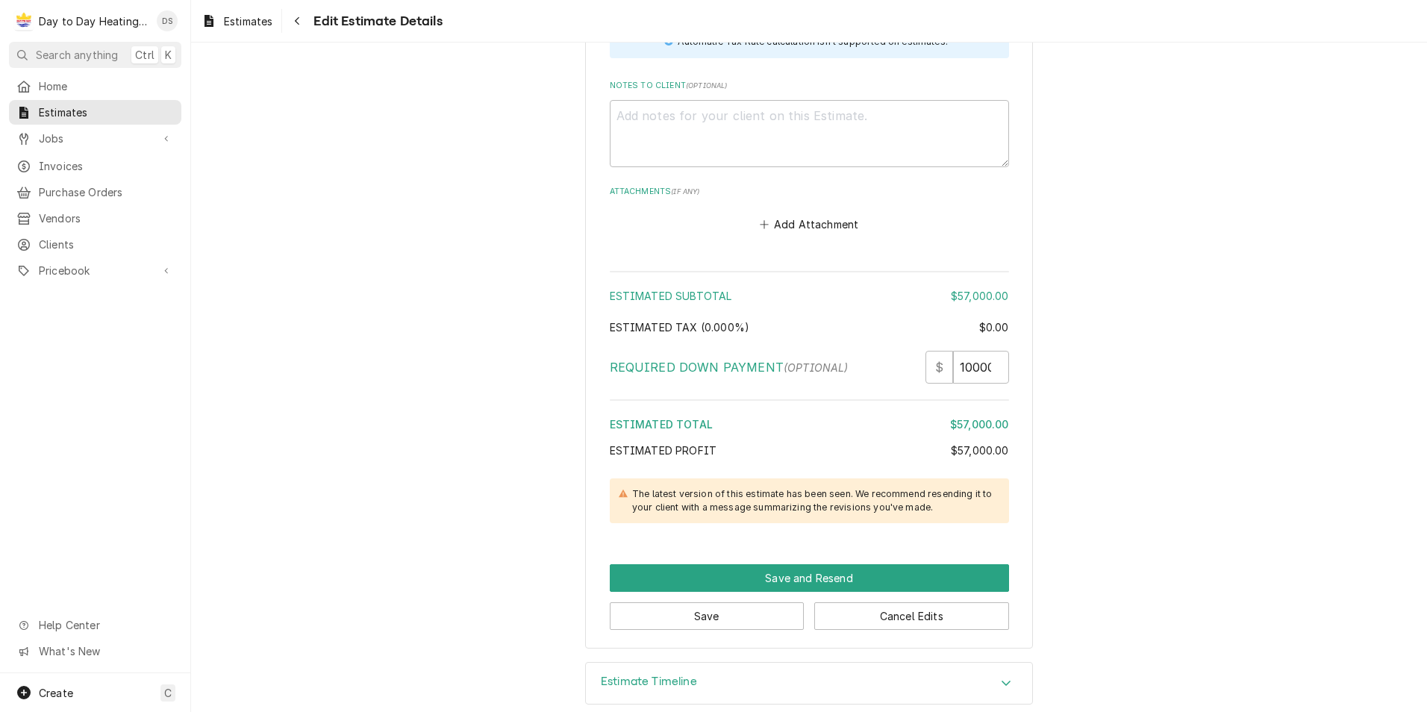
scroll to position [2055, 0]
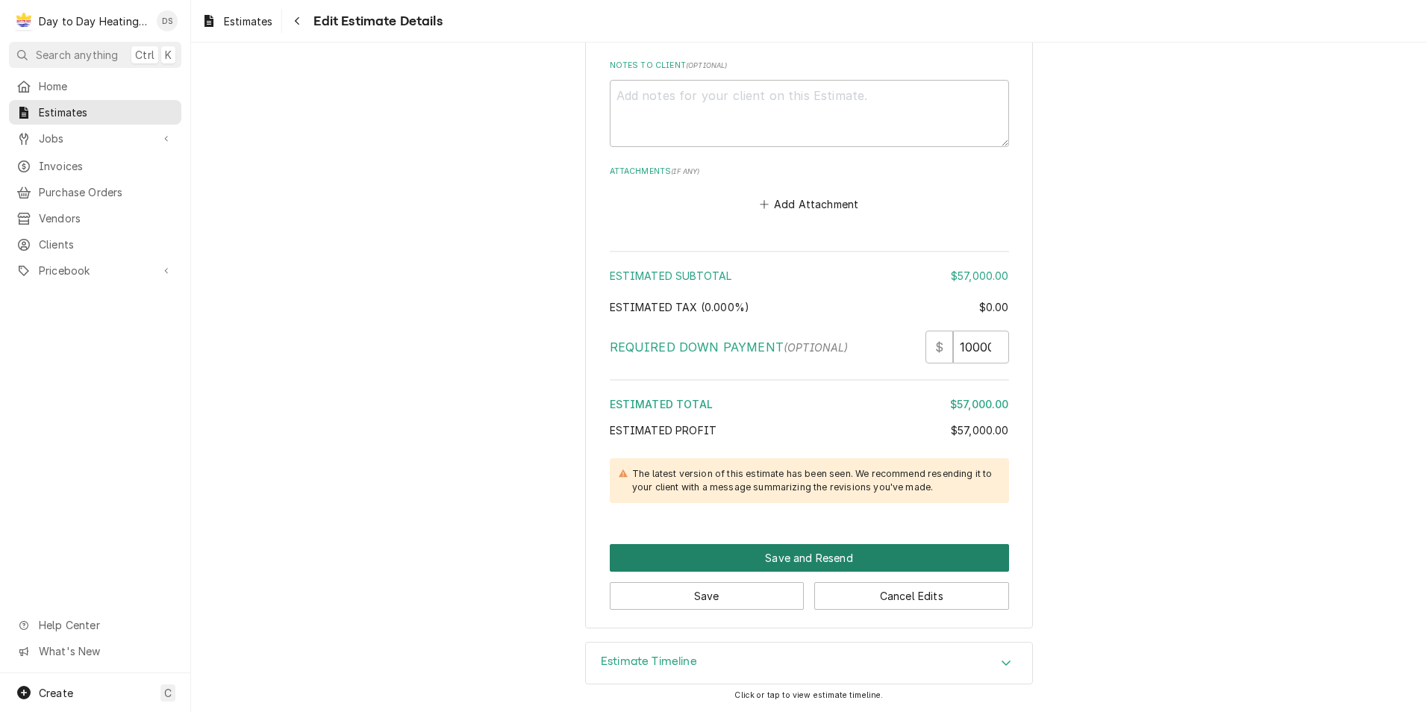
click at [845, 561] on button "Save and Resend" at bounding box center [809, 558] width 399 height 28
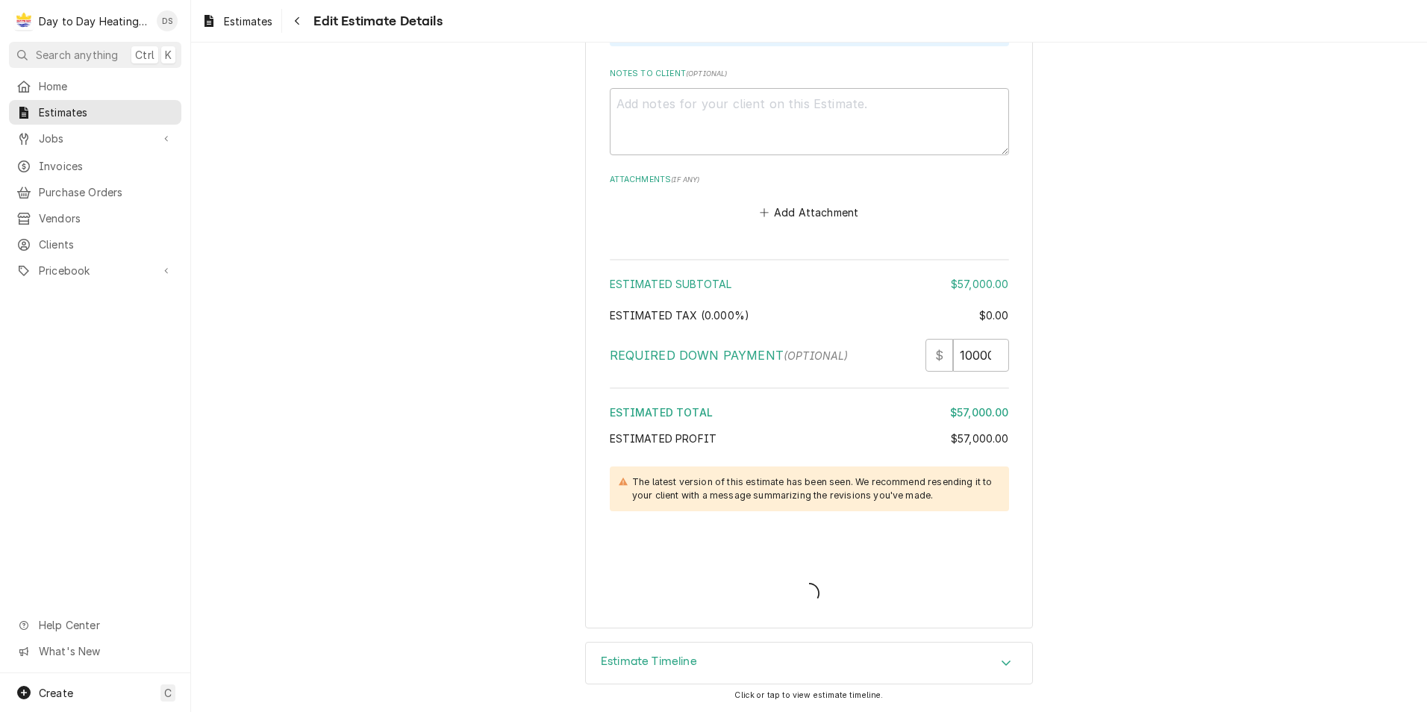
scroll to position [2047, 0]
type textarea "x"
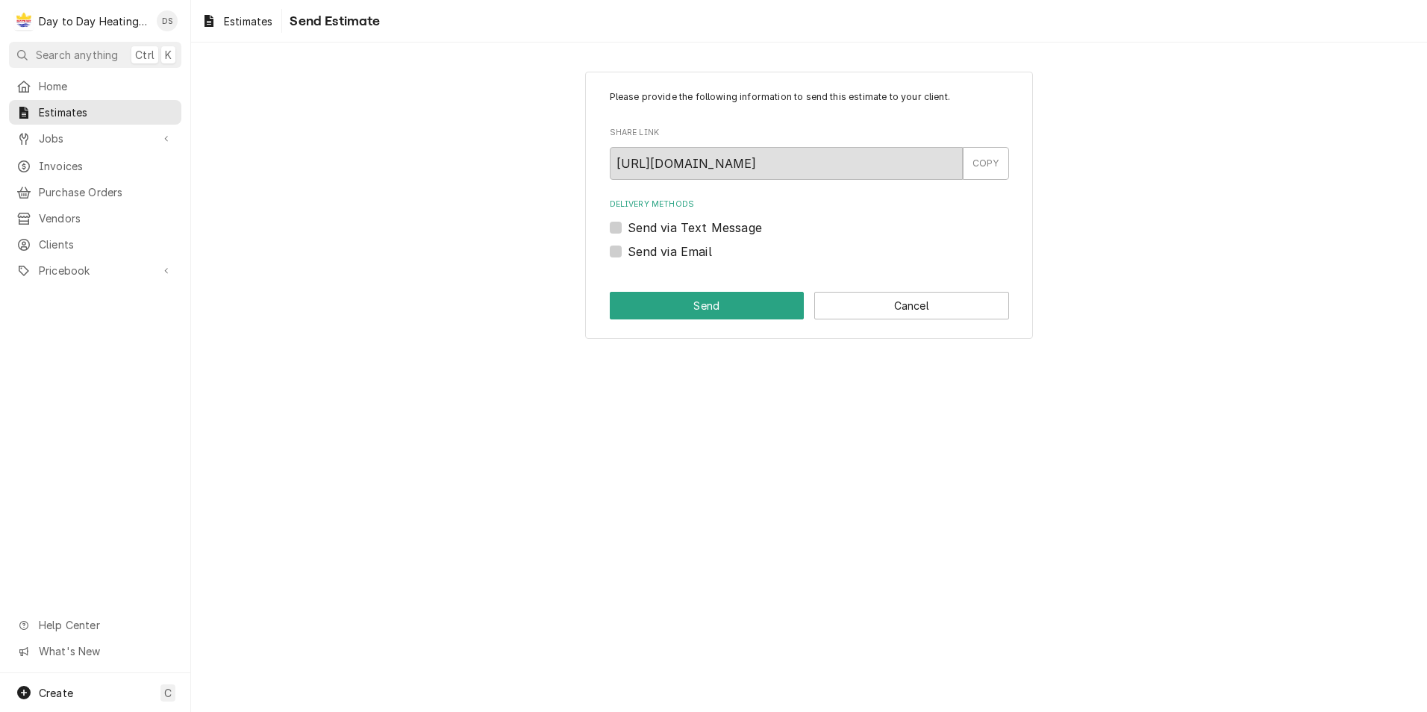
click at [684, 255] on label "Send via Email" at bounding box center [670, 252] width 84 height 18
click at [684, 255] on input "Send via Email" at bounding box center [827, 259] width 399 height 33
checkbox input "true"
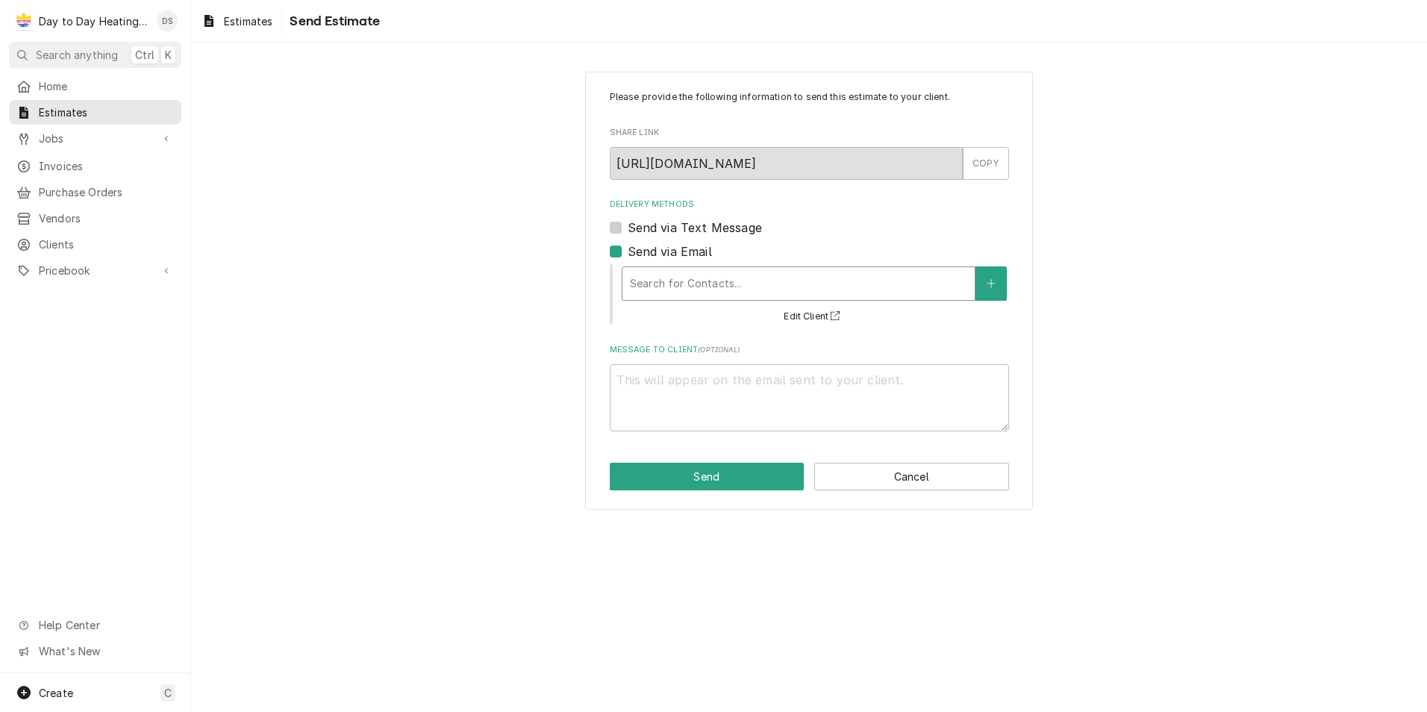
click at [684, 277] on div "Delivery Methods" at bounding box center [798, 283] width 337 height 27
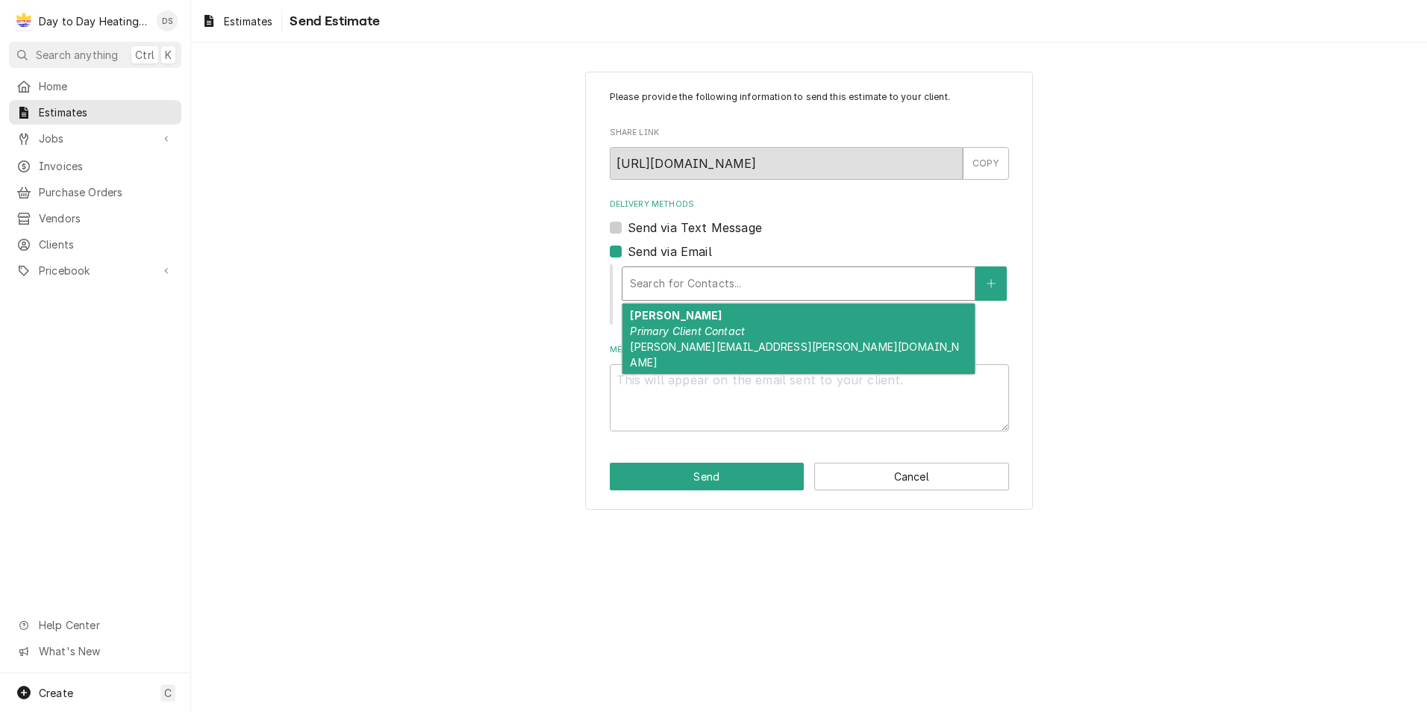
click at [515, 287] on div "Please provide the following information to send this estimate to your client. …" at bounding box center [809, 290] width 1236 height 464
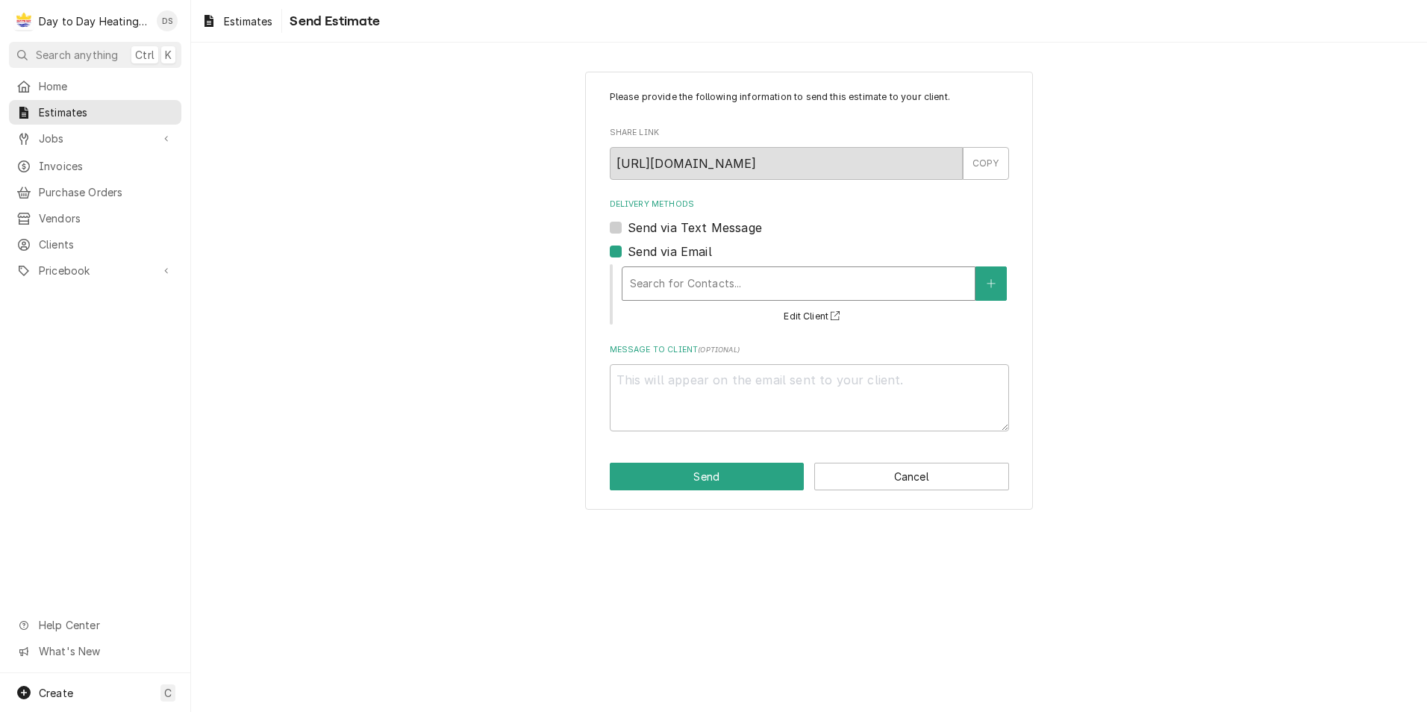
click at [851, 284] on div "Delivery Methods" at bounding box center [798, 283] width 337 height 27
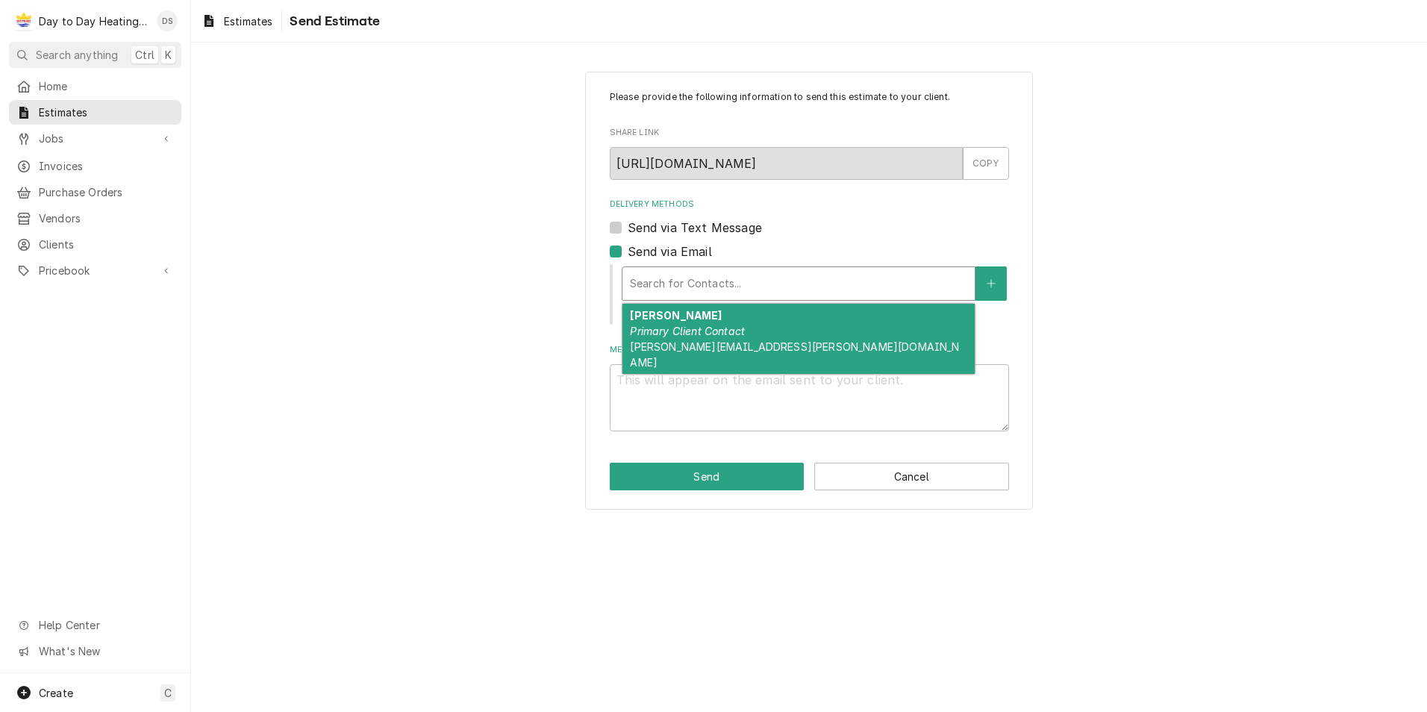
click at [1061, 332] on div "Please provide the following information to send this estimate to your client. …" at bounding box center [809, 290] width 1236 height 464
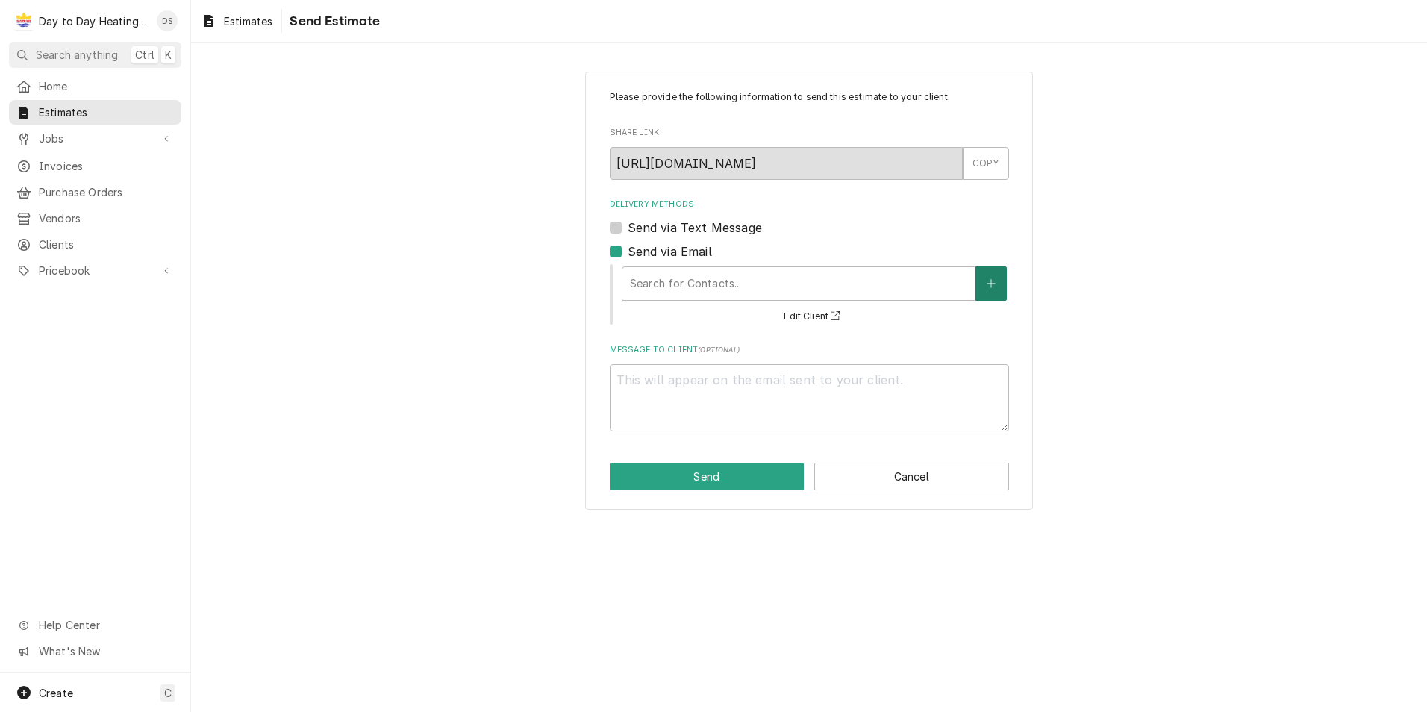
click at [987, 277] on button "Delivery Methods" at bounding box center [991, 283] width 31 height 34
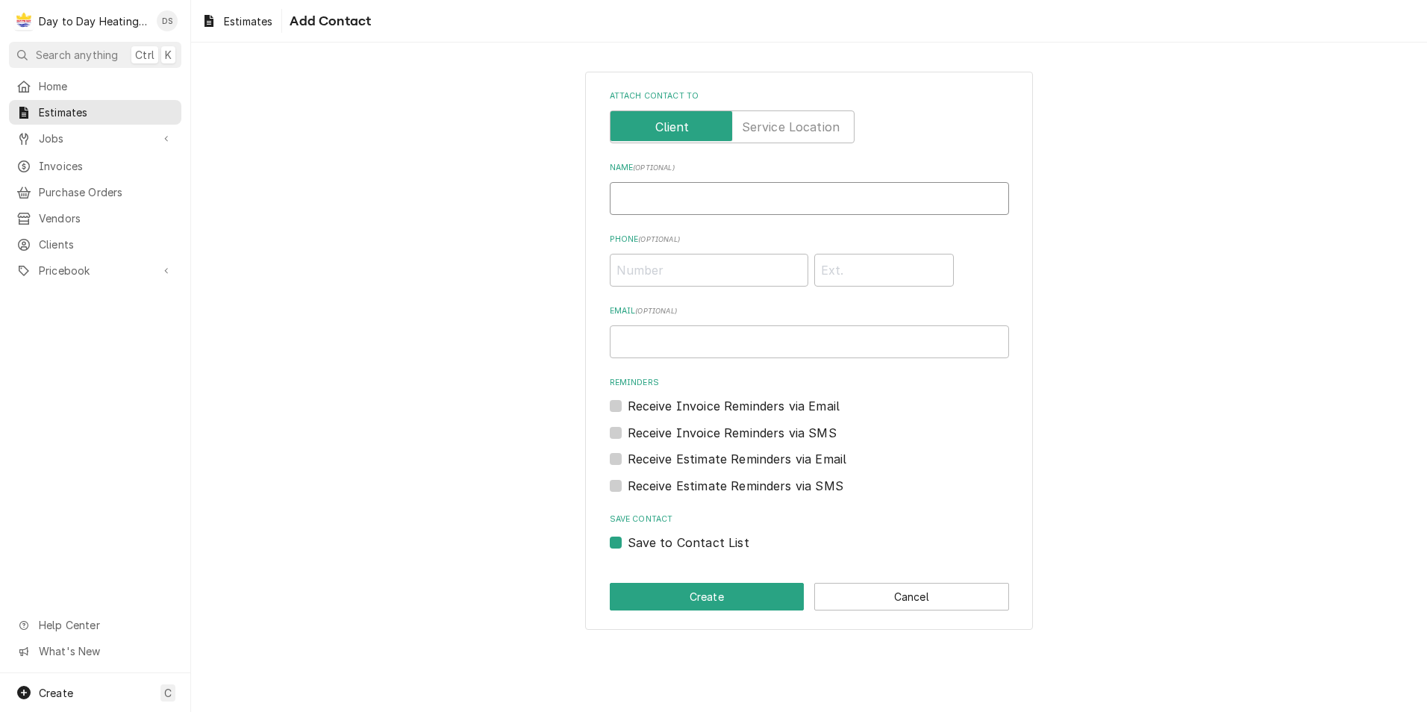
click at [655, 210] on input "Name ( optional )" at bounding box center [809, 198] width 399 height 33
type input "[PERSON_NAME]"
paste input "[PERSON_NAME][EMAIL_ADDRESS][PERSON_NAME][DOMAIN_NAME]"
type input "[PERSON_NAME][EMAIL_ADDRESS][PERSON_NAME][DOMAIN_NAME]"
click at [628, 405] on label "Receive Invoice Reminders via Email" at bounding box center [734, 406] width 213 height 18
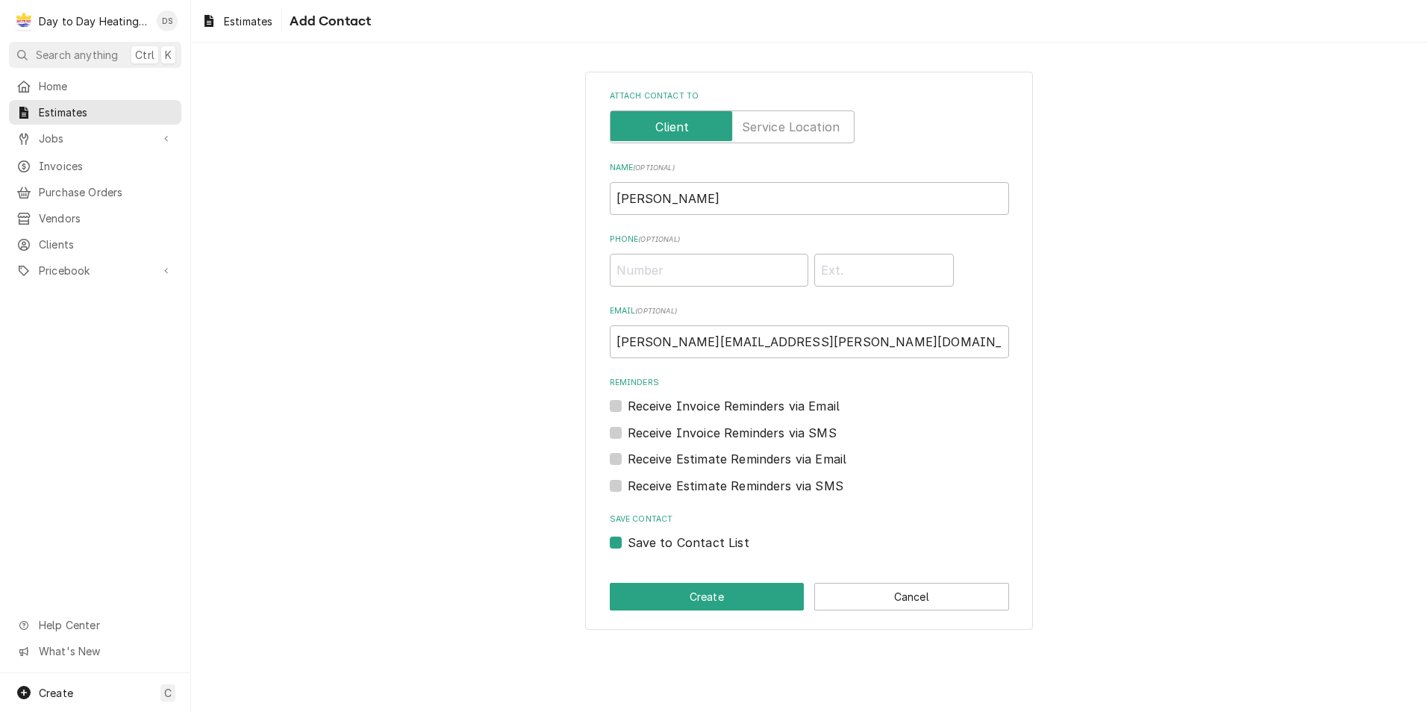
click at [628, 405] on input "Reminders" at bounding box center [827, 413] width 399 height 33
checkbox input "true"
click at [628, 461] on label "Receive Estimate Reminders via Email" at bounding box center [737, 459] width 219 height 18
click at [628, 461] on input "Contact Edit Form" at bounding box center [827, 466] width 399 height 33
checkbox input "true"
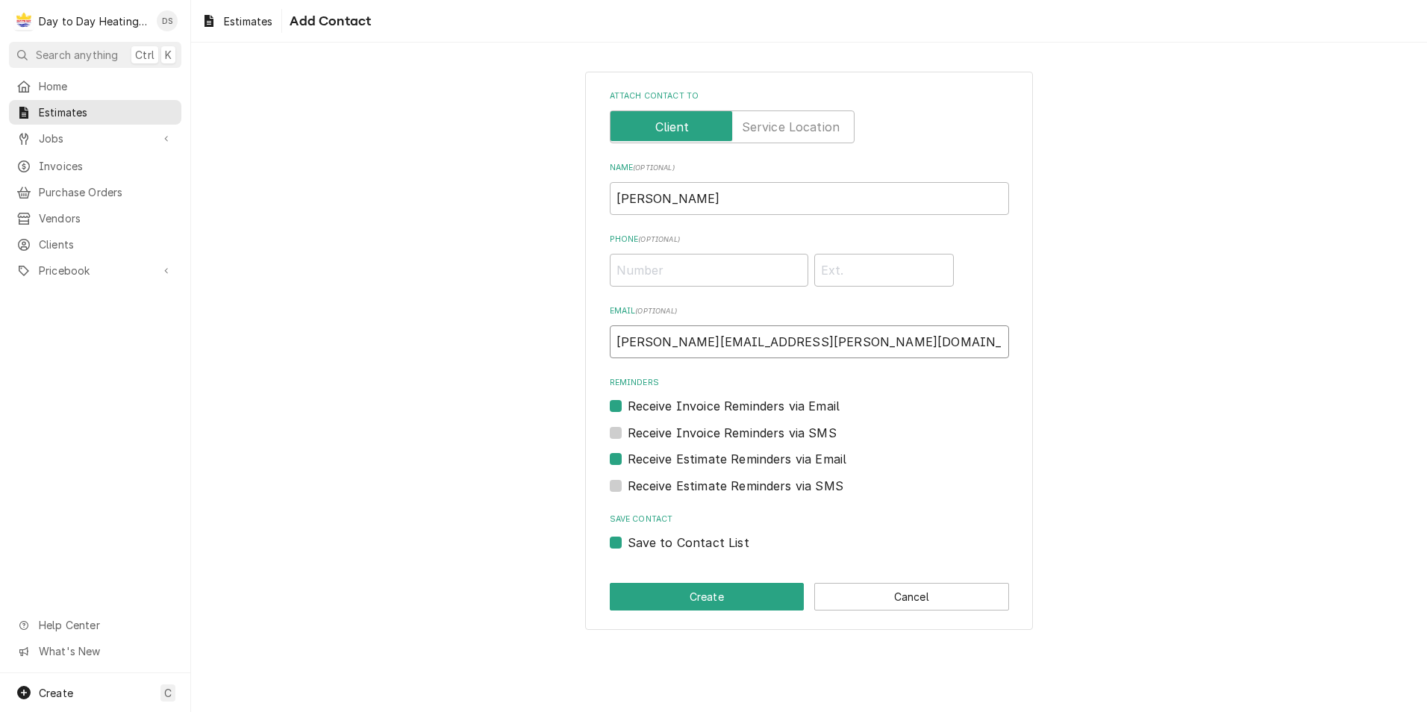
drag, startPoint x: 649, startPoint y: 341, endPoint x: 700, endPoint y: 341, distance: 50.8
click at [700, 341] on input "[PERSON_NAME][EMAIL_ADDRESS][PERSON_NAME][DOMAIN_NAME]" at bounding box center [809, 341] width 399 height 33
click at [667, 202] on input "Julio" at bounding box center [809, 198] width 399 height 33
paste input "Gutierrez"
type input "Julio Gutierrez"
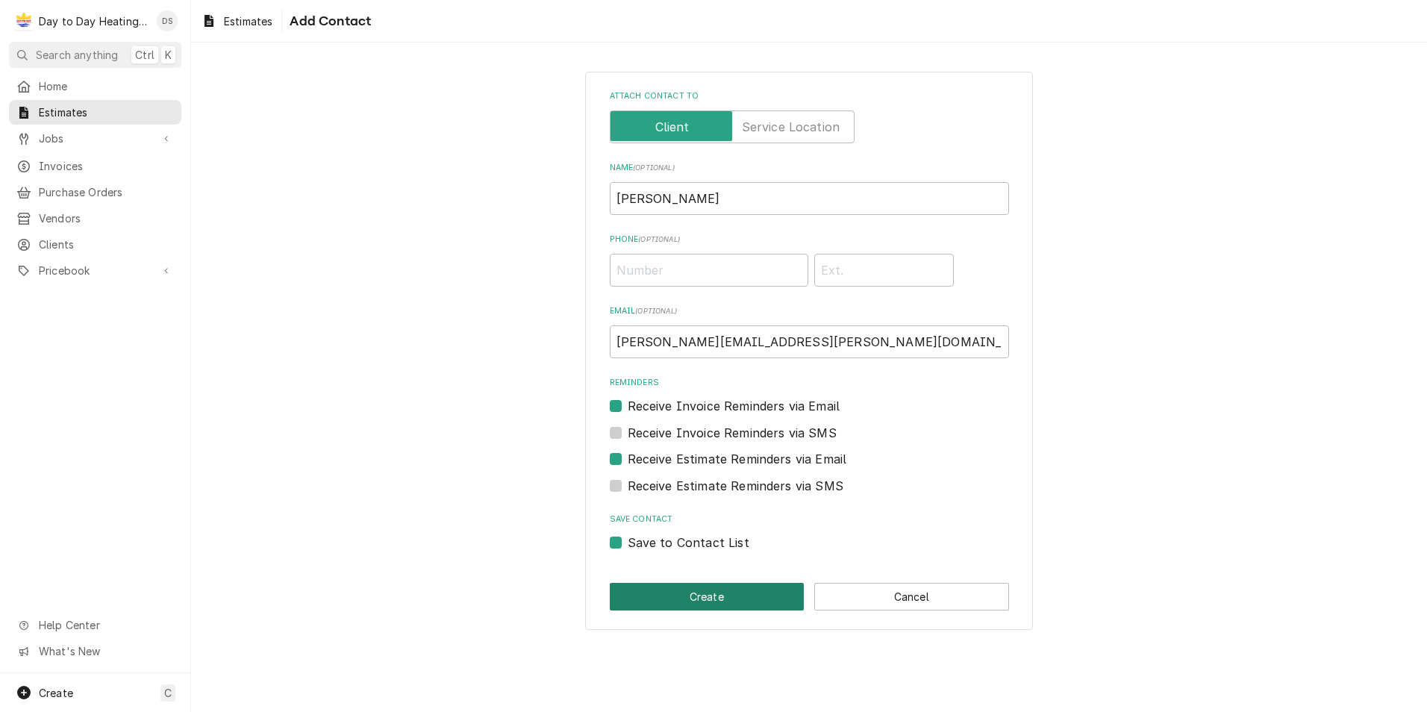
click at [719, 594] on button "Create" at bounding box center [707, 597] width 195 height 28
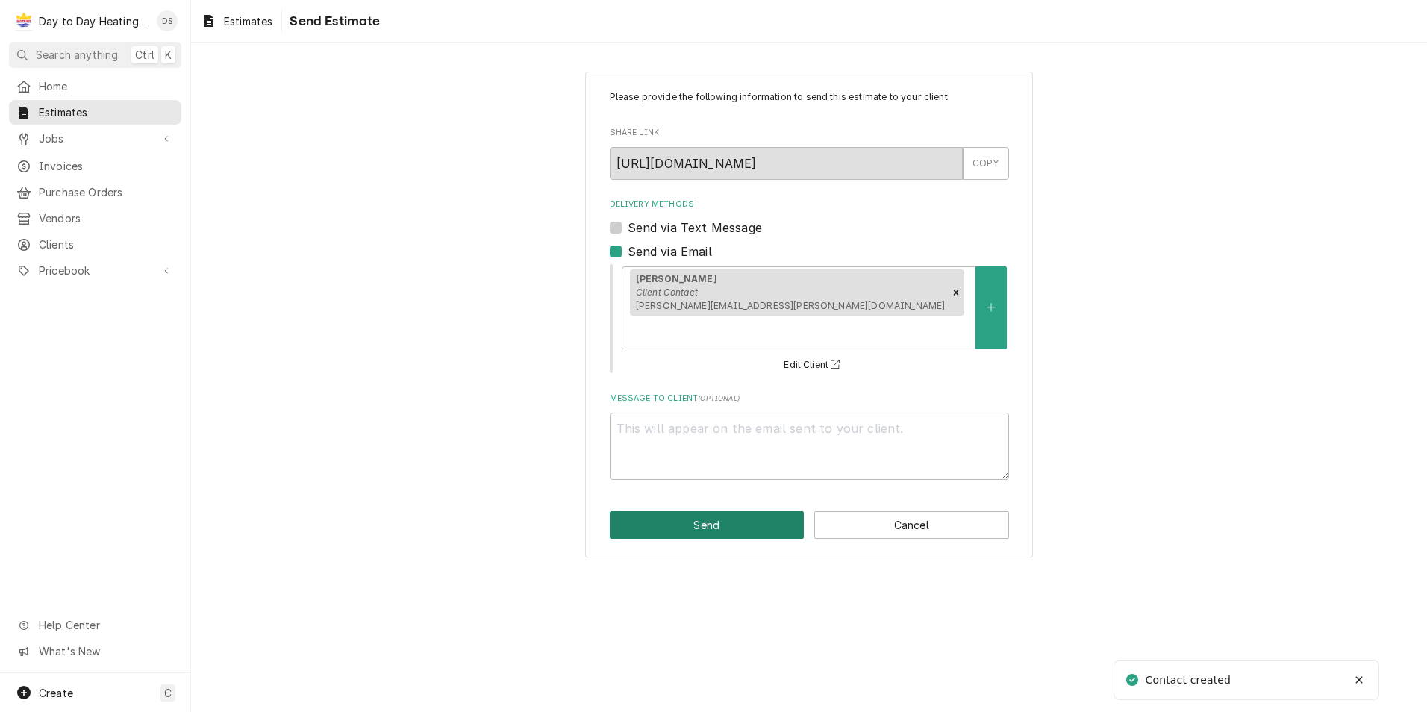
click at [749, 511] on button "Send" at bounding box center [707, 525] width 195 height 28
type textarea "x"
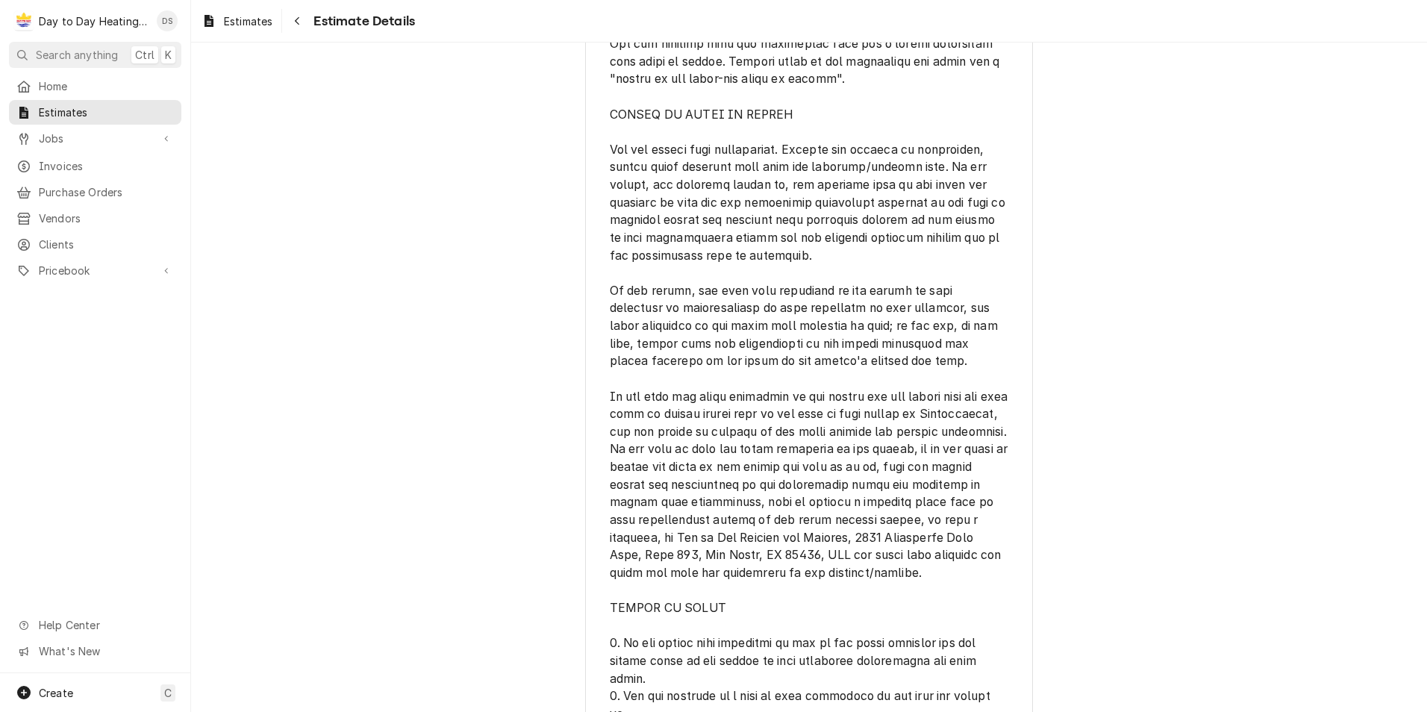
scroll to position [2663, 0]
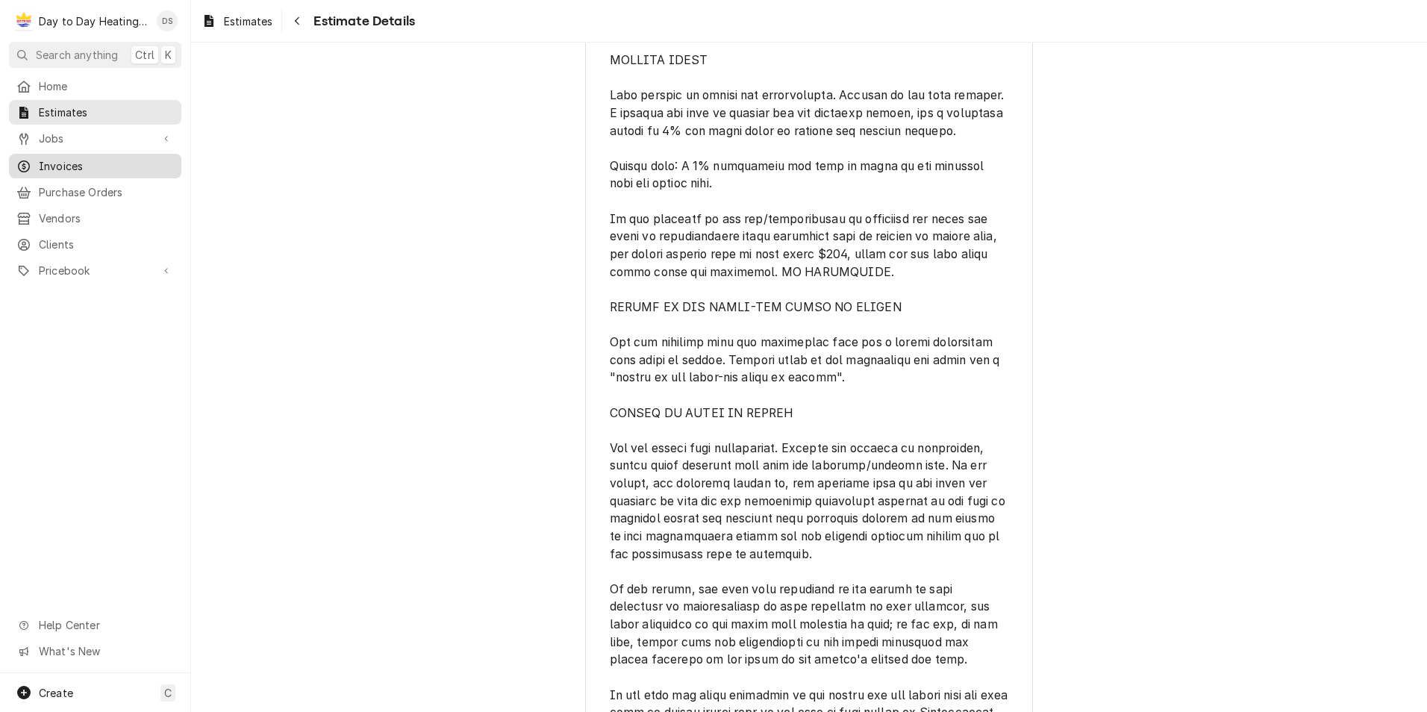
click at [69, 158] on span "Invoices" at bounding box center [106, 166] width 135 height 16
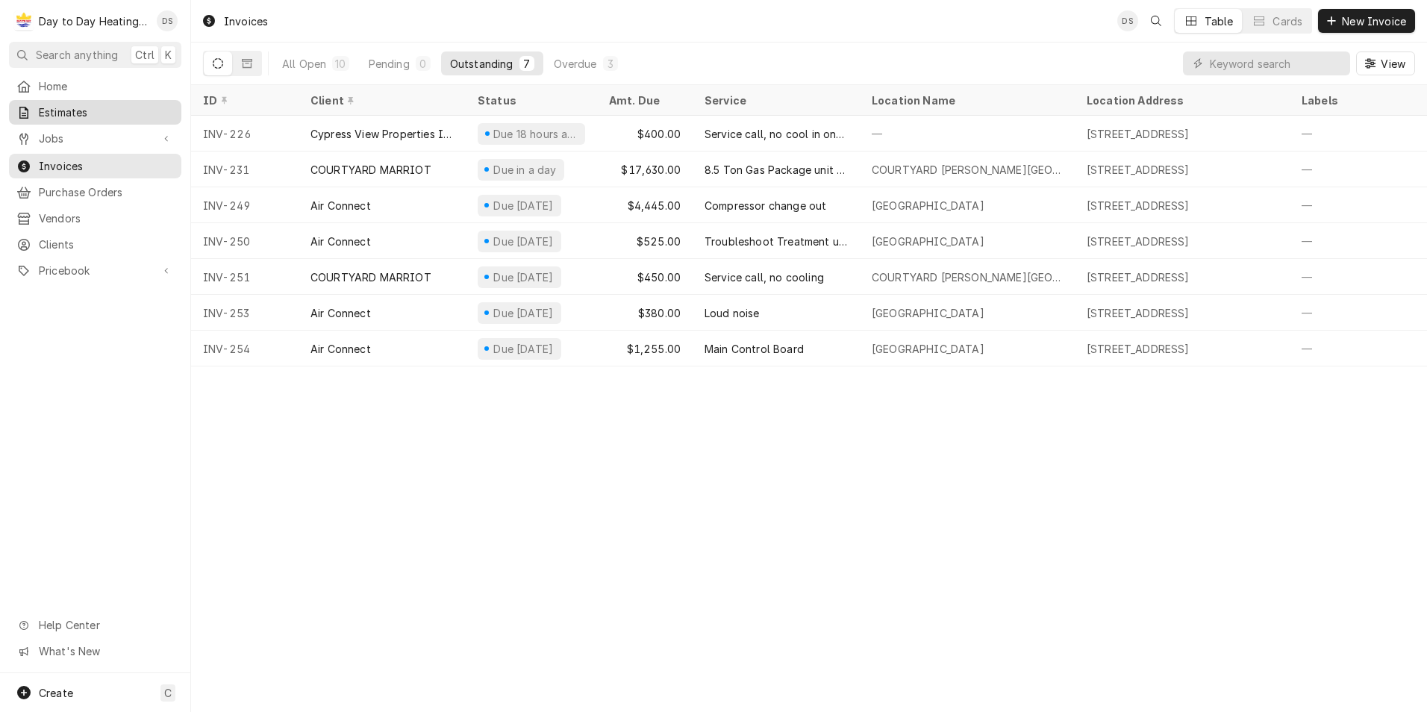
click at [84, 110] on span "Estimates" at bounding box center [106, 112] width 135 height 16
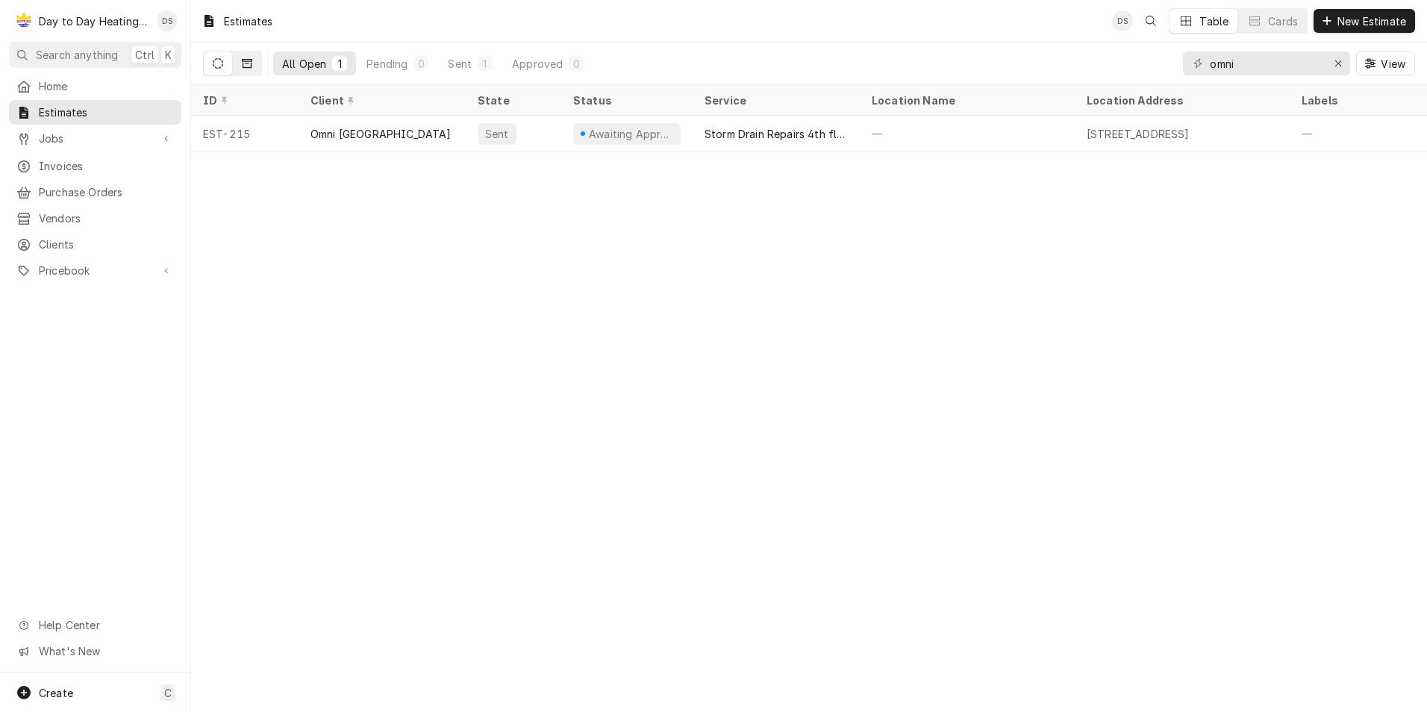
click at [253, 66] on button "Dynamic Content Wrapper" at bounding box center [247, 63] width 28 height 24
click at [218, 65] on icon "Dynamic Content Wrapper" at bounding box center [218, 63] width 10 height 10
click at [252, 63] on icon "Dynamic Content Wrapper" at bounding box center [247, 63] width 10 height 9
click at [1335, 66] on icon "Erase input" at bounding box center [1339, 63] width 8 height 10
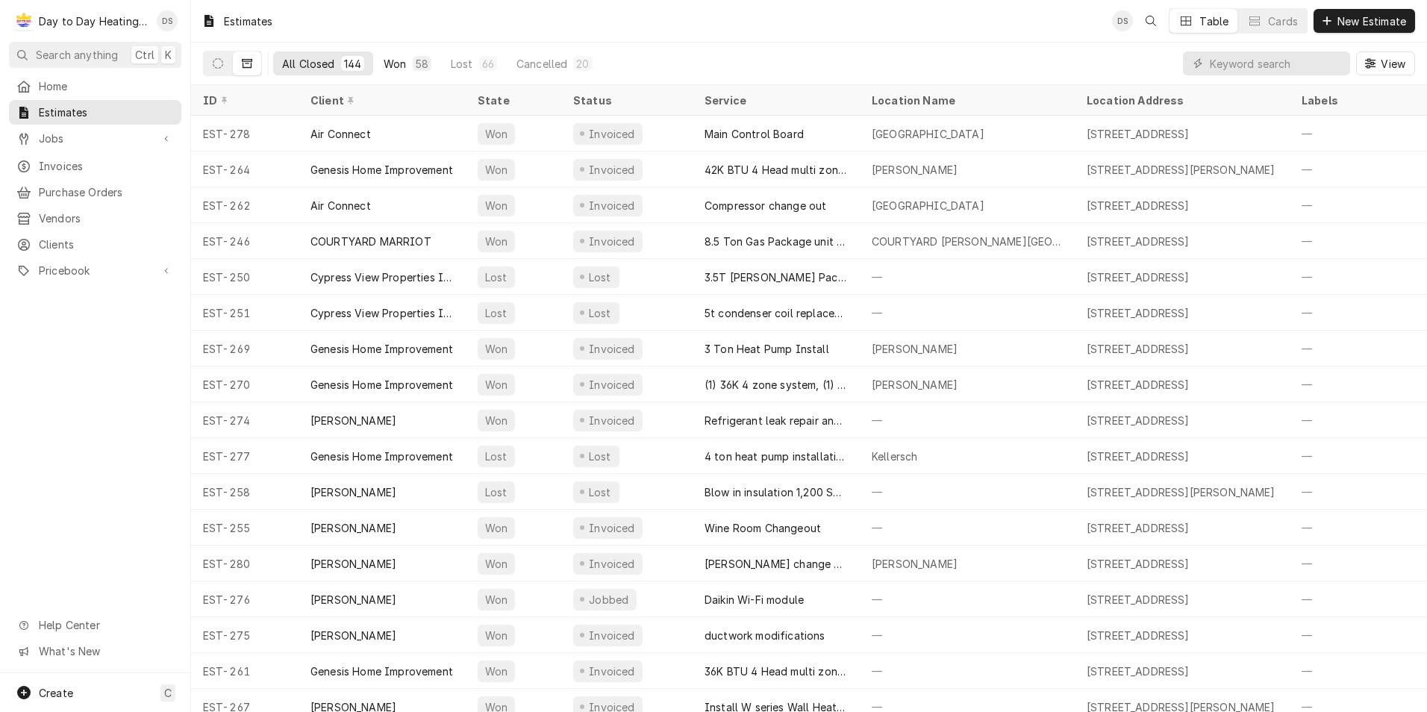
click at [405, 62] on button "Won 58" at bounding box center [408, 63] width 66 height 24
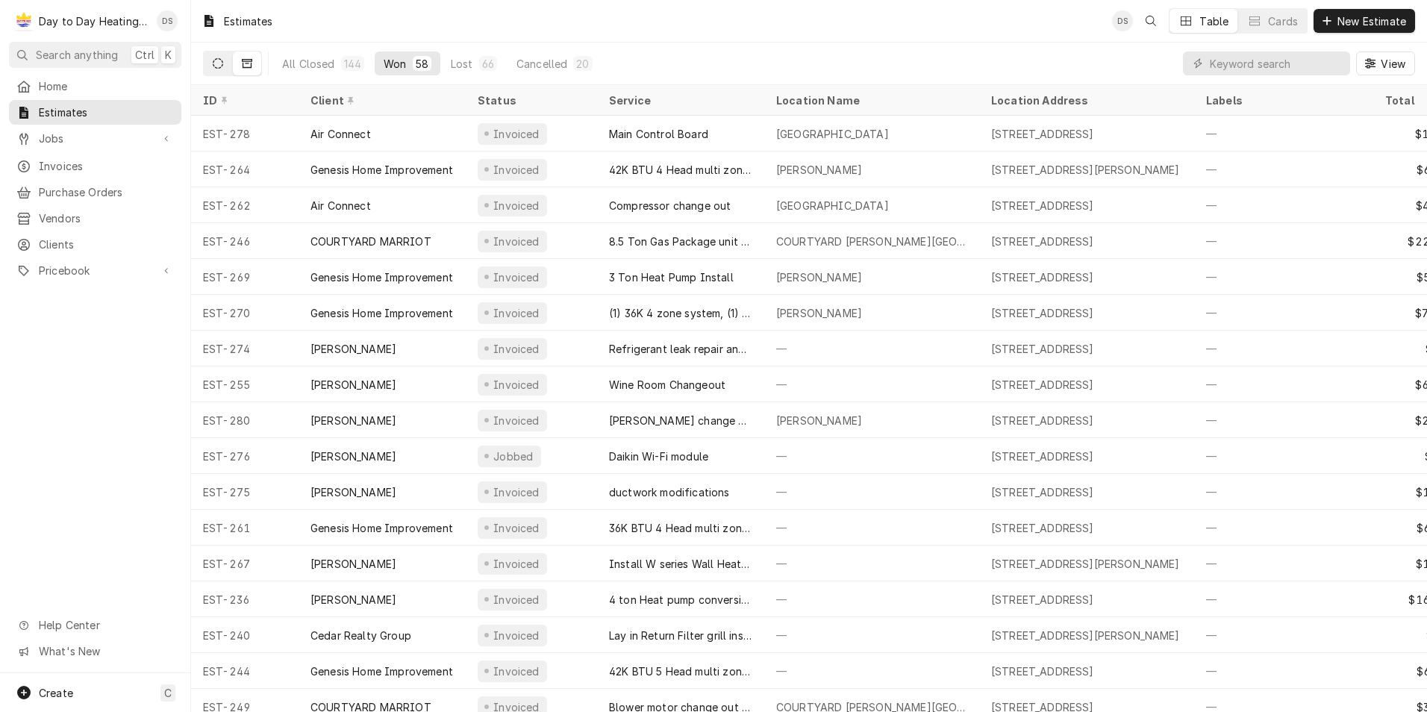
click at [222, 61] on icon "Dynamic Content Wrapper" at bounding box center [218, 63] width 10 height 10
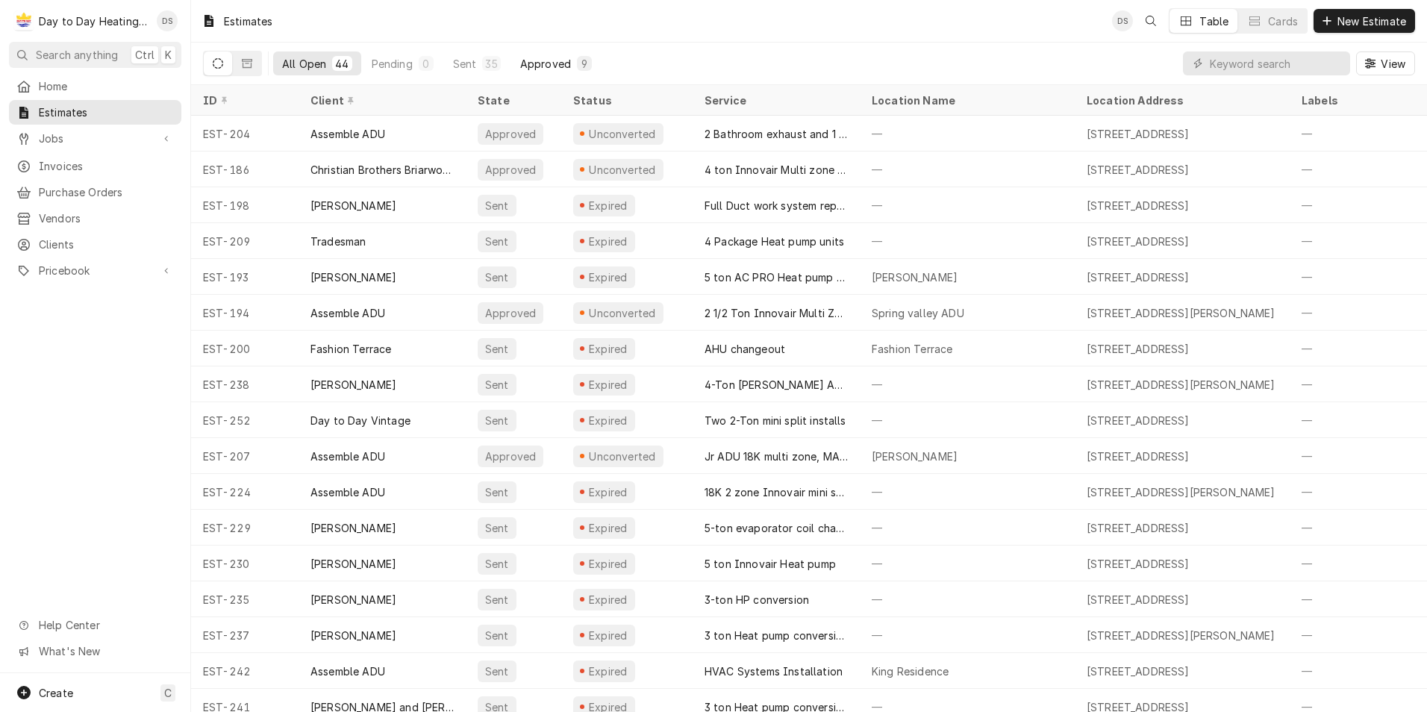
click at [536, 68] on div "Approved" at bounding box center [545, 64] width 51 height 16
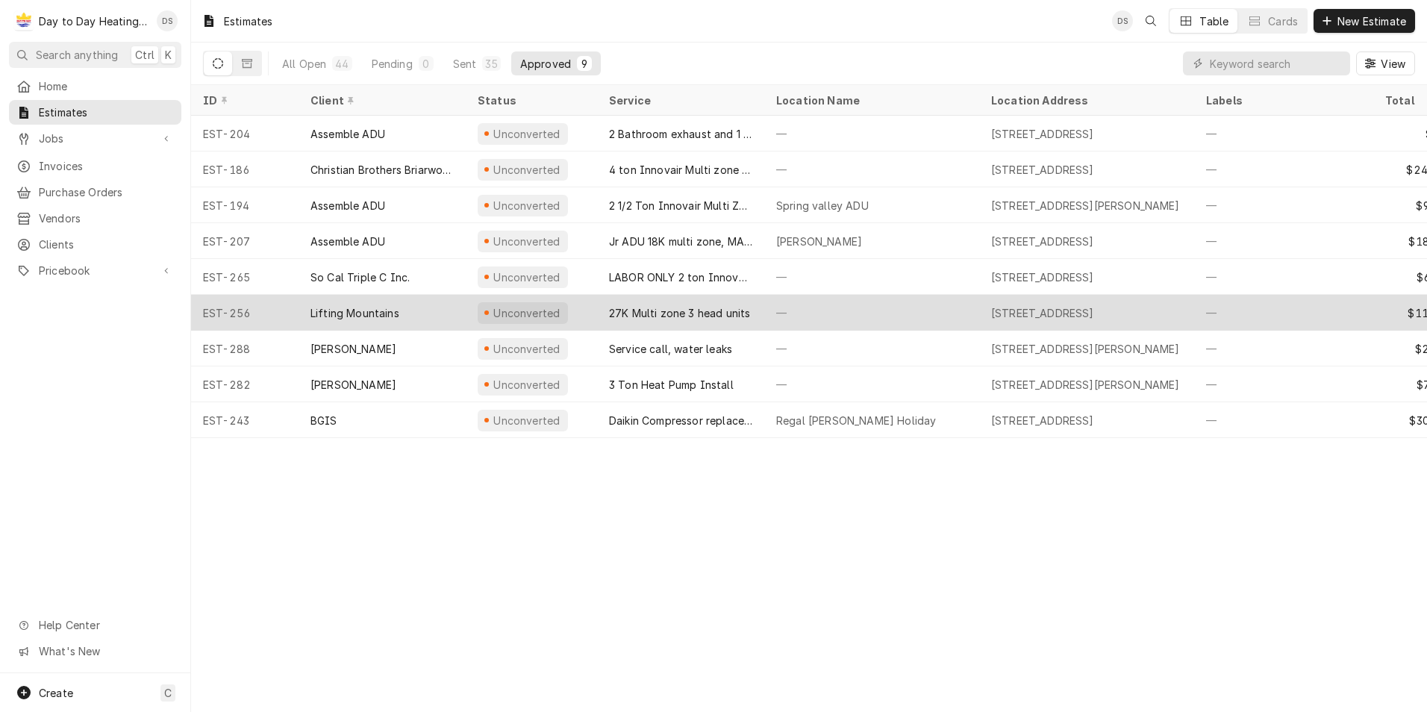
click at [686, 307] on div "27K Multi zone 3 head units" at bounding box center [679, 313] width 141 height 16
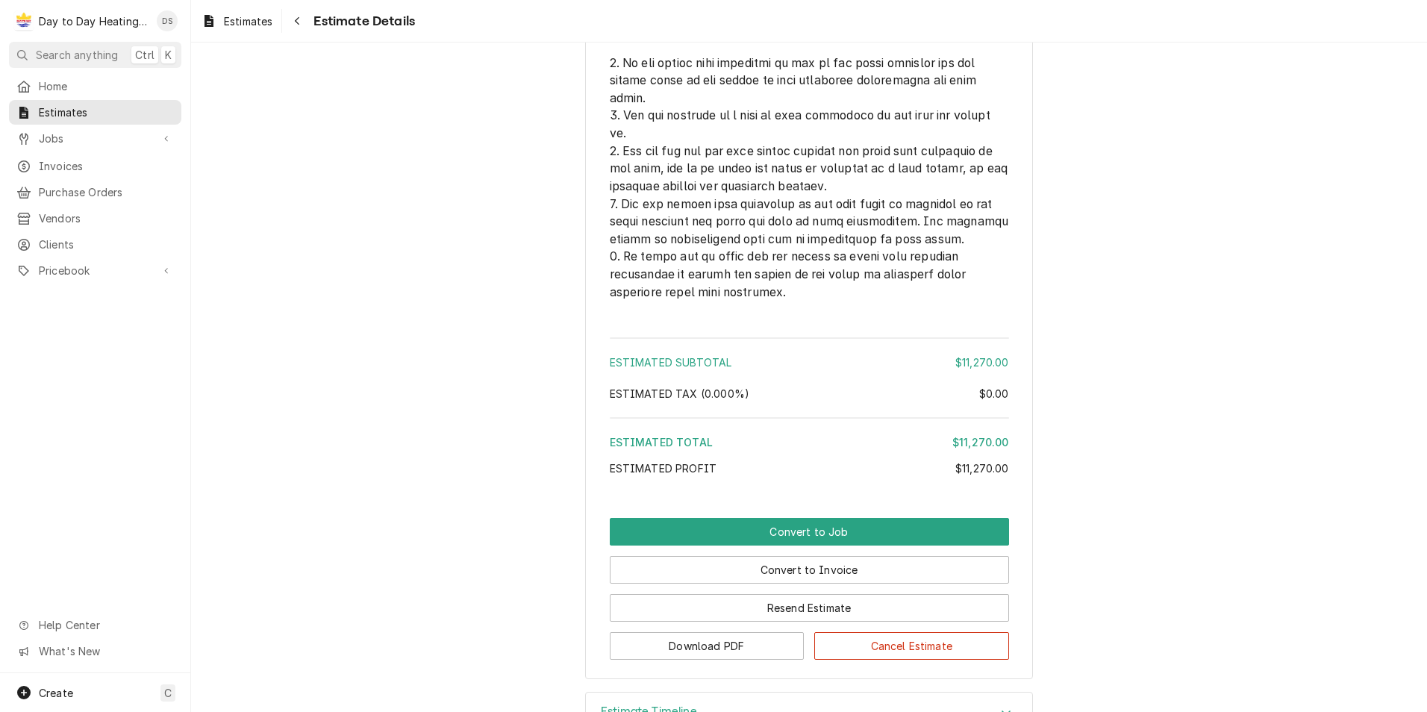
scroll to position [3792, 0]
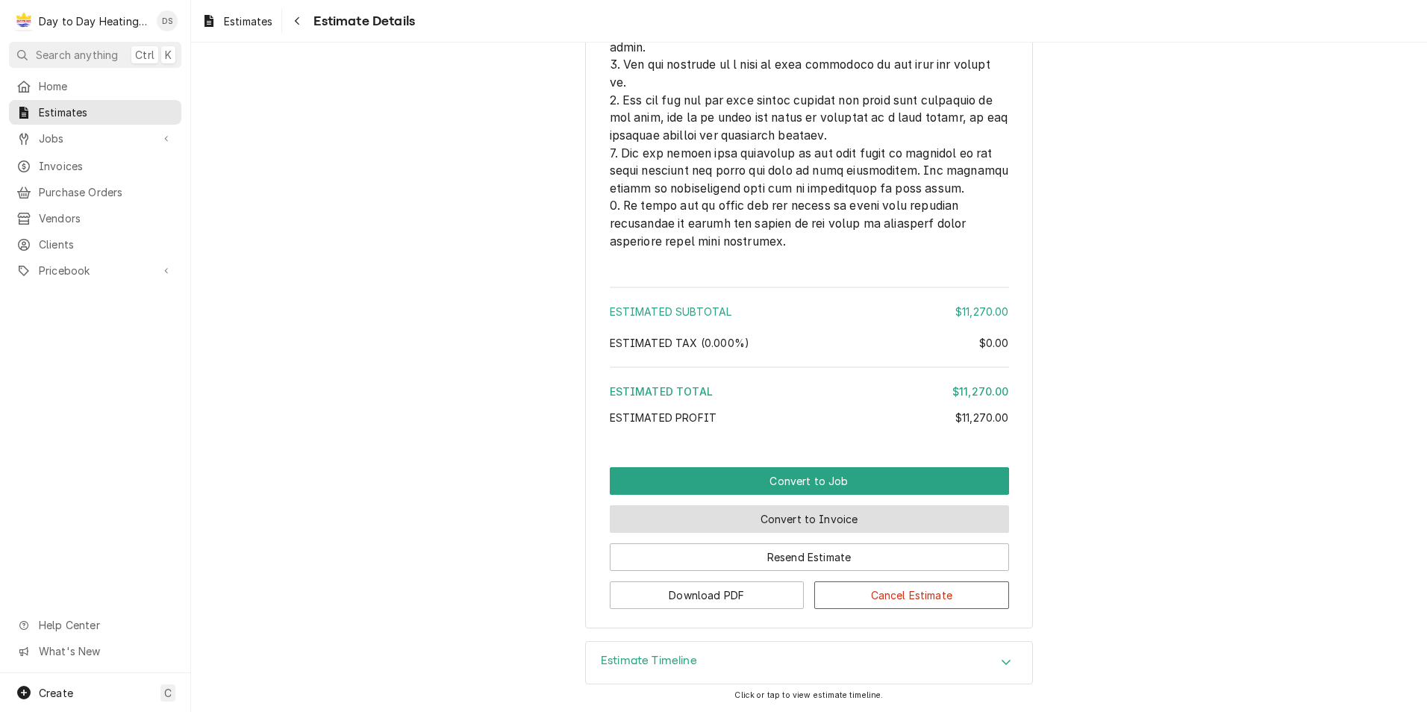
click at [849, 521] on button "Convert to Invoice" at bounding box center [809, 519] width 399 height 28
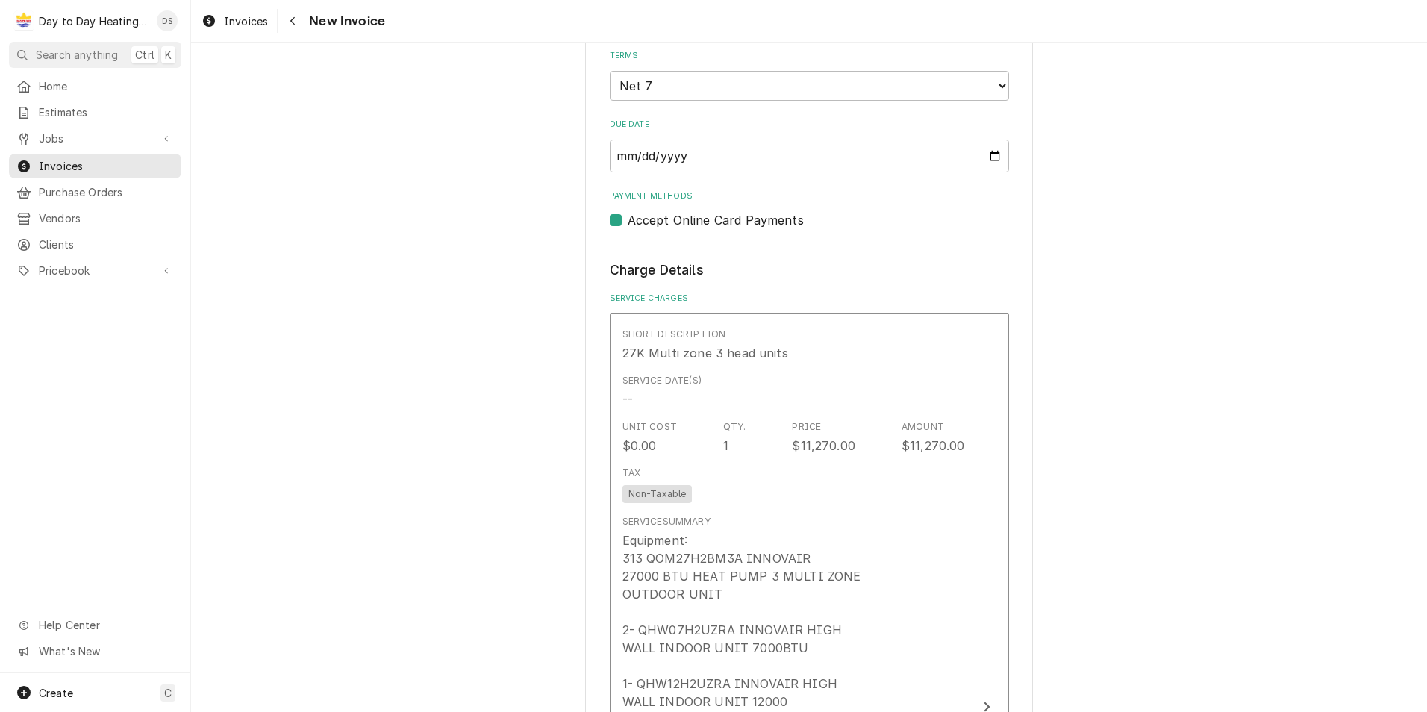
scroll to position [970, 0]
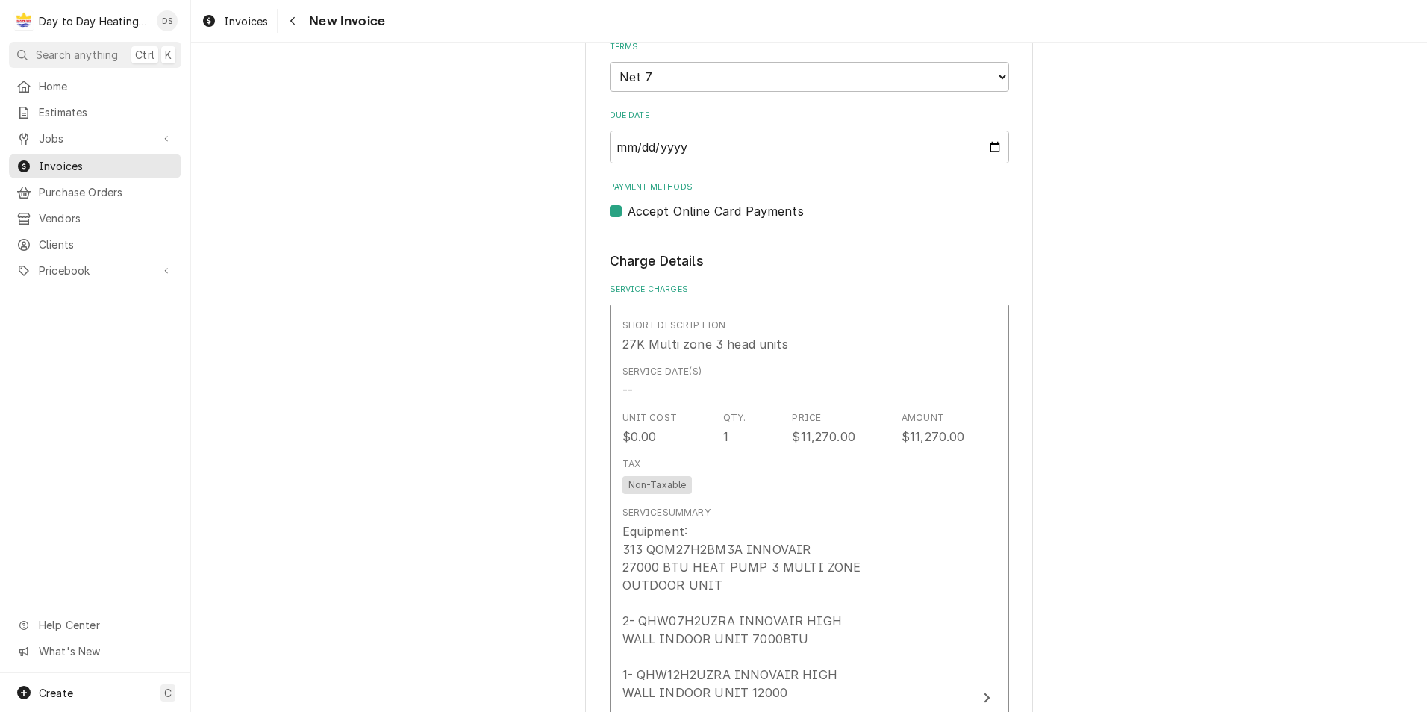
click at [628, 213] on label "Accept Online Card Payments" at bounding box center [716, 211] width 176 height 18
click at [628, 213] on input "Payment Methods" at bounding box center [827, 218] width 399 height 33
checkbox input "false"
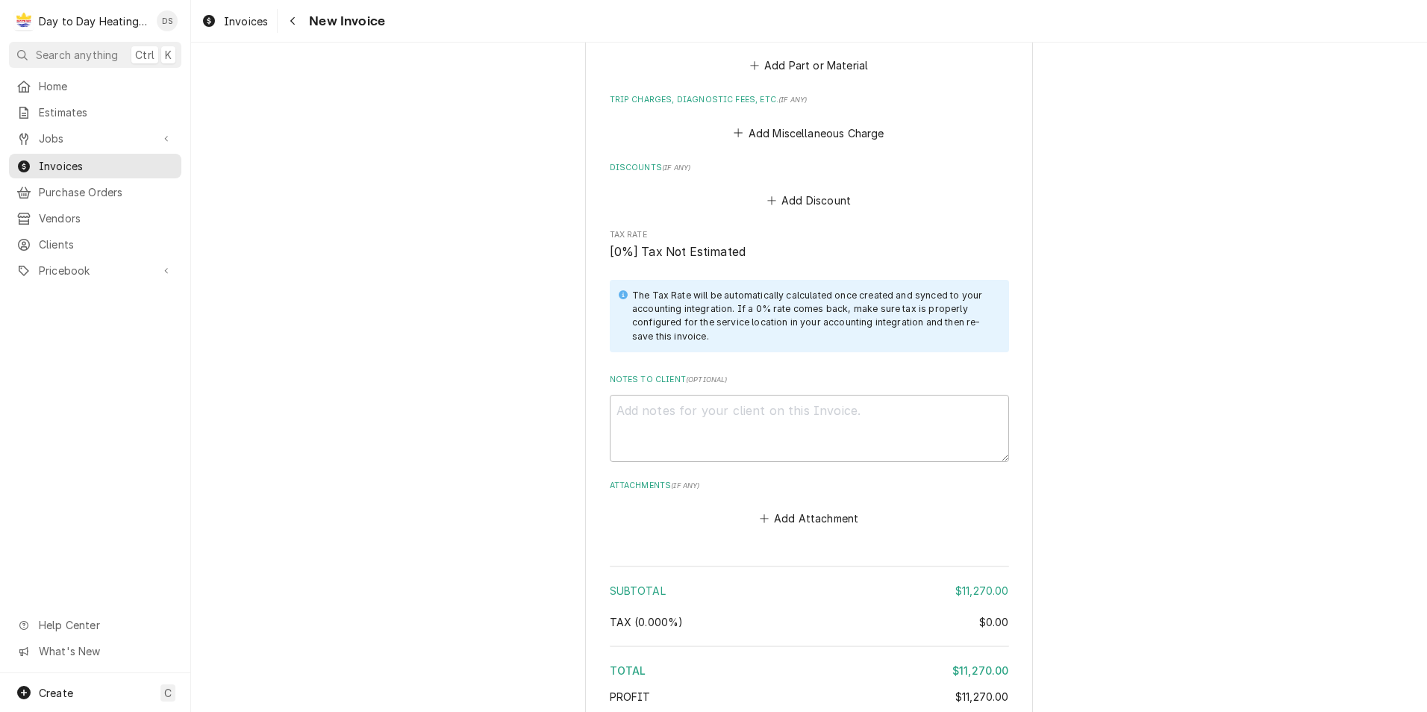
scroll to position [2204, 0]
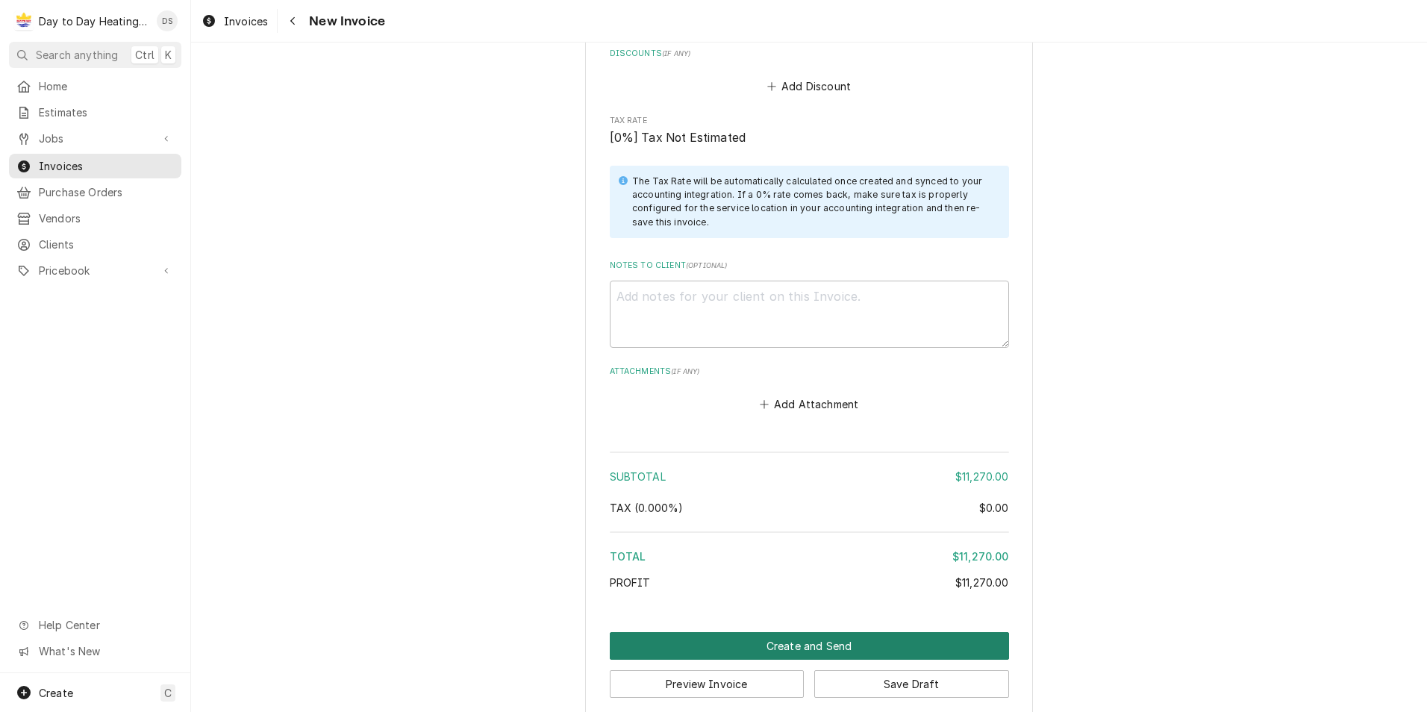
click at [807, 637] on button "Create and Send" at bounding box center [809, 646] width 399 height 28
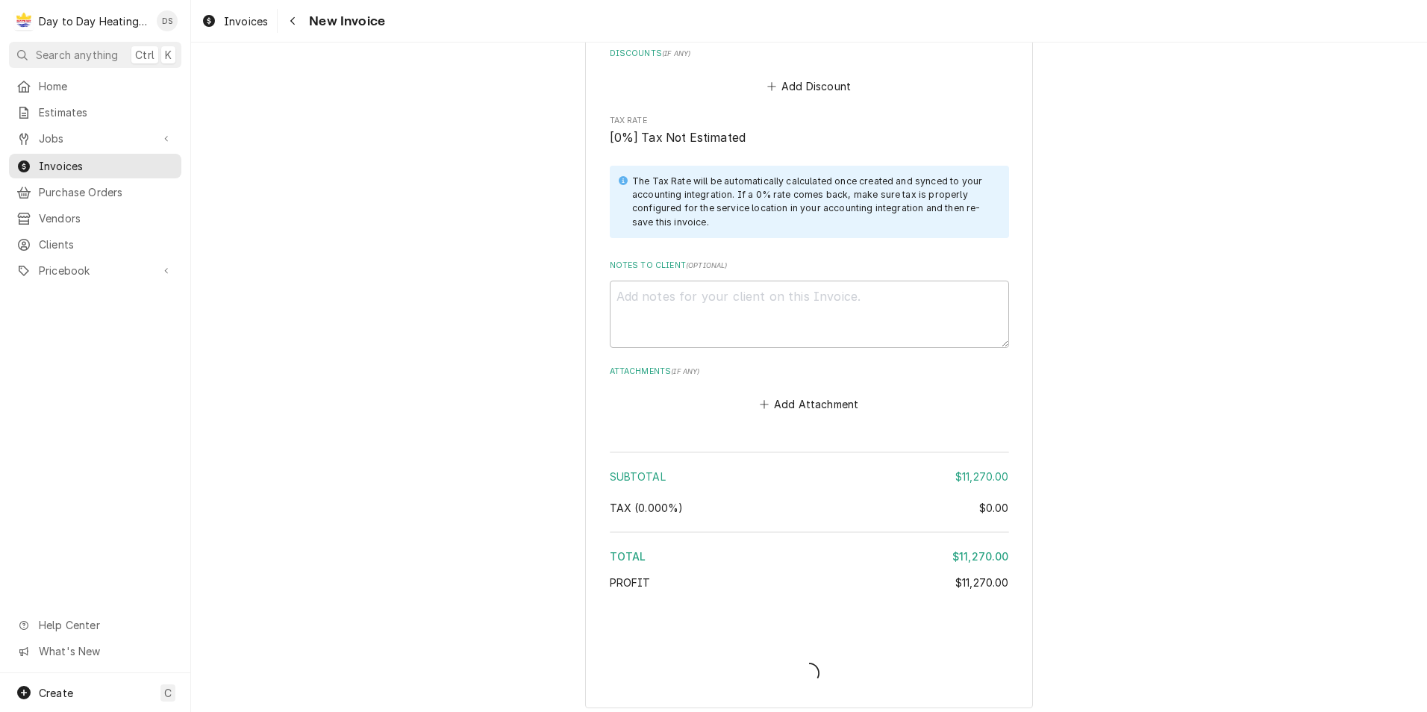
scroll to position [2196, 0]
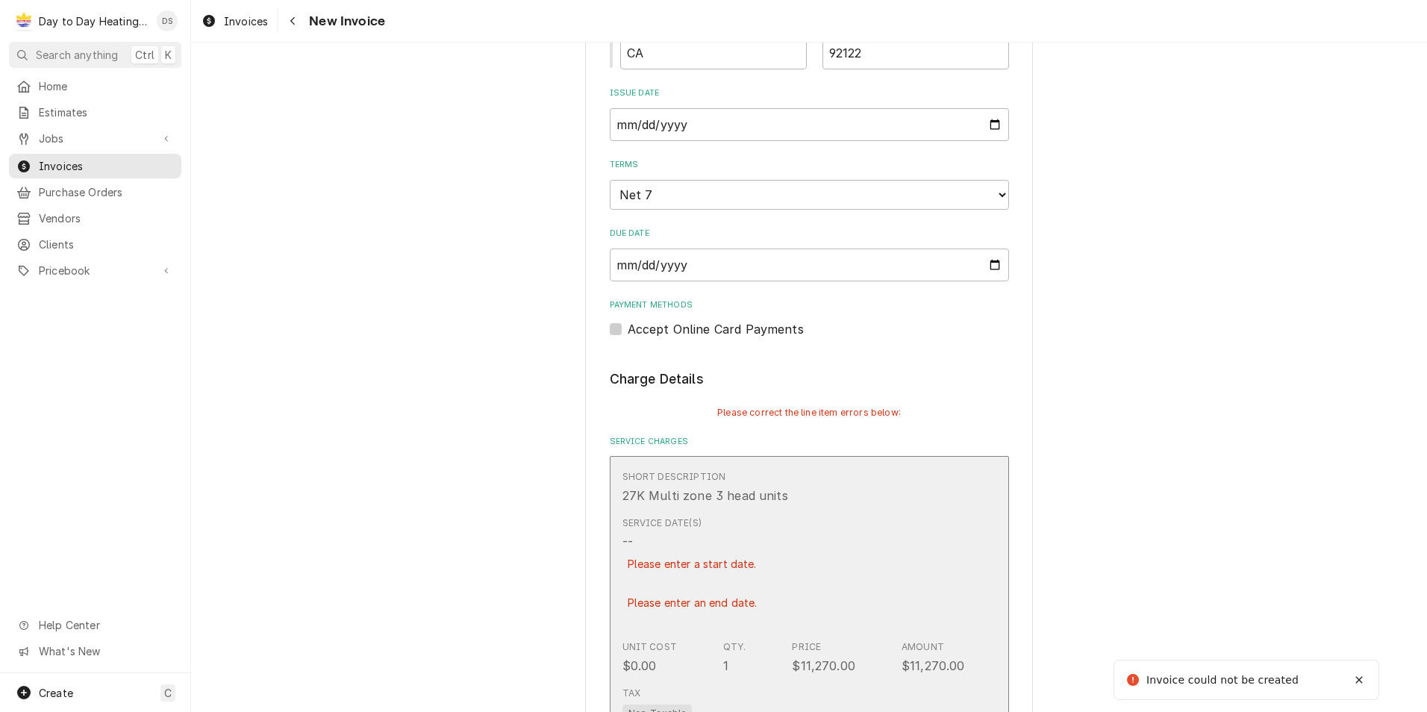
click at [749, 564] on div "Please enter a start date." at bounding box center [692, 564] width 140 height 26
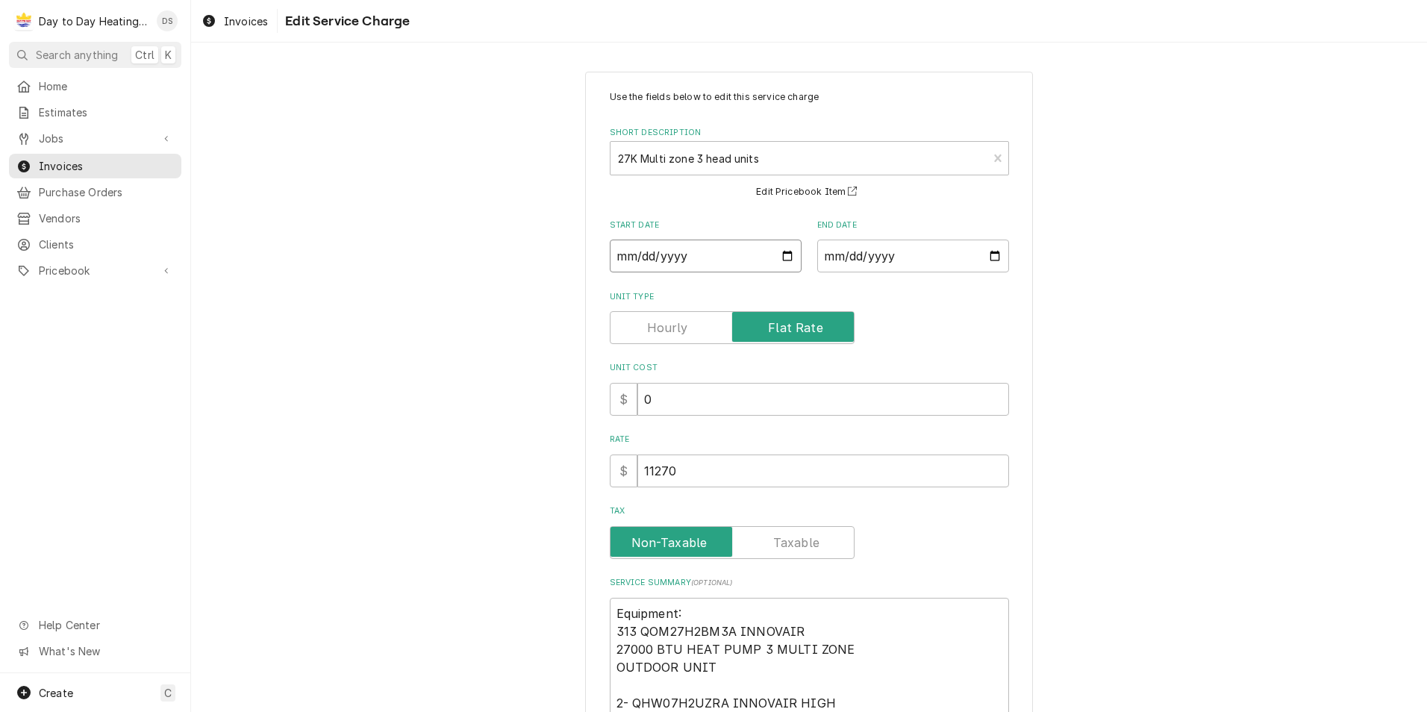
click at [785, 254] on input "Start Date" at bounding box center [706, 256] width 192 height 33
type textarea "x"
type input "2025-10-07"
click at [989, 249] on input "End Date" at bounding box center [913, 256] width 192 height 33
type input "2025-10-07"
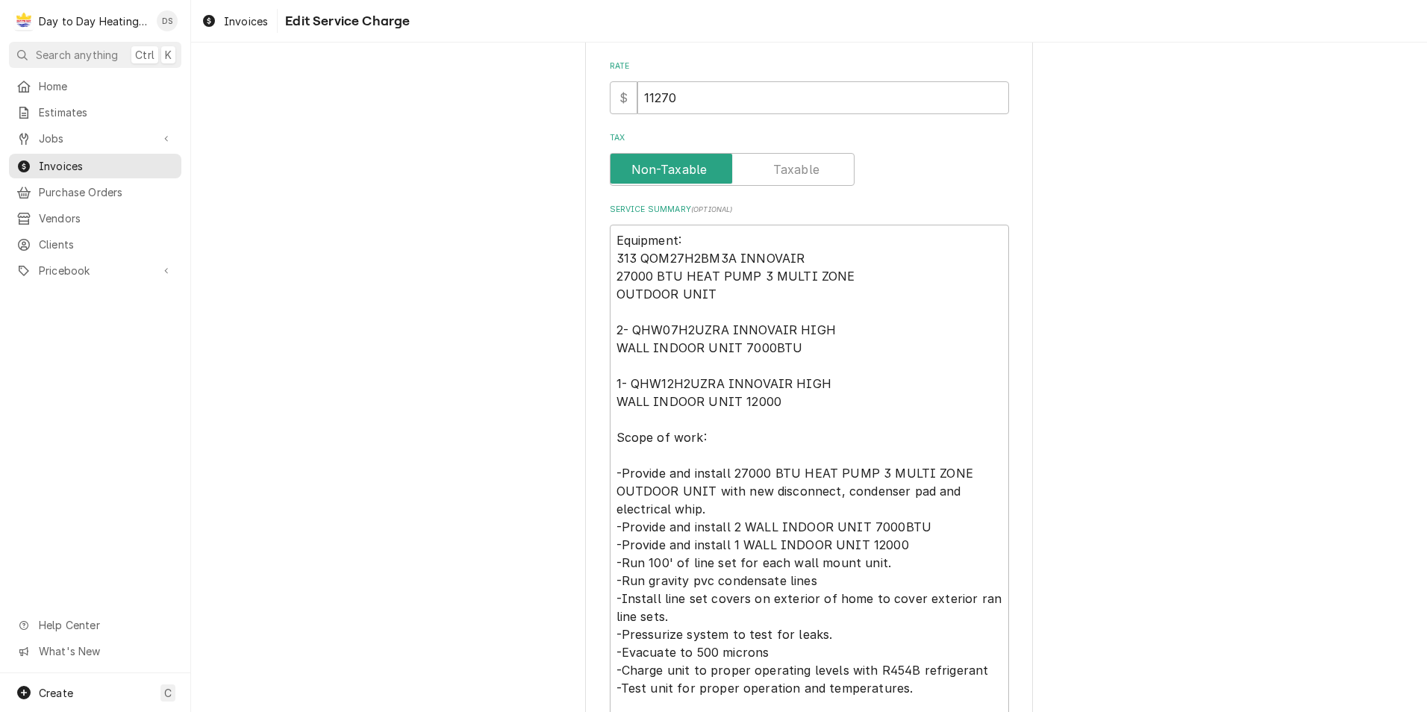
scroll to position [530, 0]
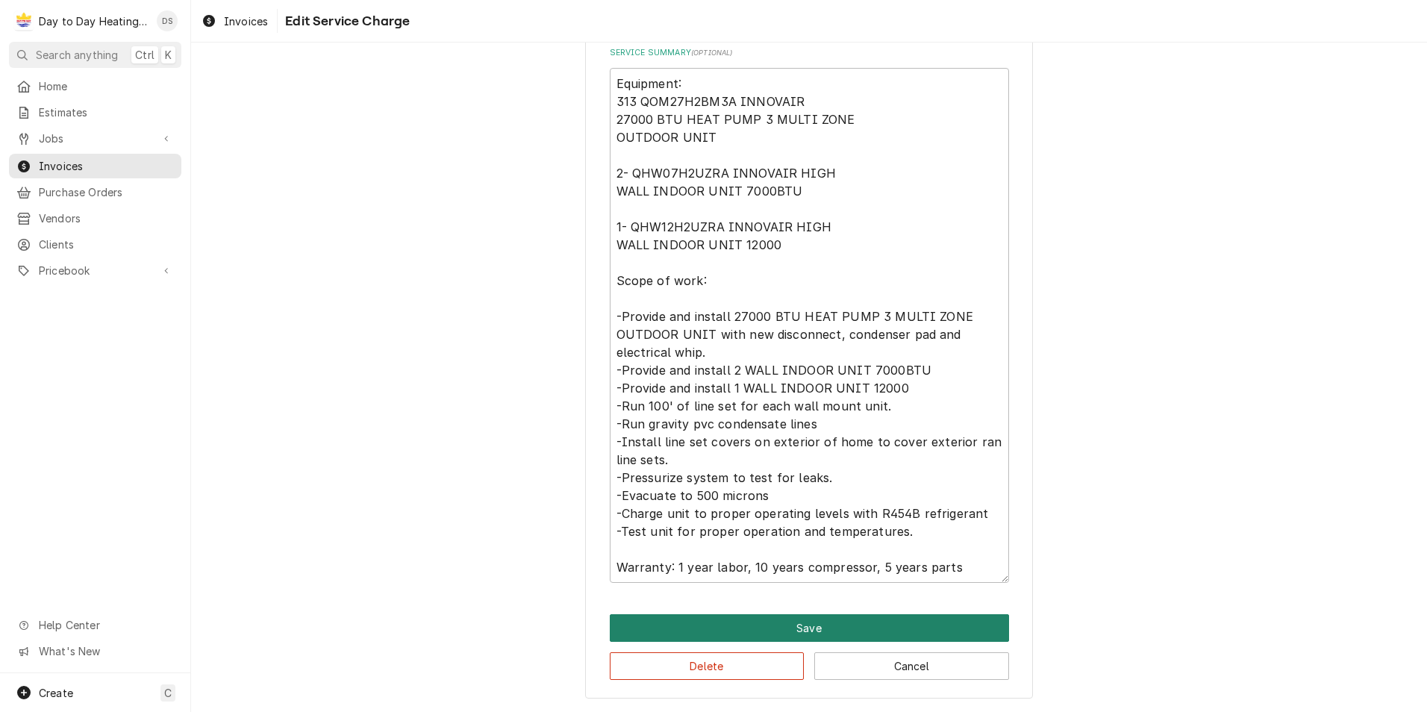
click at [832, 626] on button "Save" at bounding box center [809, 628] width 399 height 28
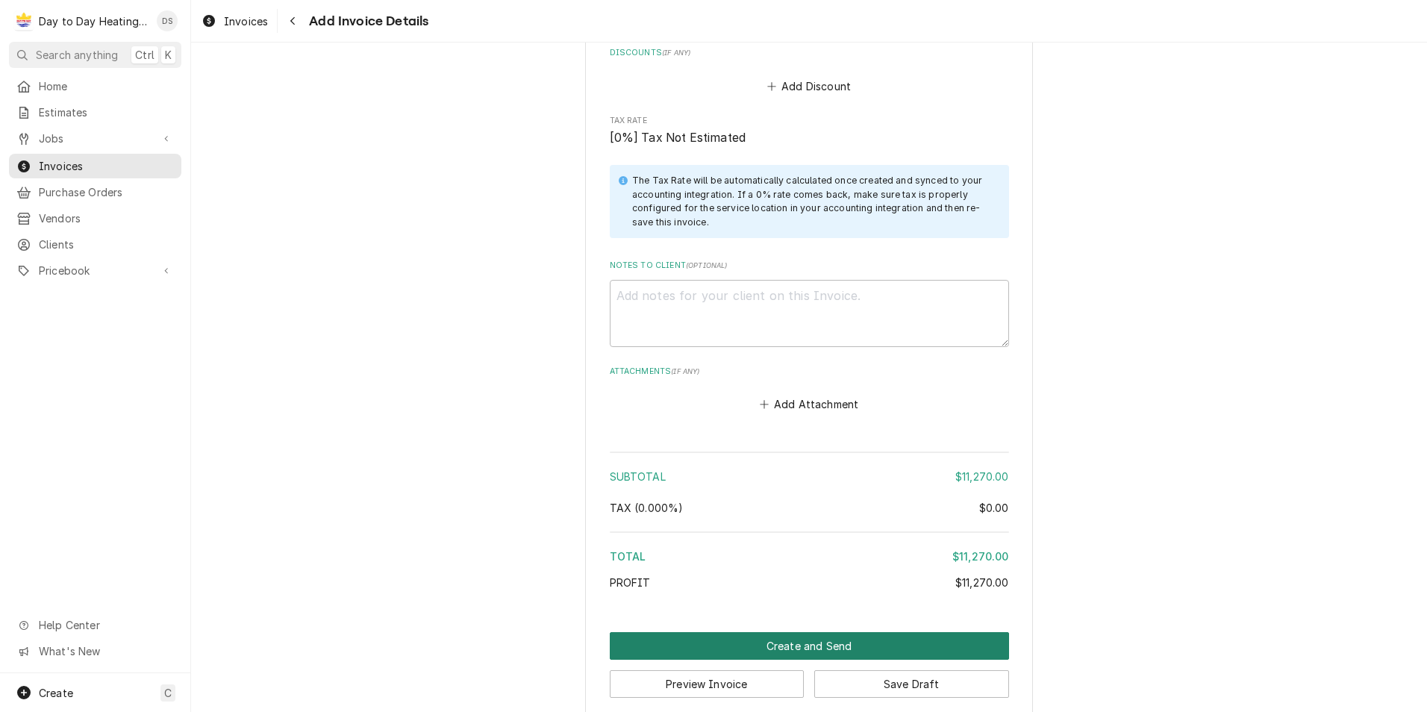
click at [791, 632] on button "Create and Send" at bounding box center [809, 646] width 399 height 28
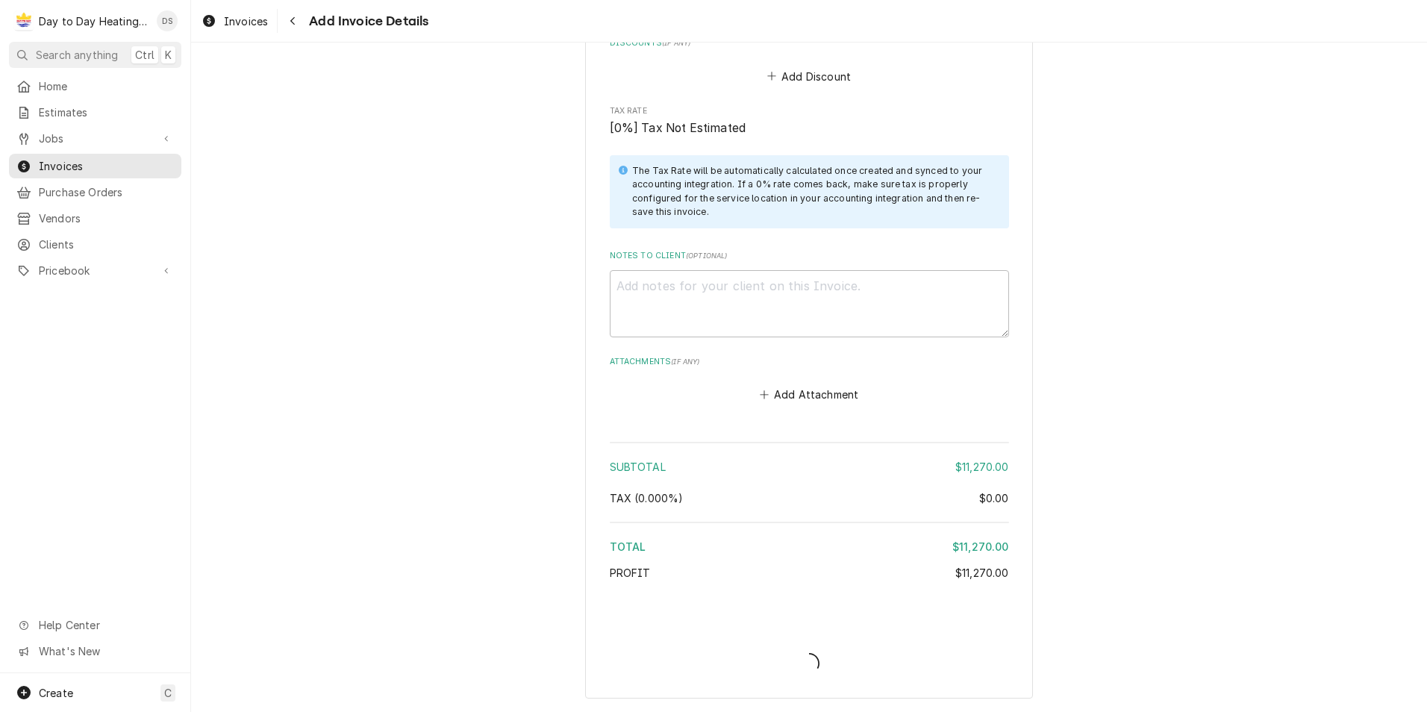
scroll to position [2273, 0]
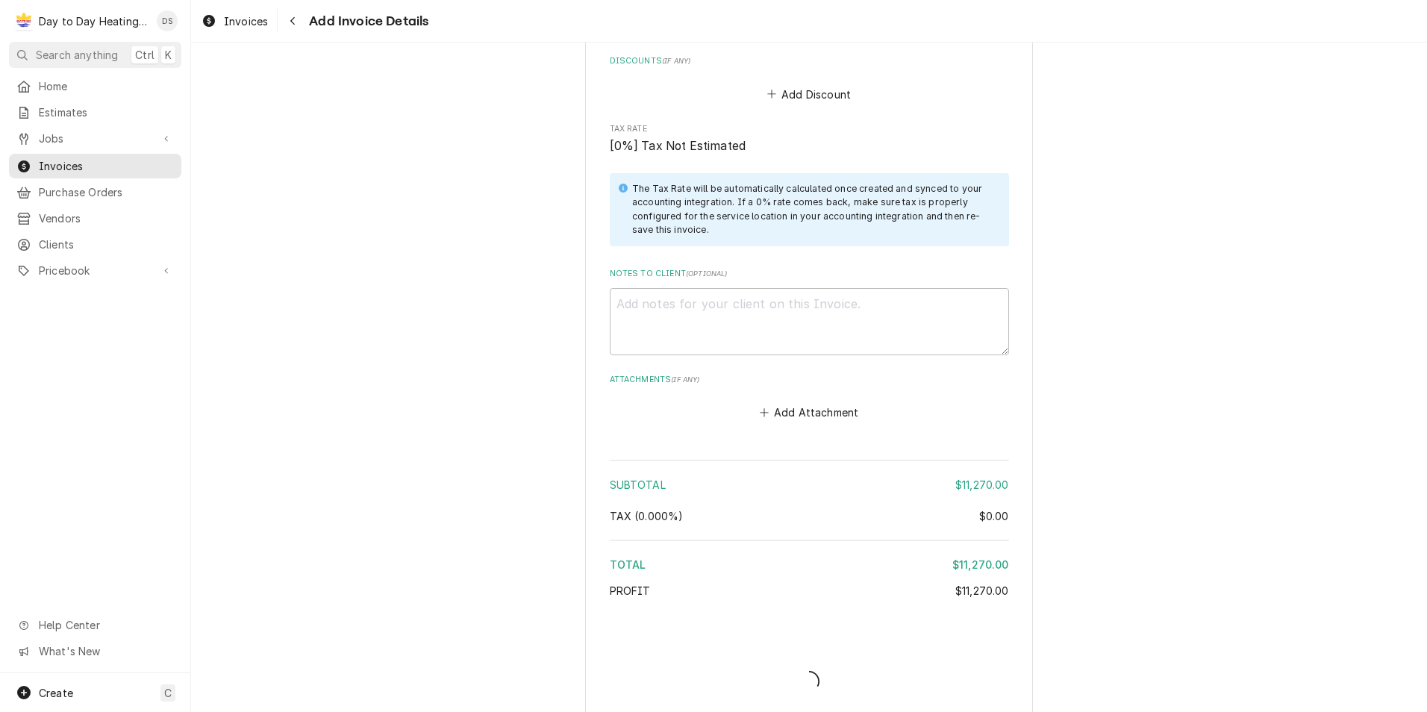
type textarea "x"
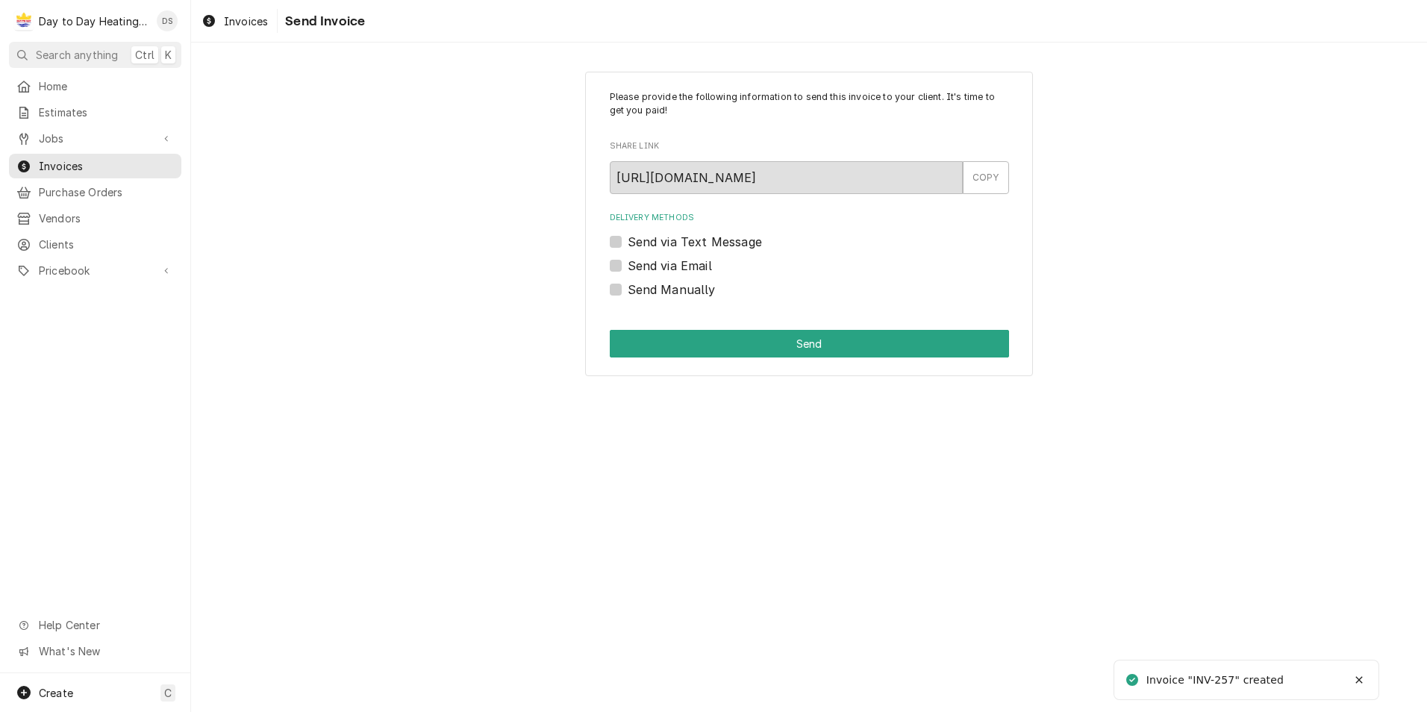
click at [680, 257] on label "Send via Email" at bounding box center [670, 266] width 84 height 18
click at [680, 257] on input "Send via Email" at bounding box center [827, 273] width 399 height 33
checkbox input "true"
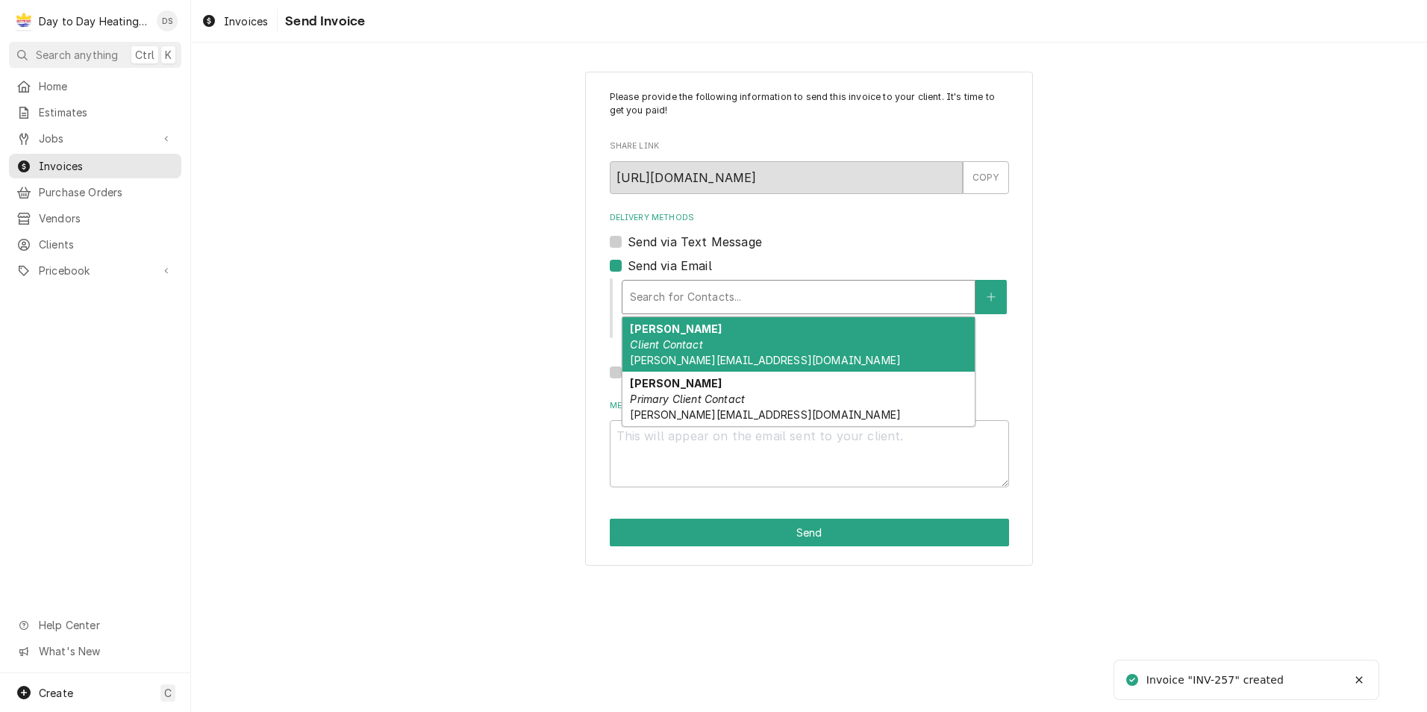
click at [704, 295] on div "Delivery Methods" at bounding box center [798, 297] width 337 height 27
click at [720, 337] on div "[PERSON_NAME] Client Contact [PERSON_NAME][EMAIL_ADDRESS][DOMAIN_NAME]" at bounding box center [798, 344] width 352 height 54
type textarea "x"
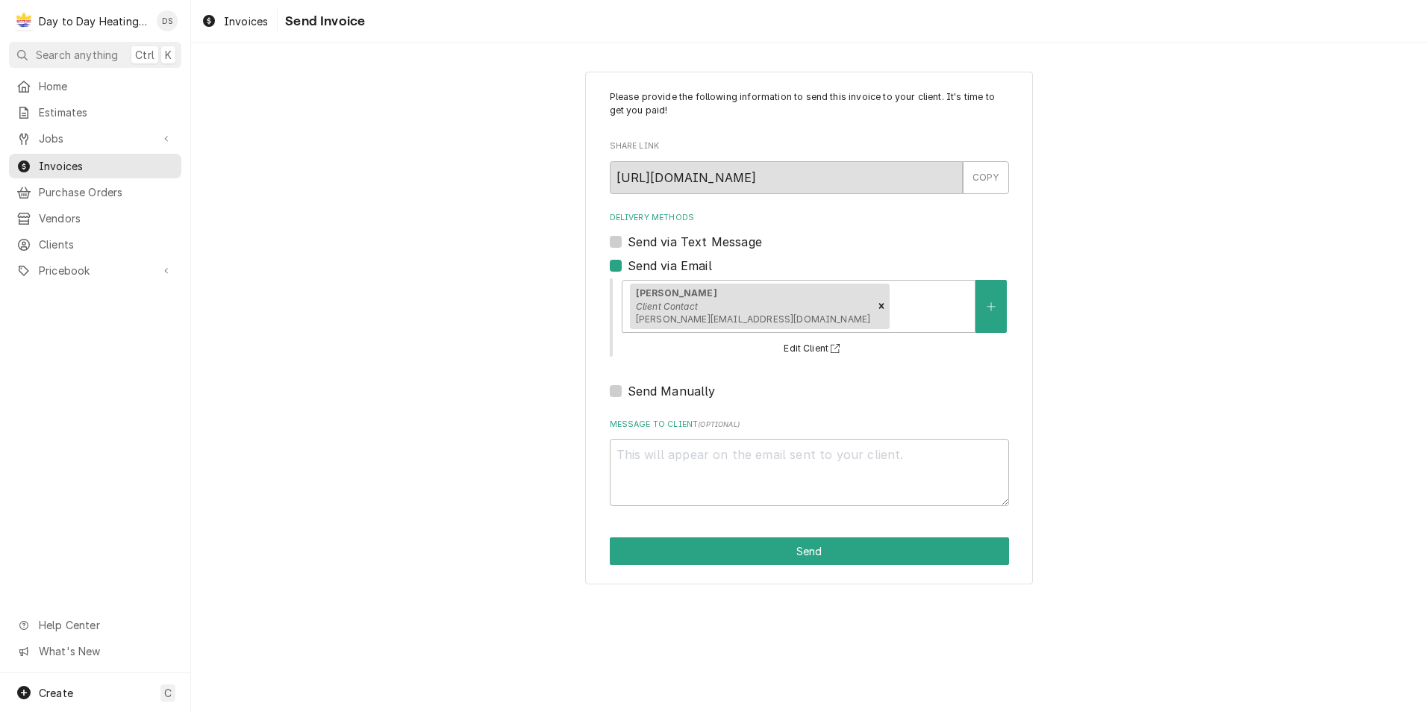
click at [691, 243] on label "Send via Text Message" at bounding box center [695, 242] width 134 height 18
click at [691, 243] on input "Send via Text Message" at bounding box center [827, 249] width 399 height 33
checkbox input "true"
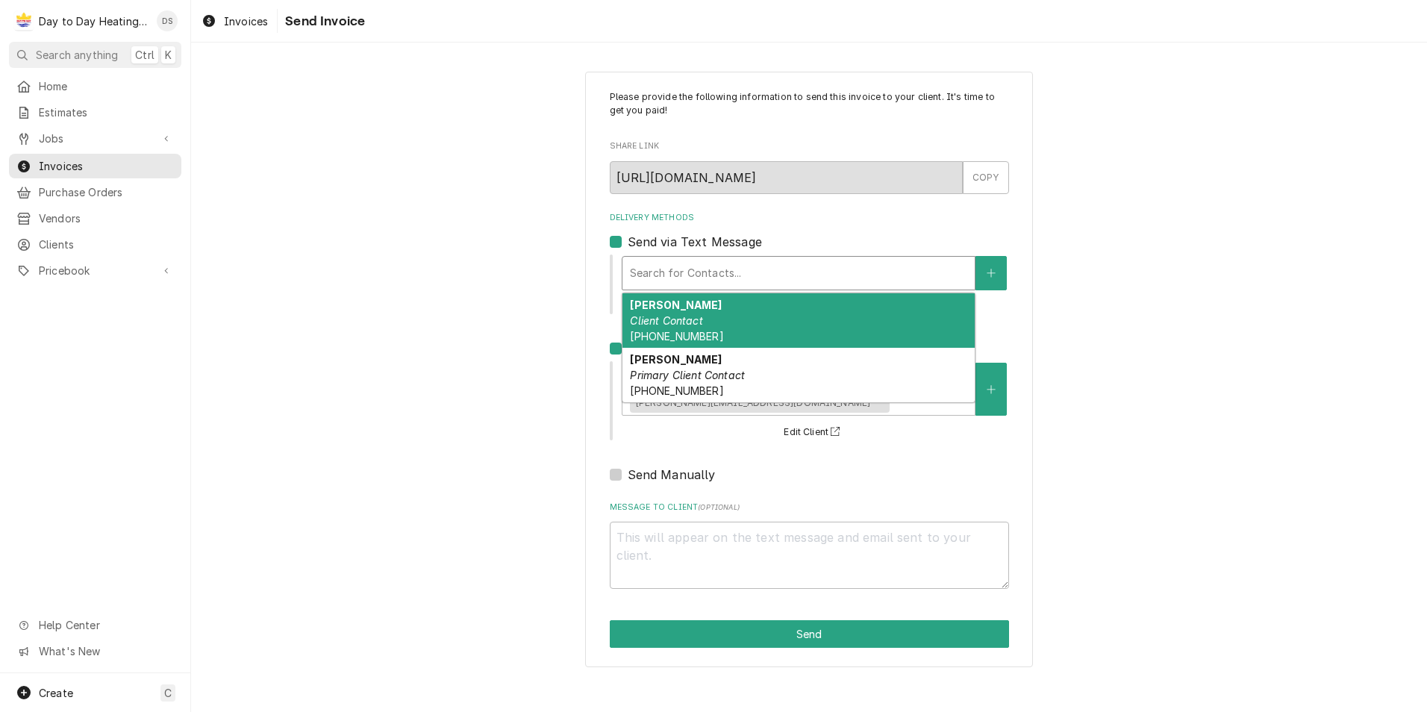
click at [719, 261] on div "Delivery Methods" at bounding box center [798, 273] width 337 height 27
click at [696, 326] on em "Client Contact" at bounding box center [666, 320] width 72 height 13
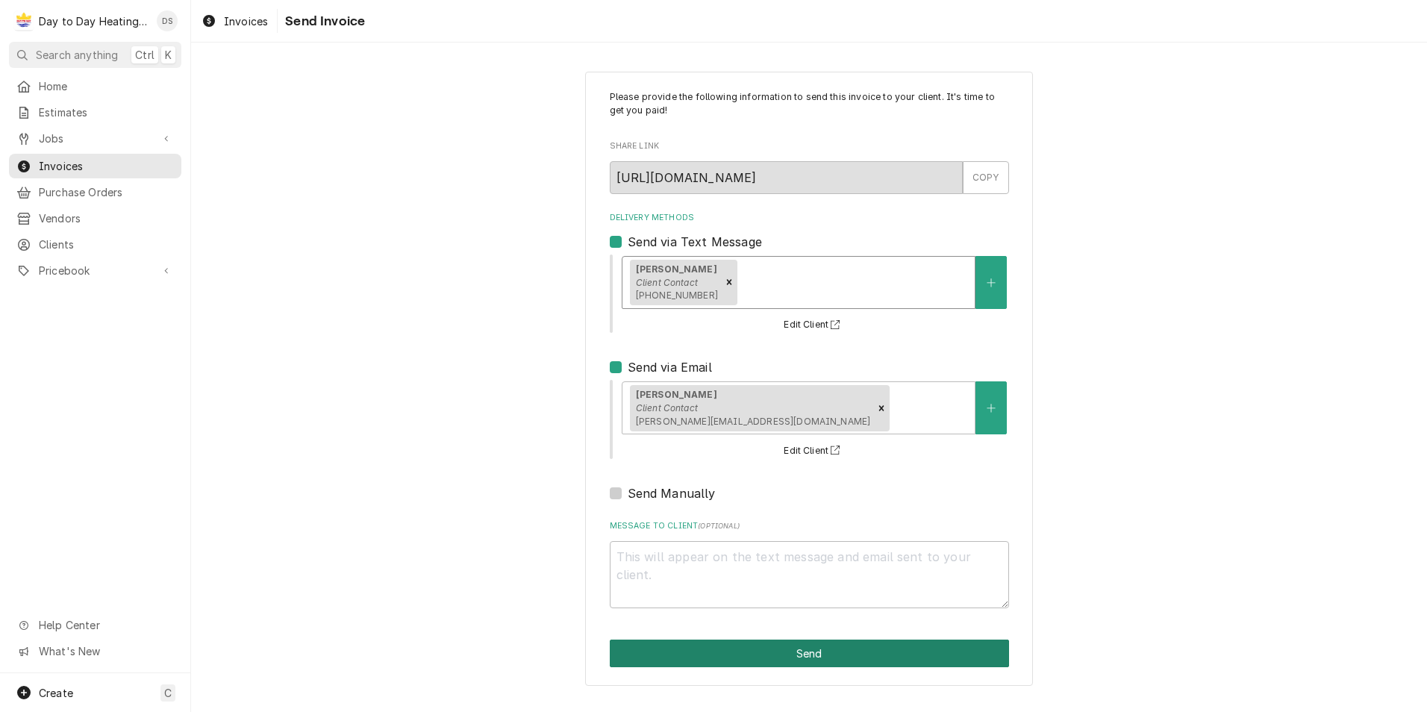
click at [810, 658] on button "Send" at bounding box center [809, 654] width 399 height 28
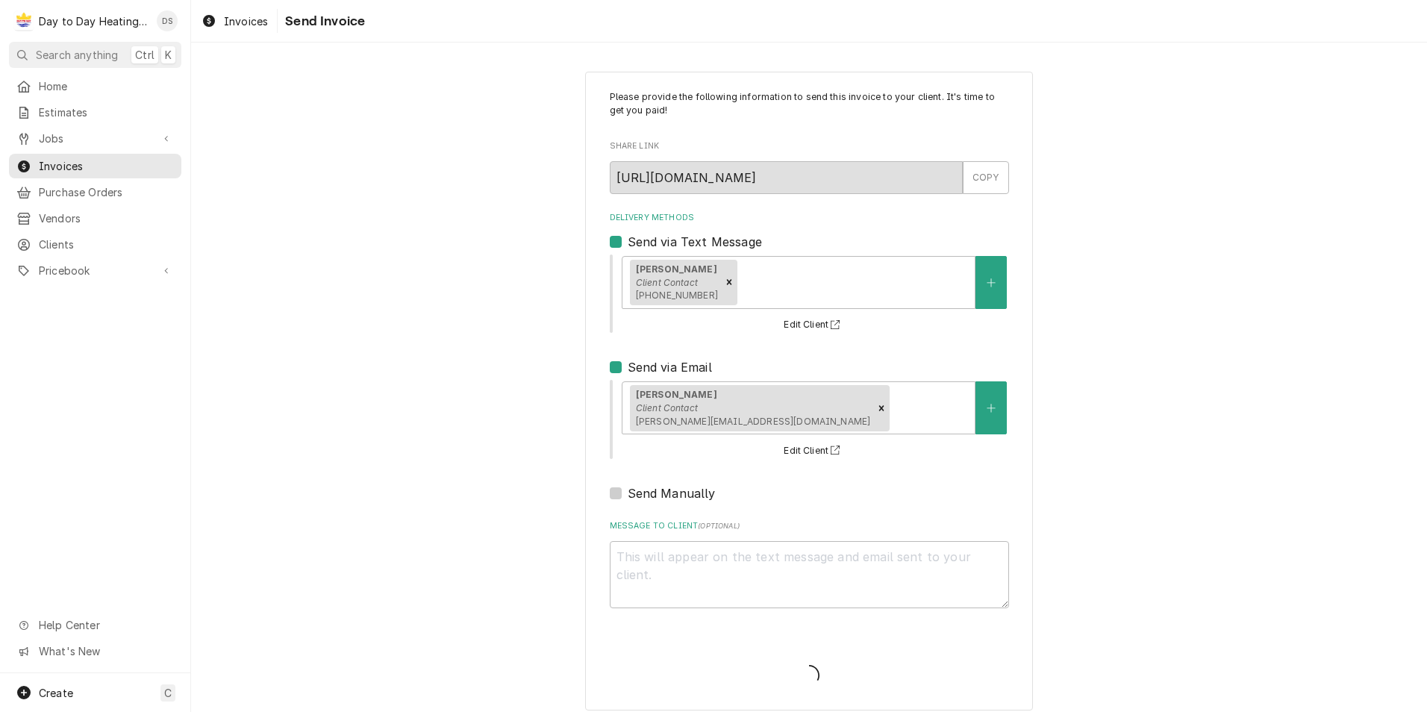
type textarea "x"
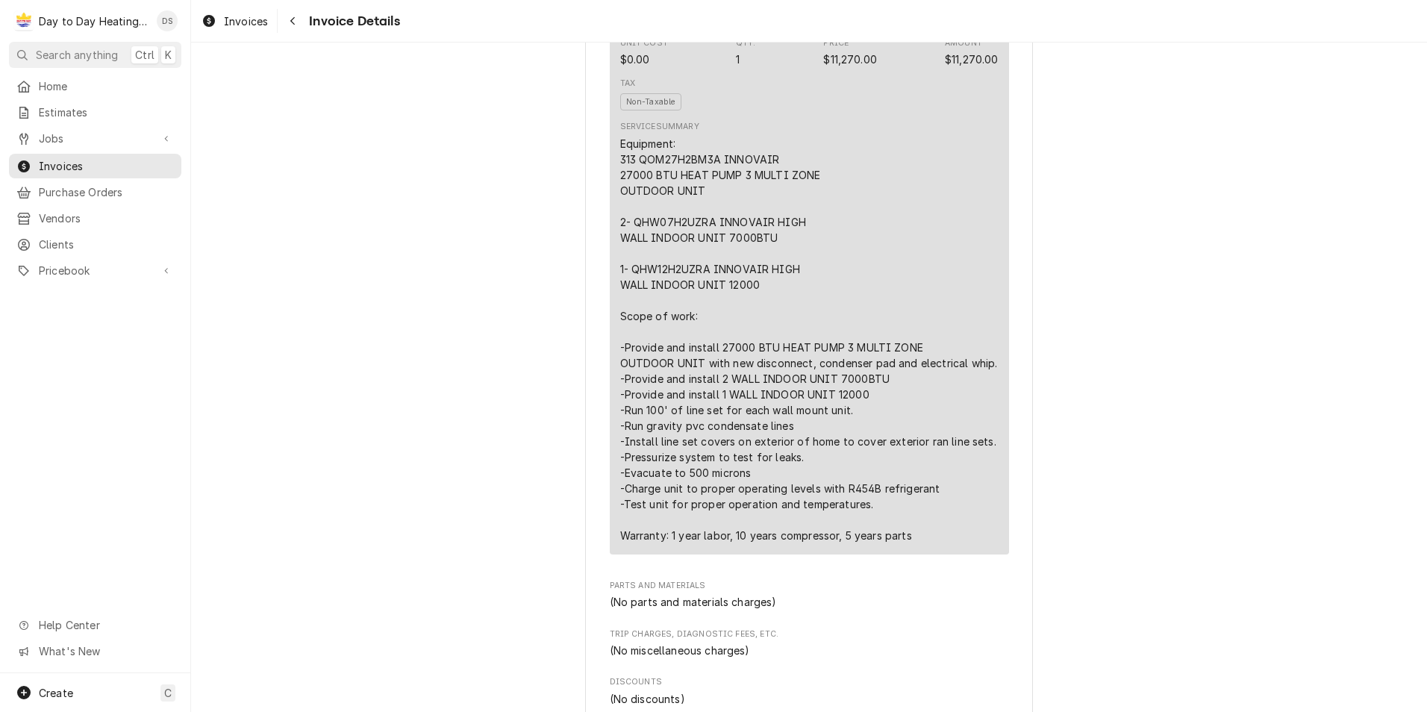
scroll to position [970, 0]
click at [63, 108] on span "Estimates" at bounding box center [106, 112] width 135 height 16
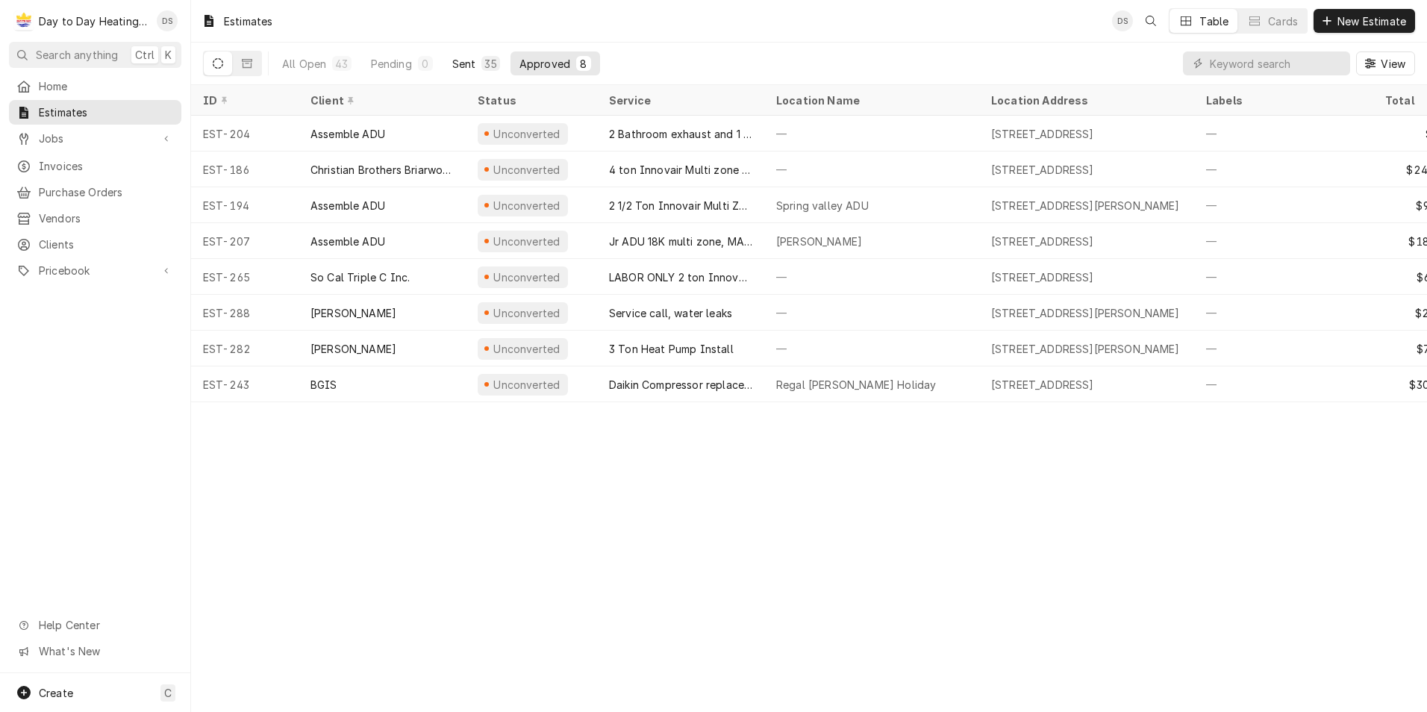
click at [471, 57] on div "Sent" at bounding box center [464, 64] width 24 height 16
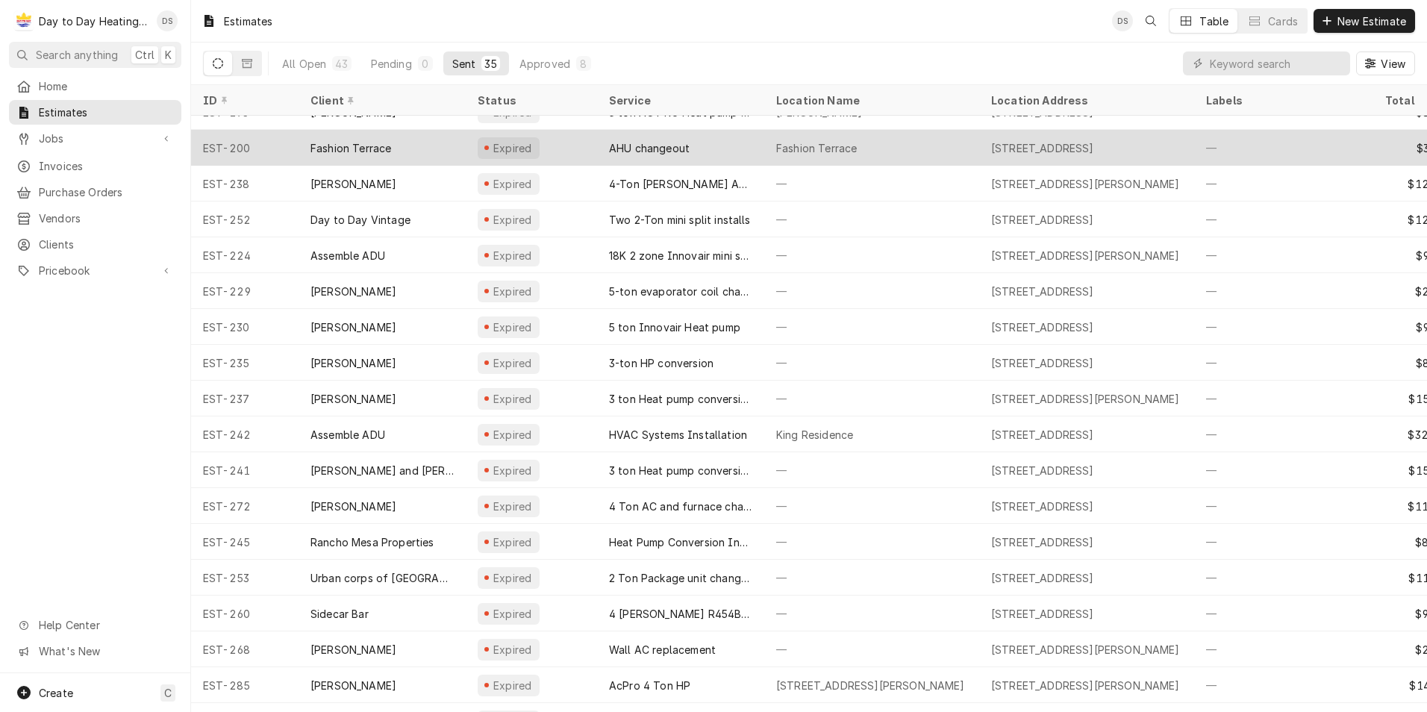
scroll to position [201, 0]
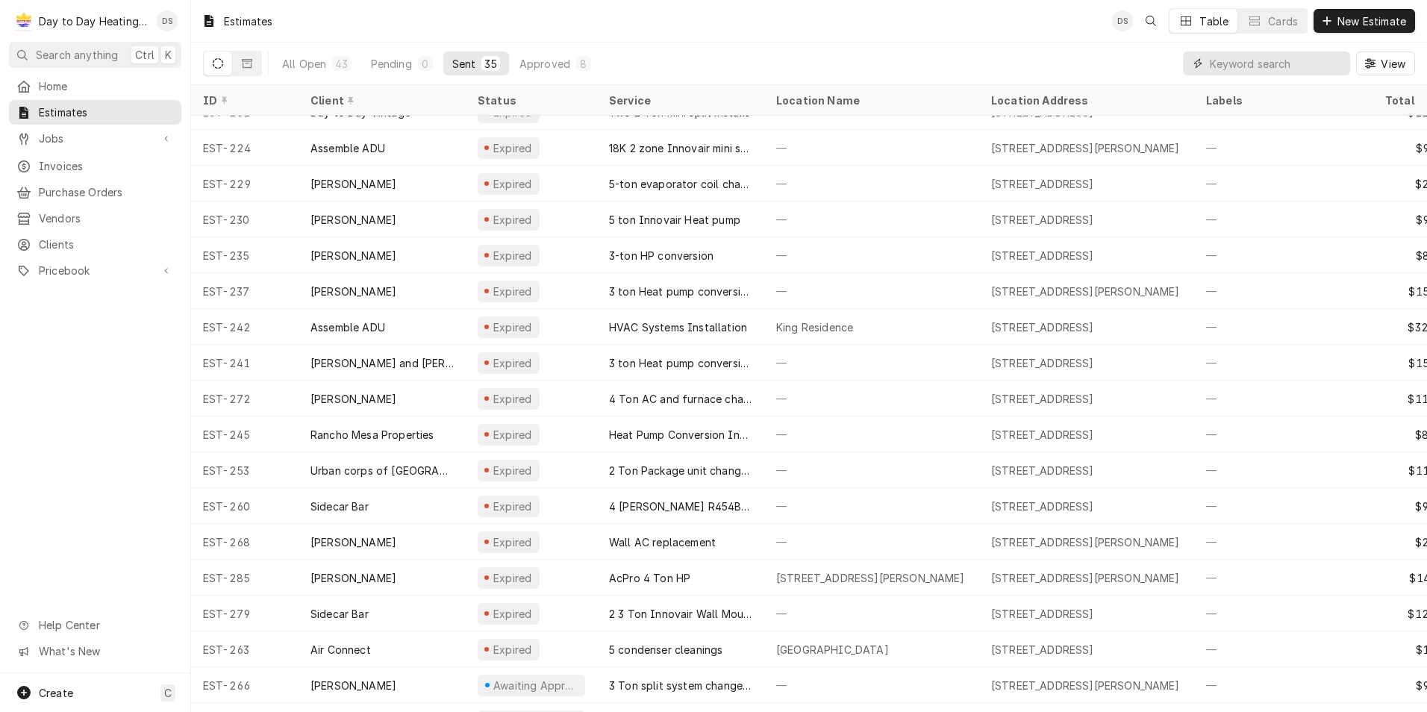
click at [1257, 68] on input "Dynamic Content Wrapper" at bounding box center [1276, 63] width 133 height 24
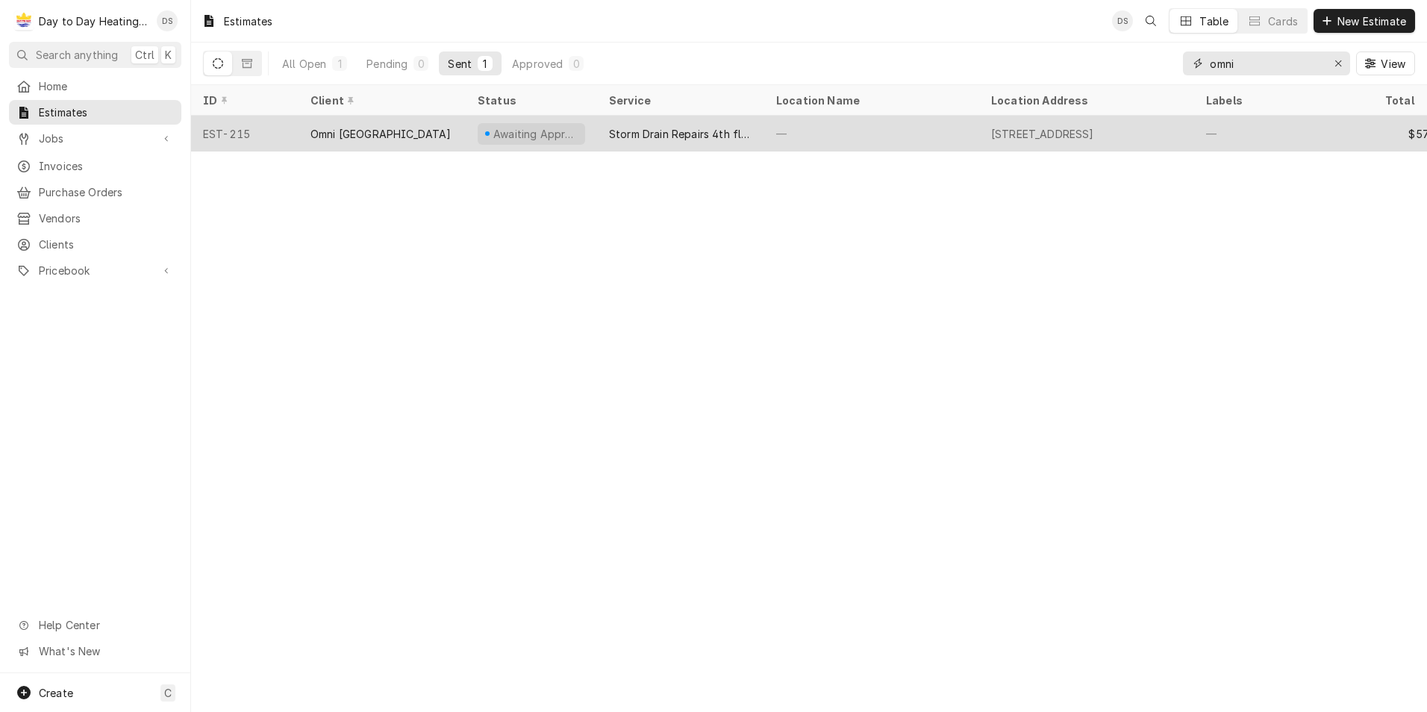
type input "omni"
click at [383, 122] on div "Omni [GEOGRAPHIC_DATA]" at bounding box center [382, 134] width 167 height 36
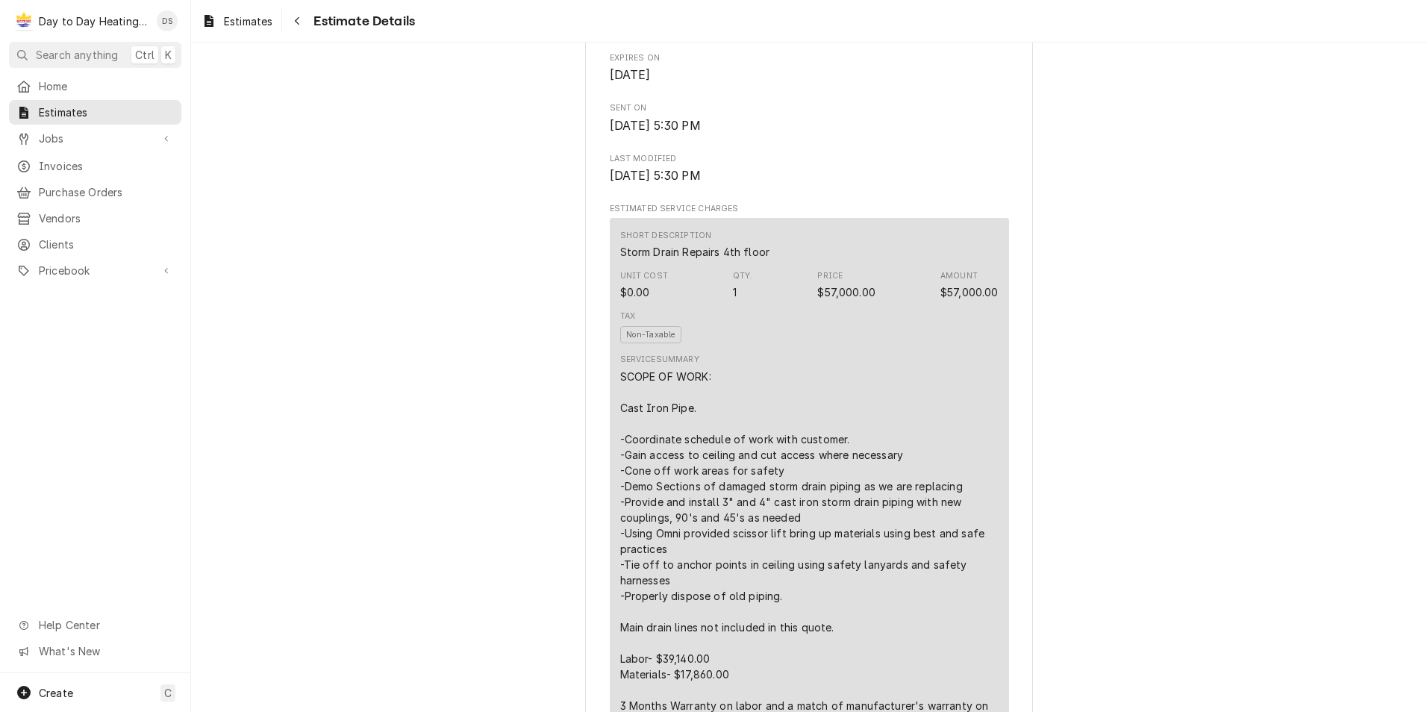
scroll to position [746, 0]
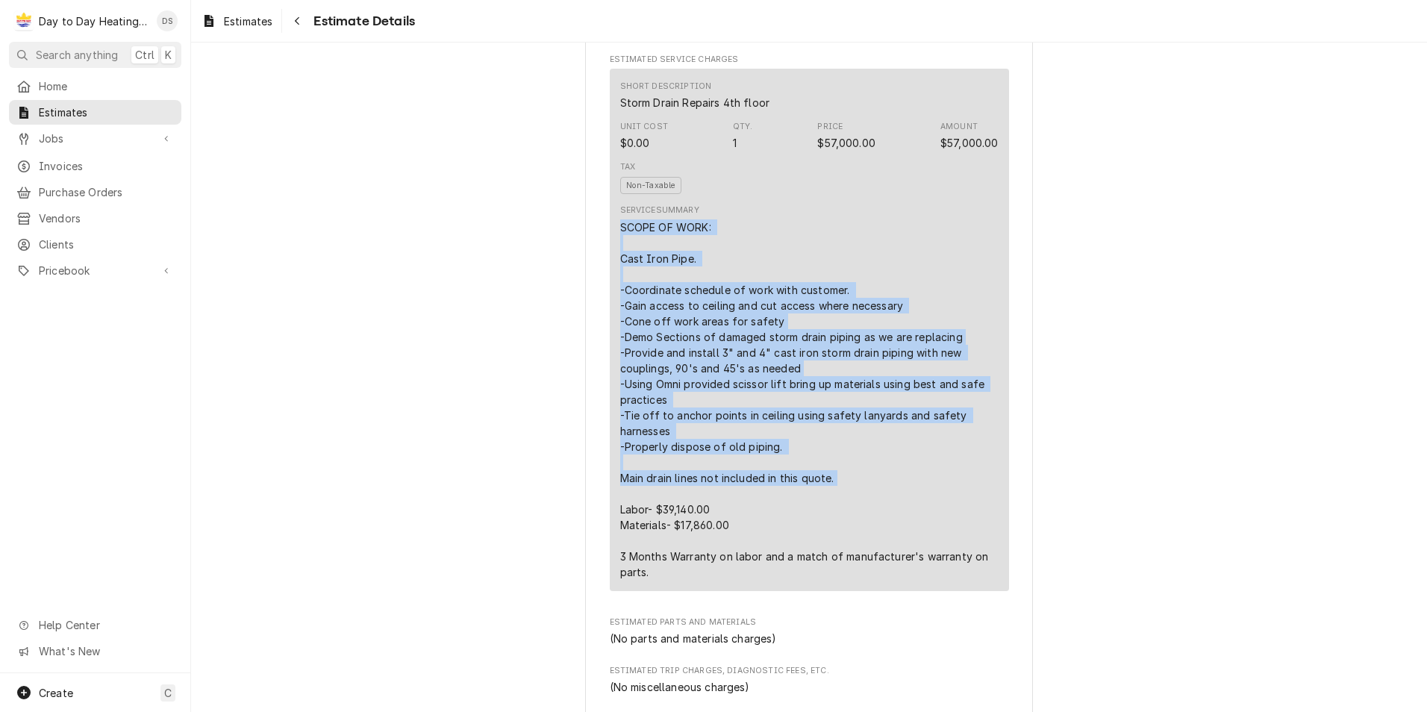
drag, startPoint x: 610, startPoint y: 272, endPoint x: 853, endPoint y: 526, distance: 352.1
click at [853, 526] on div "Short Description Storm Drain Repairs 4th floor Unit Cost $0.00 Qty. 1 Price $5…" at bounding box center [809, 330] width 399 height 523
copy div "SCOPE OF WORK: Cast Iron Pipe. -Coordinate schedule of work with customer. -Gai…"
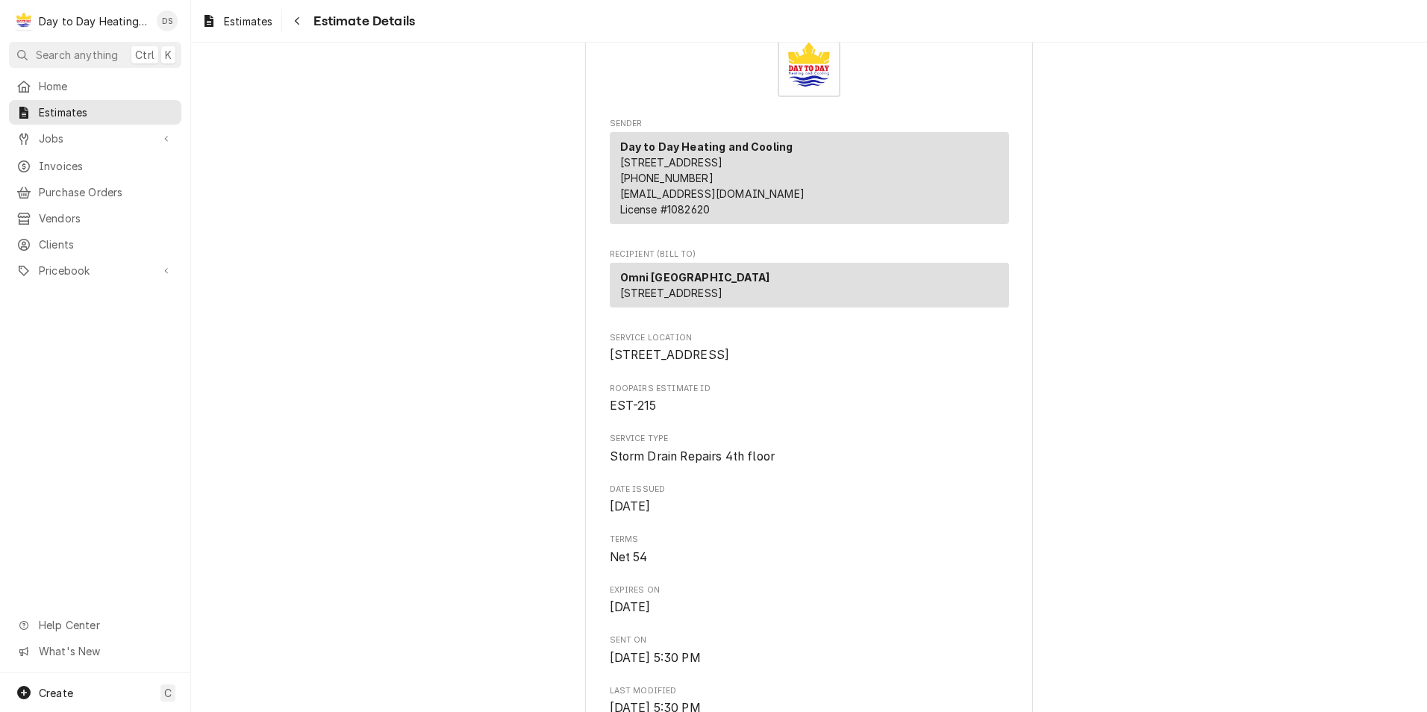
scroll to position [0, 0]
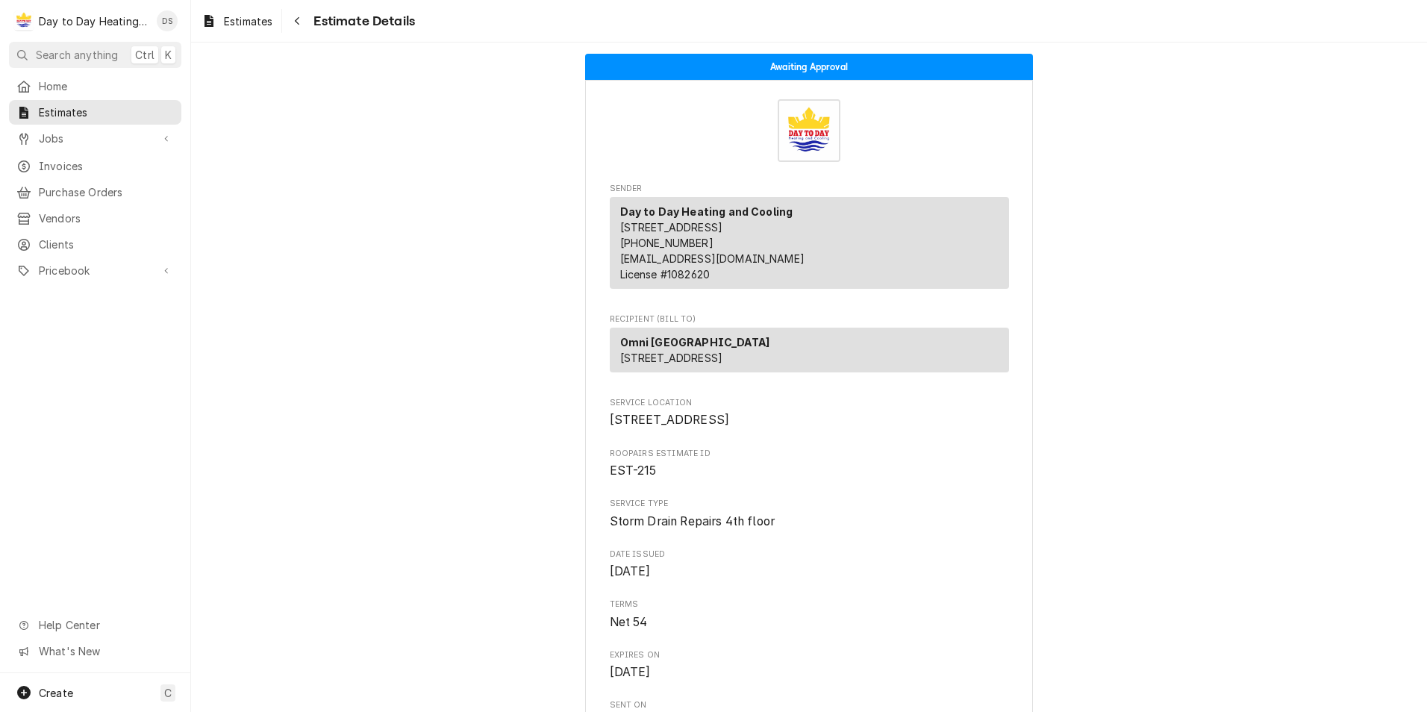
drag, startPoint x: 732, startPoint y: 385, endPoint x: 612, endPoint y: 362, distance: 122.4
click at [612, 362] on div "[GEOGRAPHIC_DATA] [STREET_ADDRESS]" at bounding box center [809, 350] width 399 height 45
drag, startPoint x: 612, startPoint y: 362, endPoint x: 636, endPoint y: 379, distance: 29.4
copy p "[GEOGRAPHIC_DATA] [STREET_ADDRESS]"
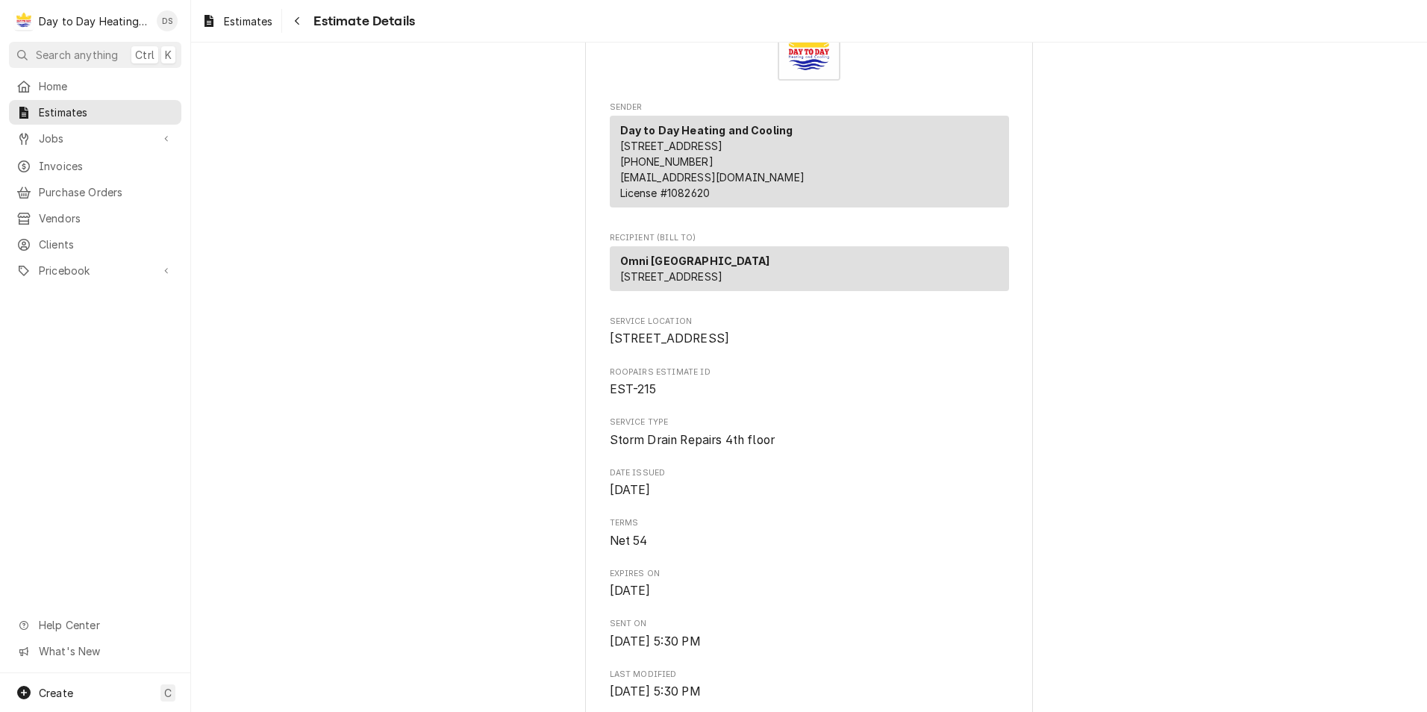
scroll to position [149, 0]
